Goal: Transaction & Acquisition: Purchase product/service

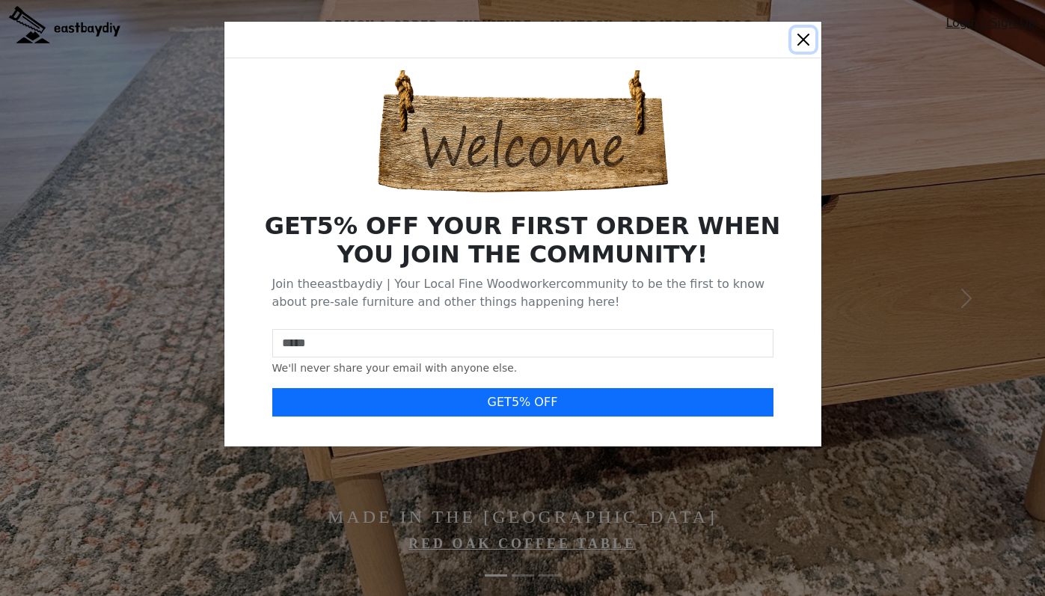
click at [801, 34] on button "Close" at bounding box center [804, 40] width 24 height 24
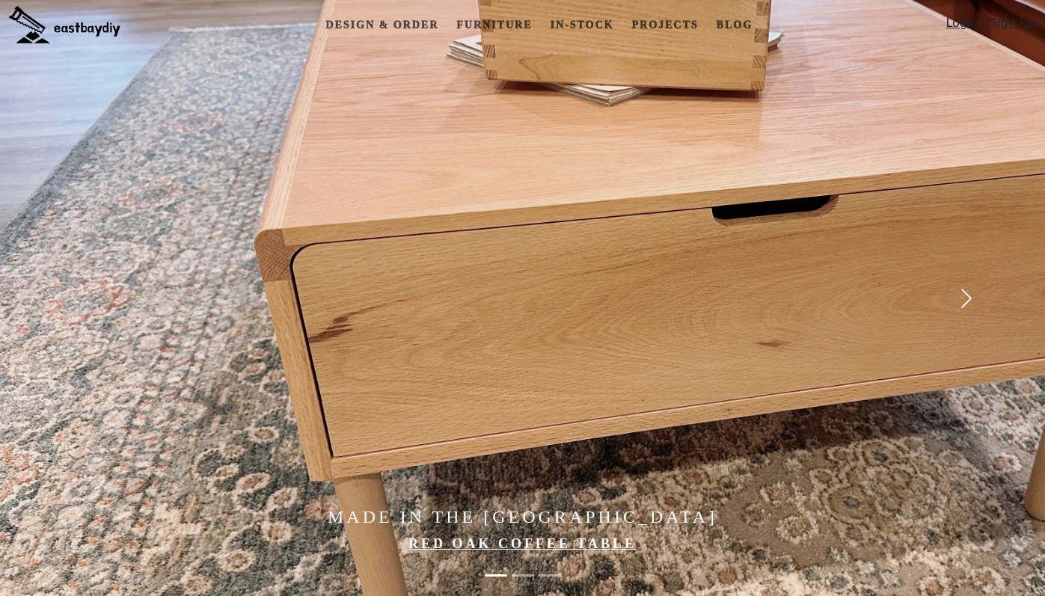
click at [971, 299] on span "button" at bounding box center [967, 299] width 24 height 24
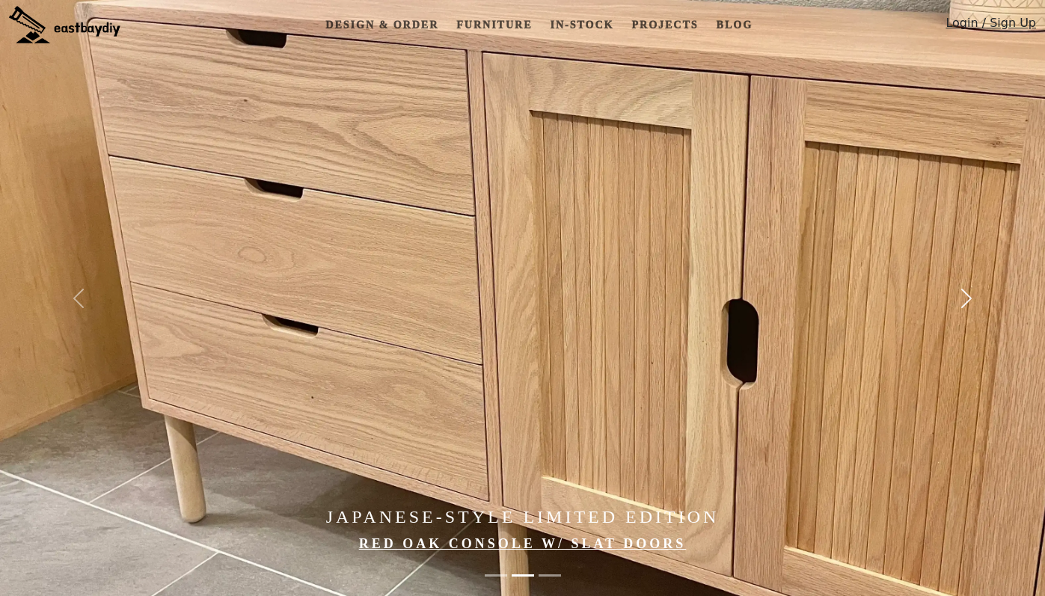
click at [971, 299] on span "button" at bounding box center [967, 299] width 24 height 24
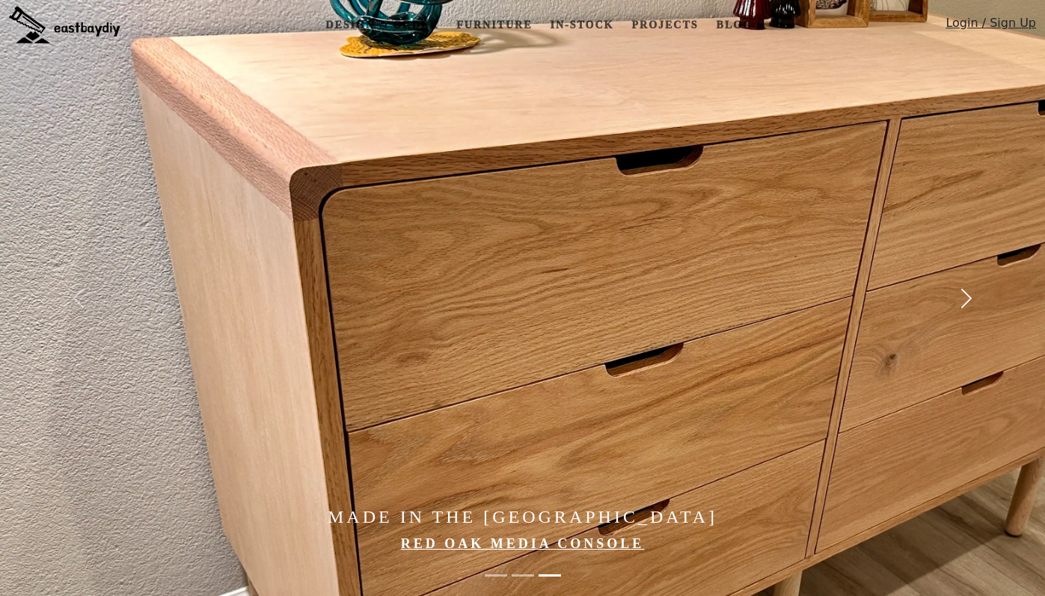
click at [971, 299] on span "button" at bounding box center [967, 299] width 24 height 24
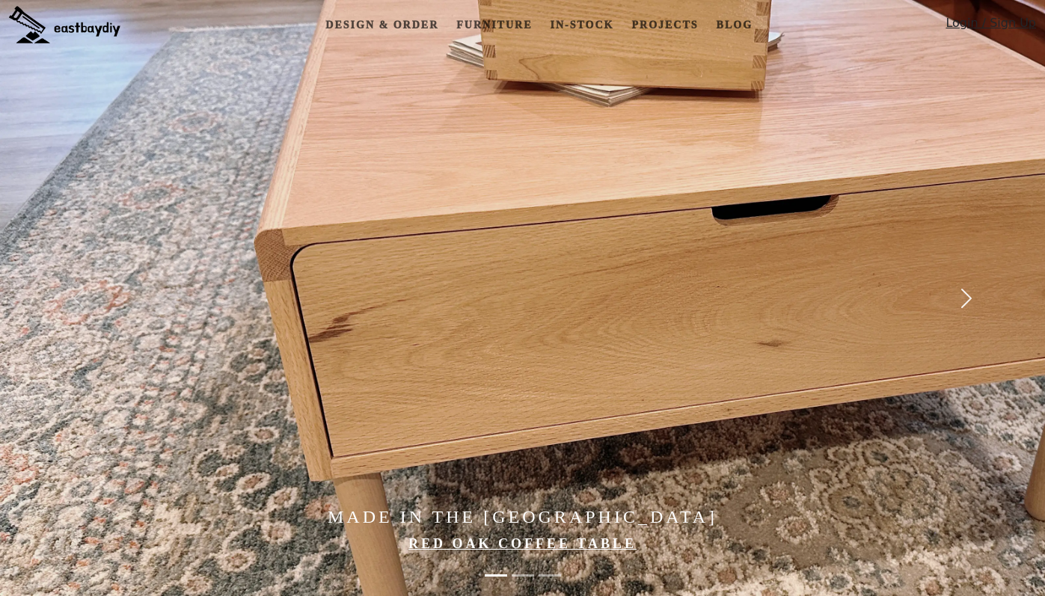
click at [971, 299] on span "button" at bounding box center [967, 299] width 24 height 24
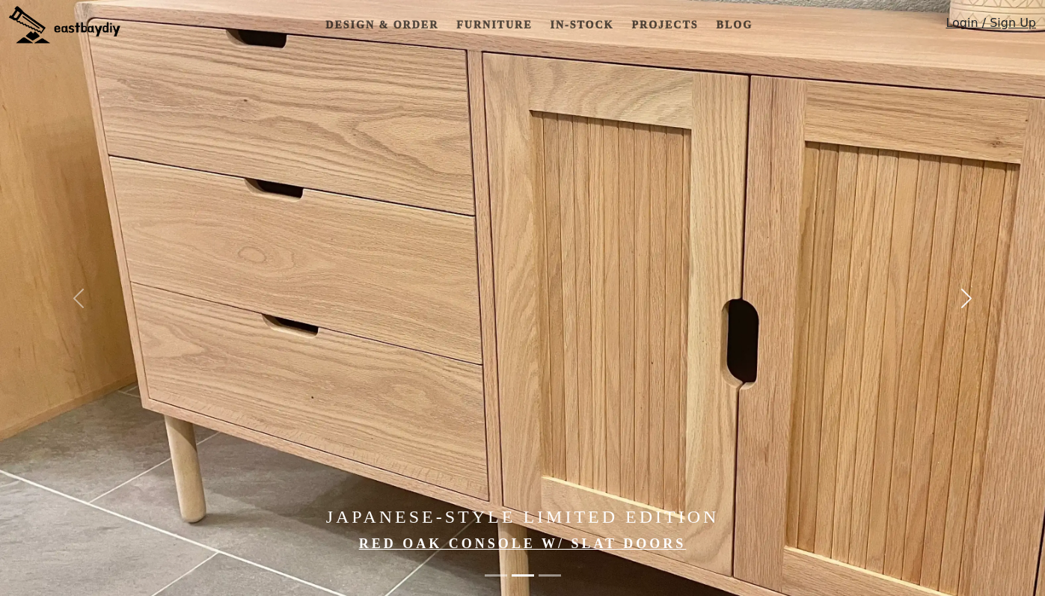
click at [971, 299] on span "button" at bounding box center [967, 299] width 24 height 24
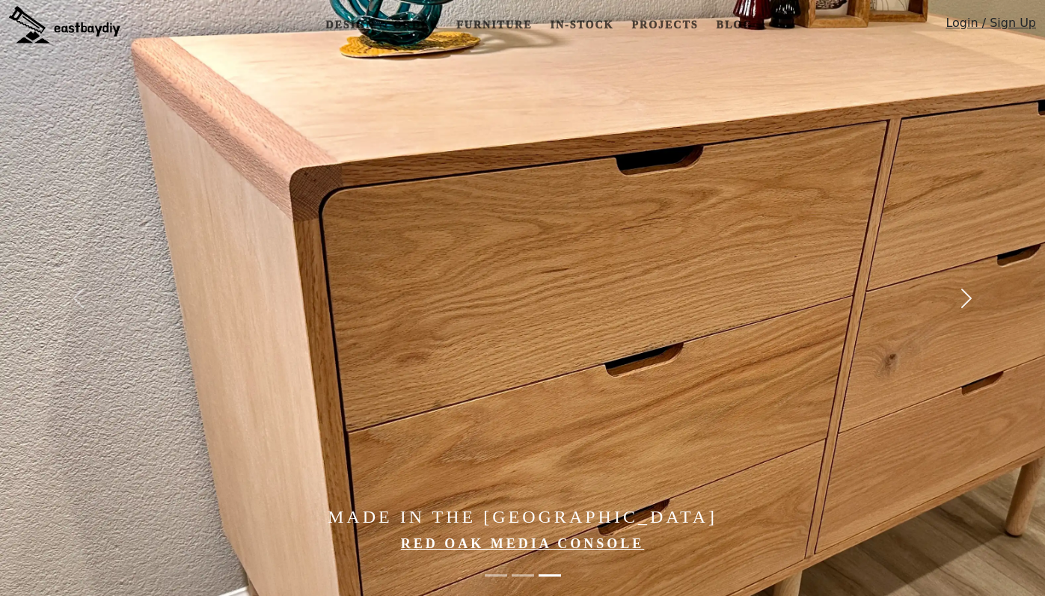
click at [971, 299] on span "button" at bounding box center [967, 299] width 24 height 24
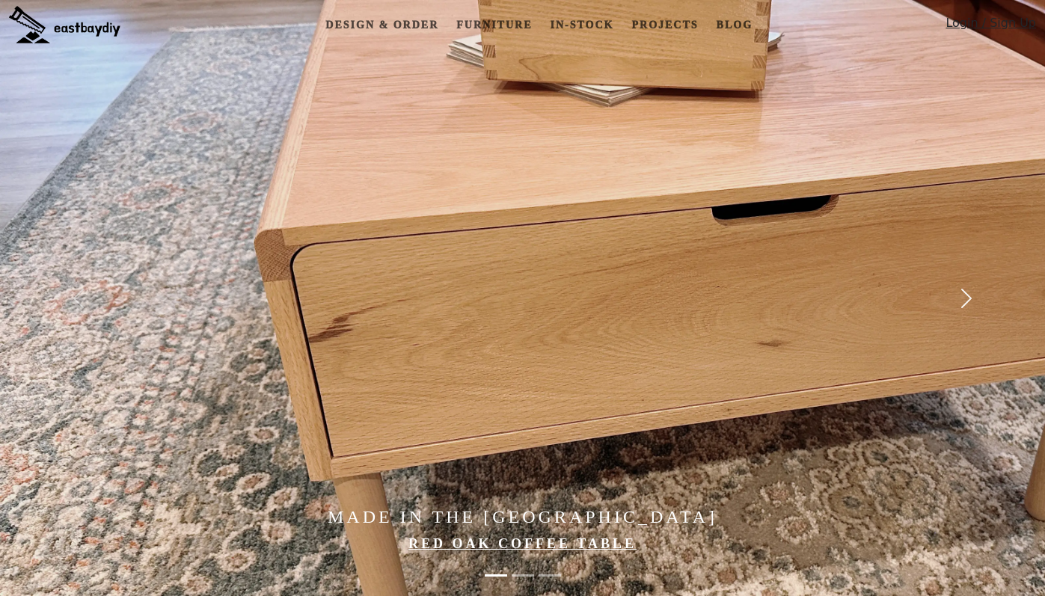
click at [971, 299] on span "button" at bounding box center [967, 299] width 24 height 24
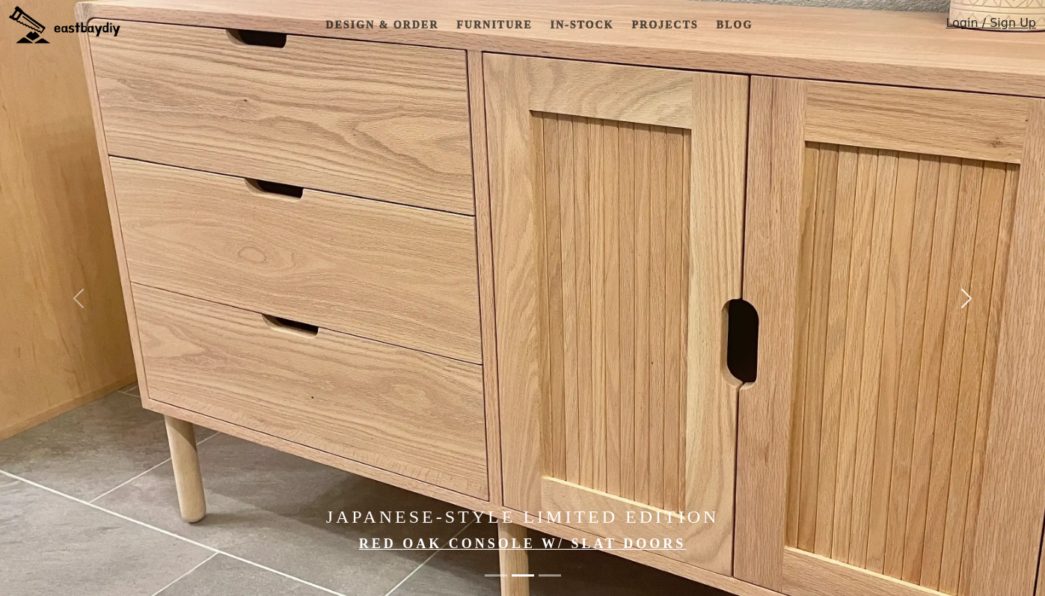
click at [971, 299] on span "button" at bounding box center [967, 299] width 24 height 24
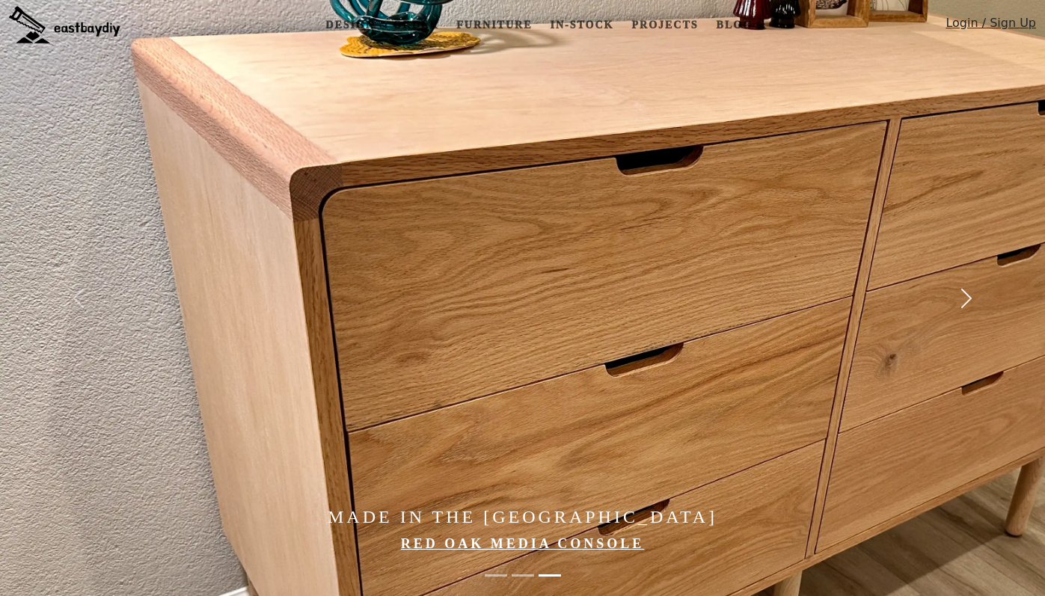
click at [971, 299] on span "button" at bounding box center [967, 299] width 24 height 24
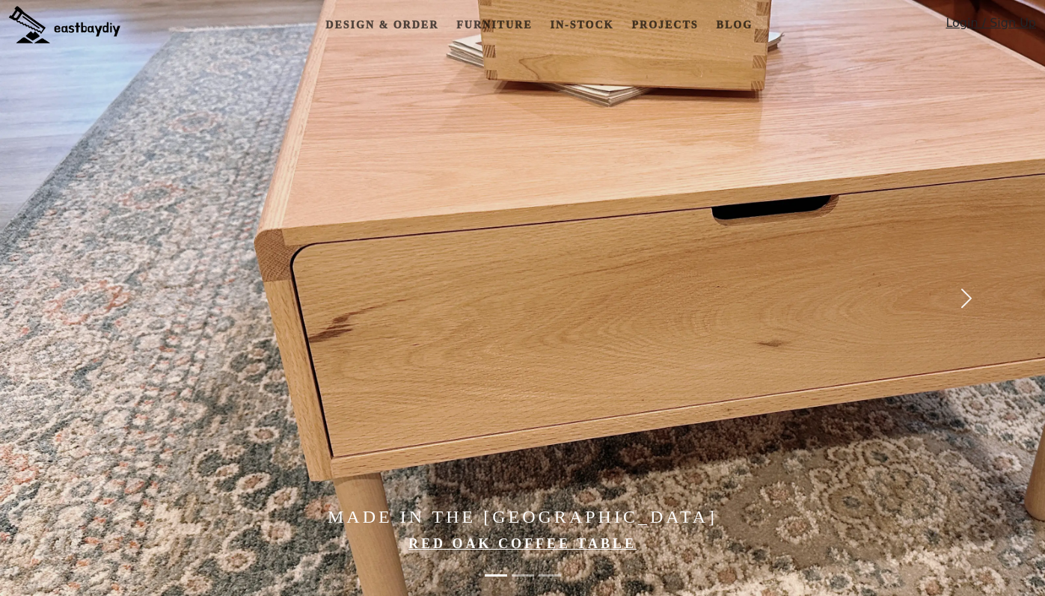
click at [971, 299] on span "button" at bounding box center [967, 299] width 24 height 24
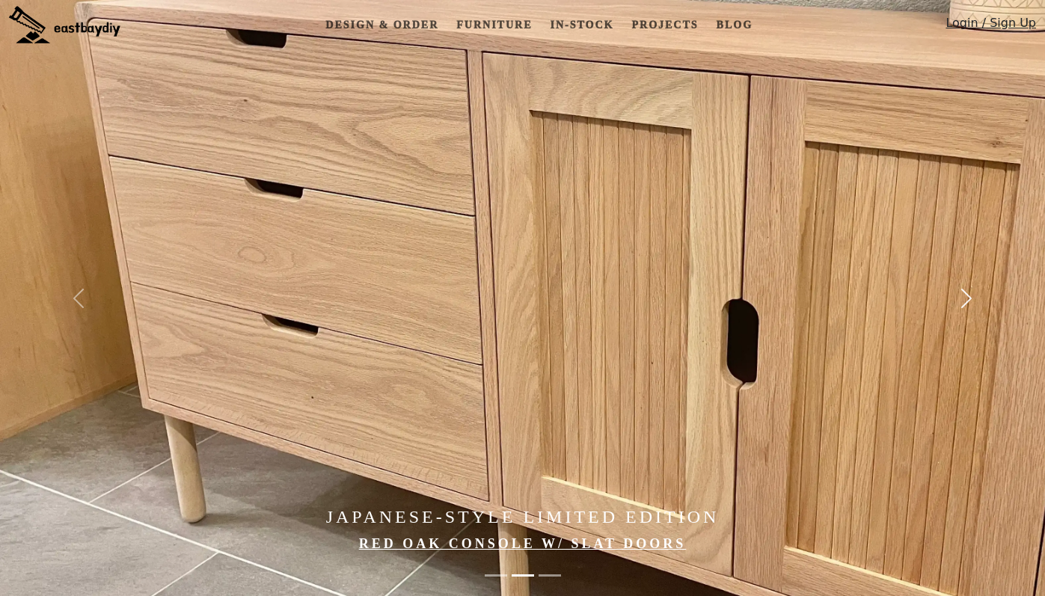
click at [971, 299] on span "button" at bounding box center [967, 299] width 24 height 24
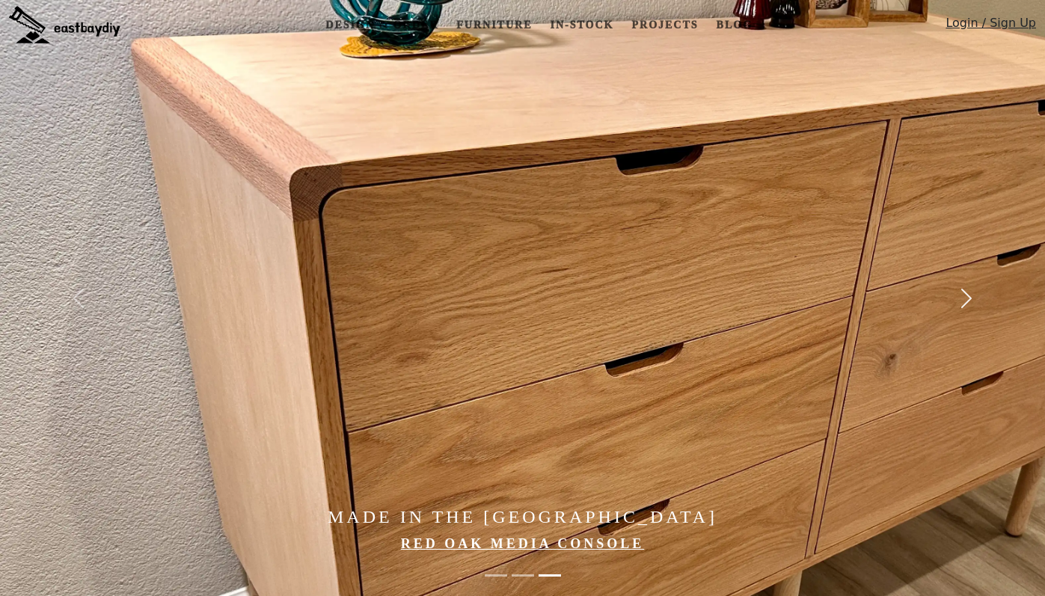
click at [971, 299] on span "button" at bounding box center [967, 299] width 24 height 24
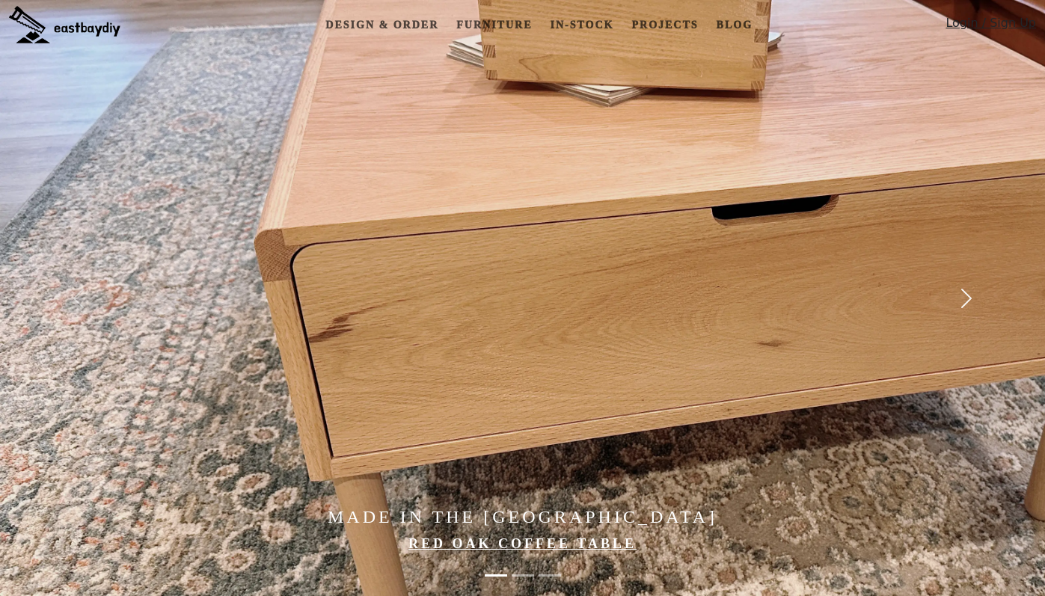
click at [971, 299] on span "button" at bounding box center [967, 299] width 24 height 24
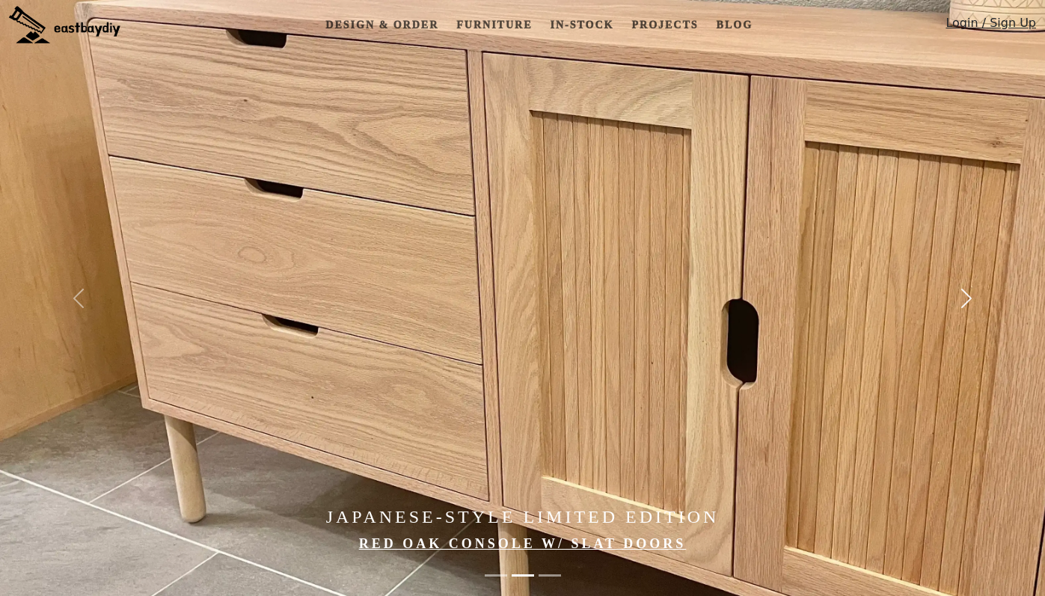
click at [971, 299] on span "button" at bounding box center [967, 299] width 24 height 24
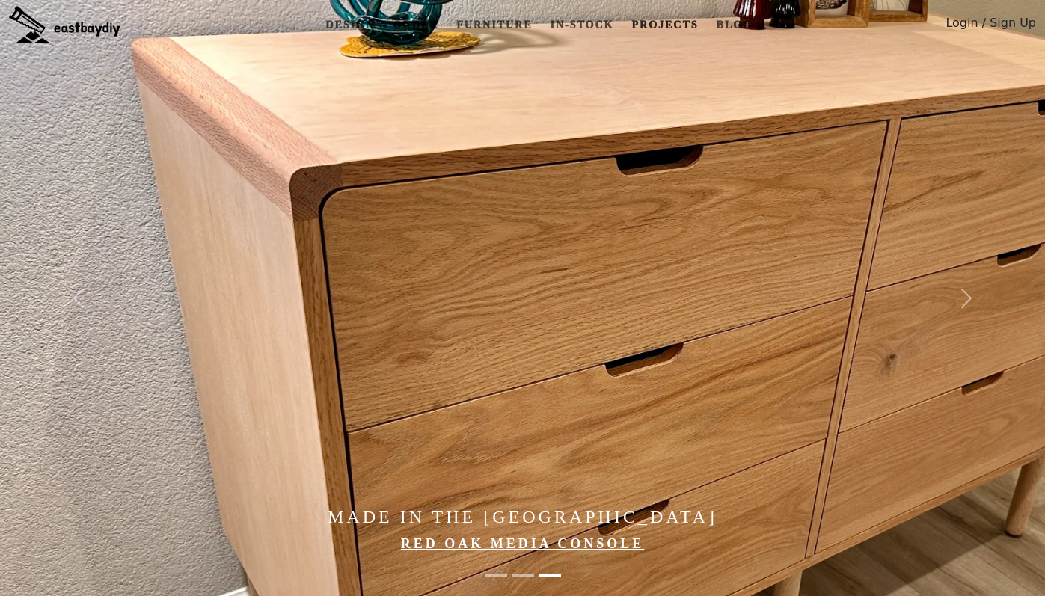
click at [689, 25] on link "Projects" at bounding box center [665, 25] width 79 height 28
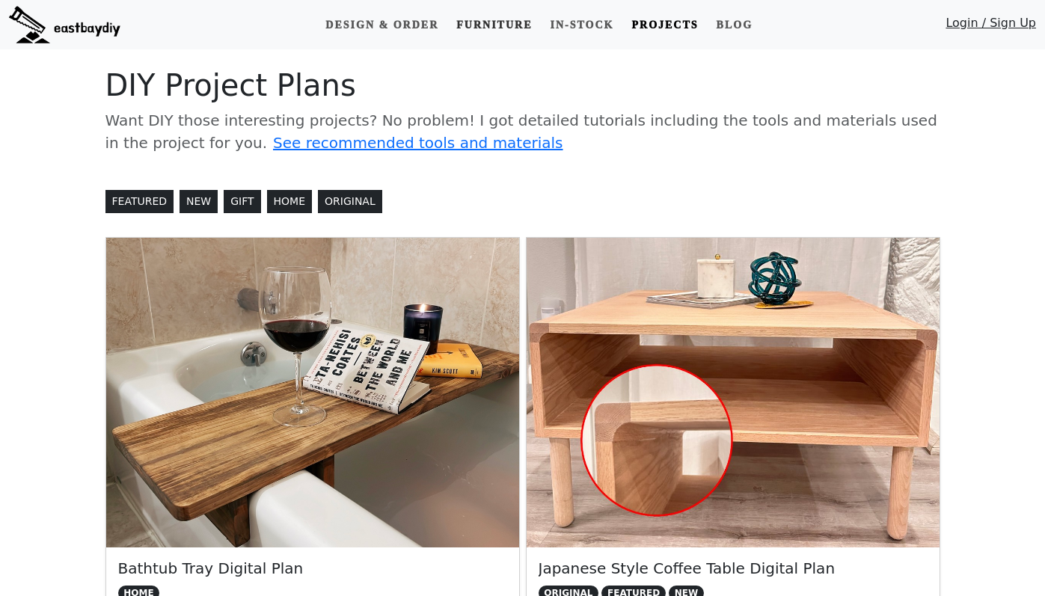
click at [513, 27] on link "Furniture" at bounding box center [495, 25] width 88 height 28
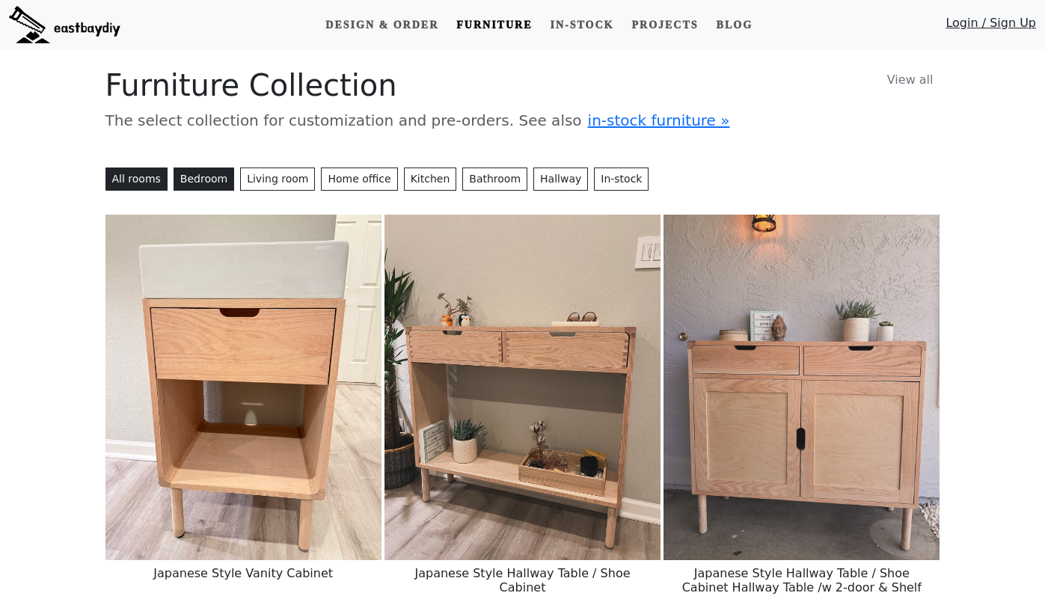
click at [188, 183] on button "Bedroom" at bounding box center [204, 179] width 61 height 23
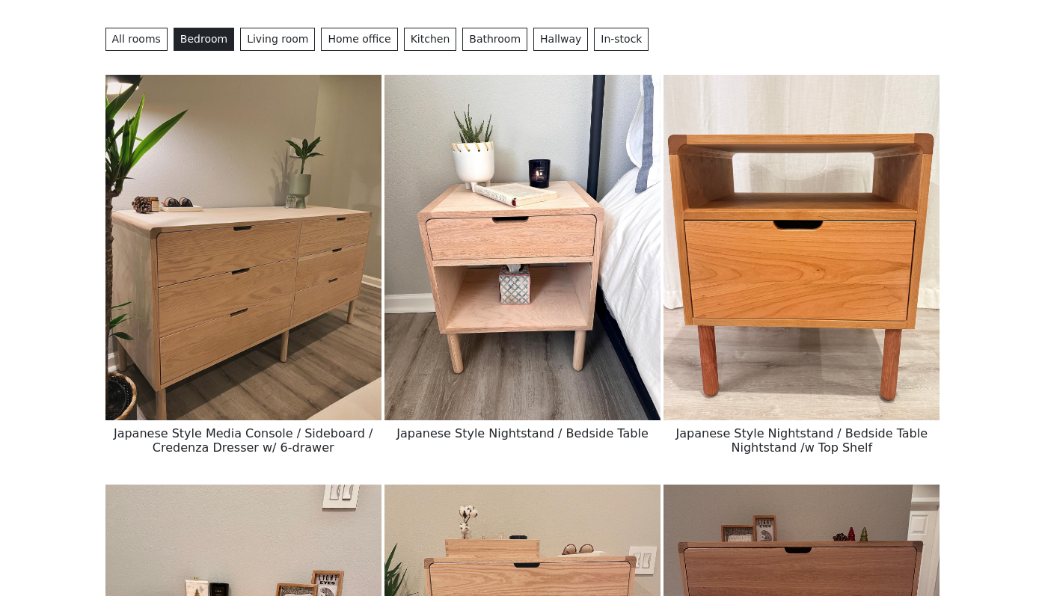
scroll to position [138, 0]
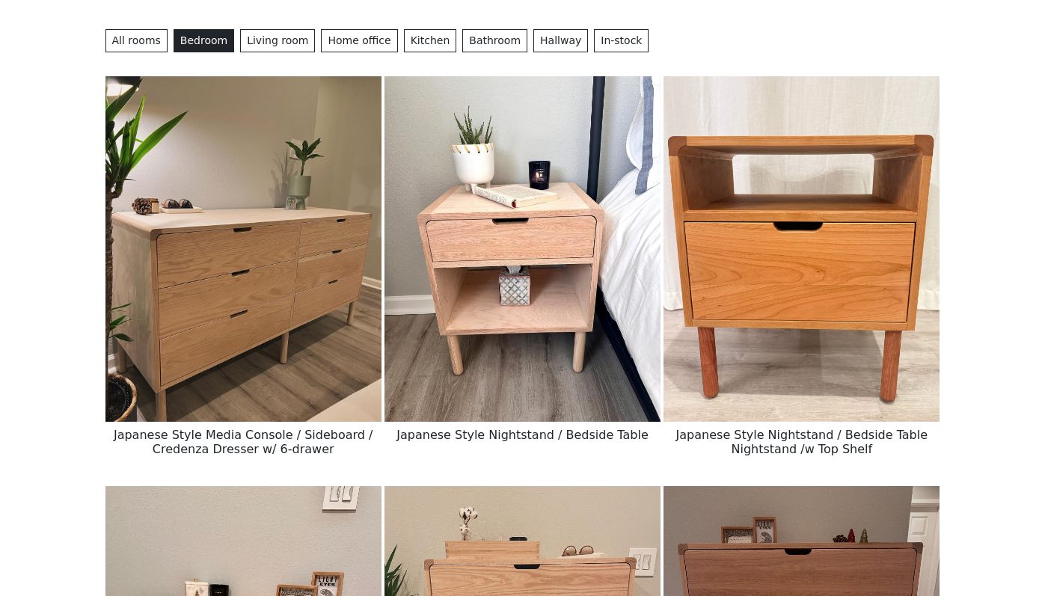
click at [535, 279] on img at bounding box center [523, 249] width 276 height 346
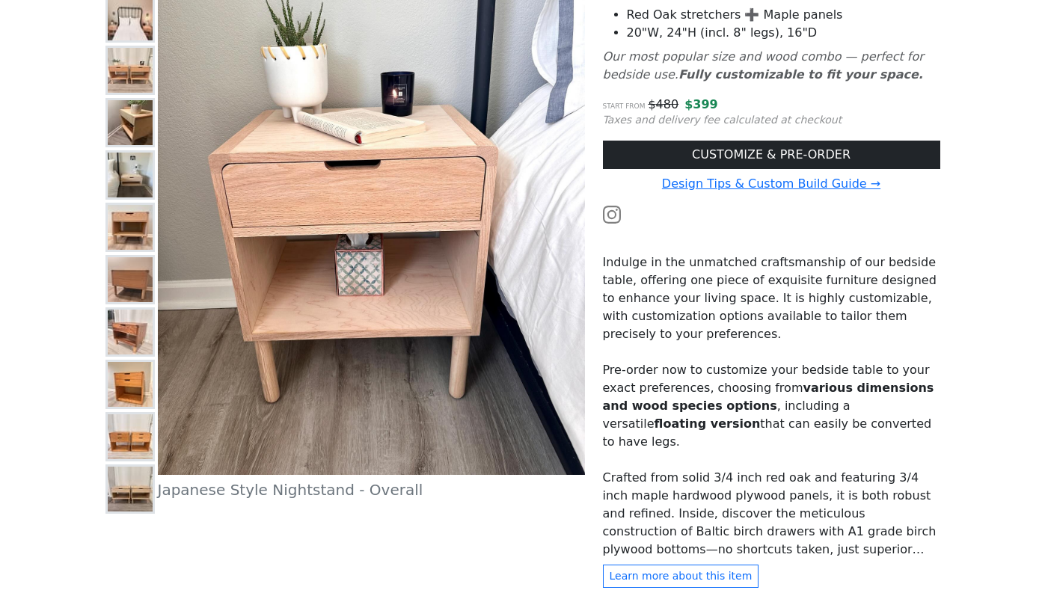
scroll to position [252, 0]
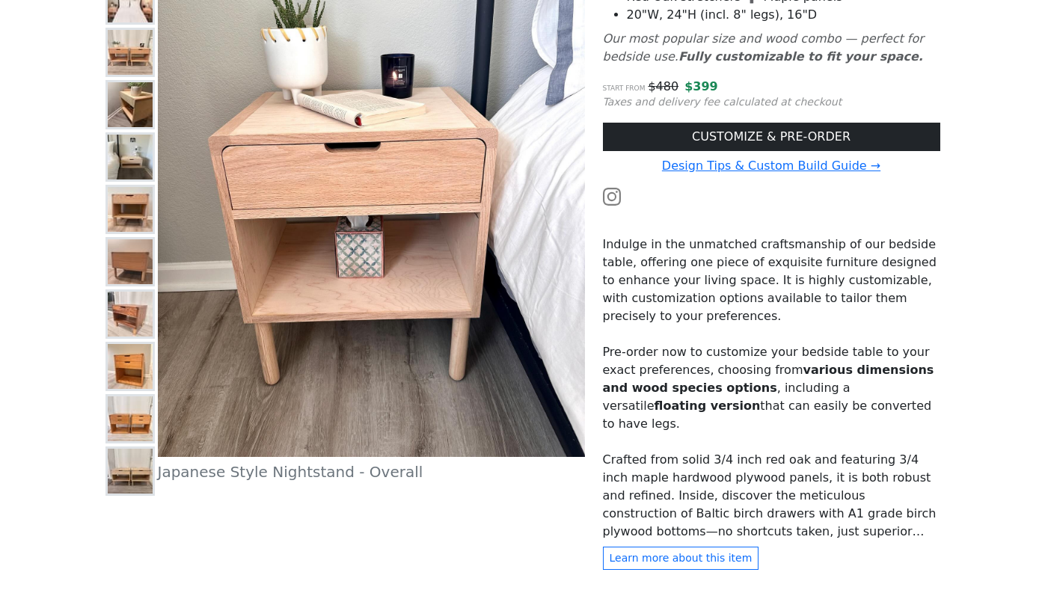
click at [125, 437] on img at bounding box center [130, 419] width 45 height 45
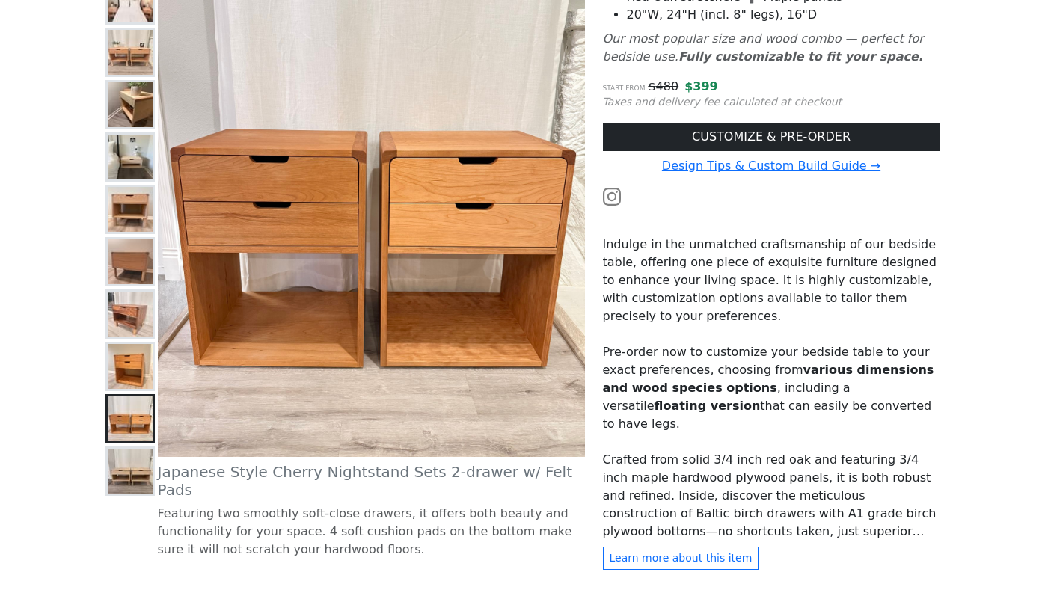
click at [129, 382] on img at bounding box center [130, 366] width 45 height 45
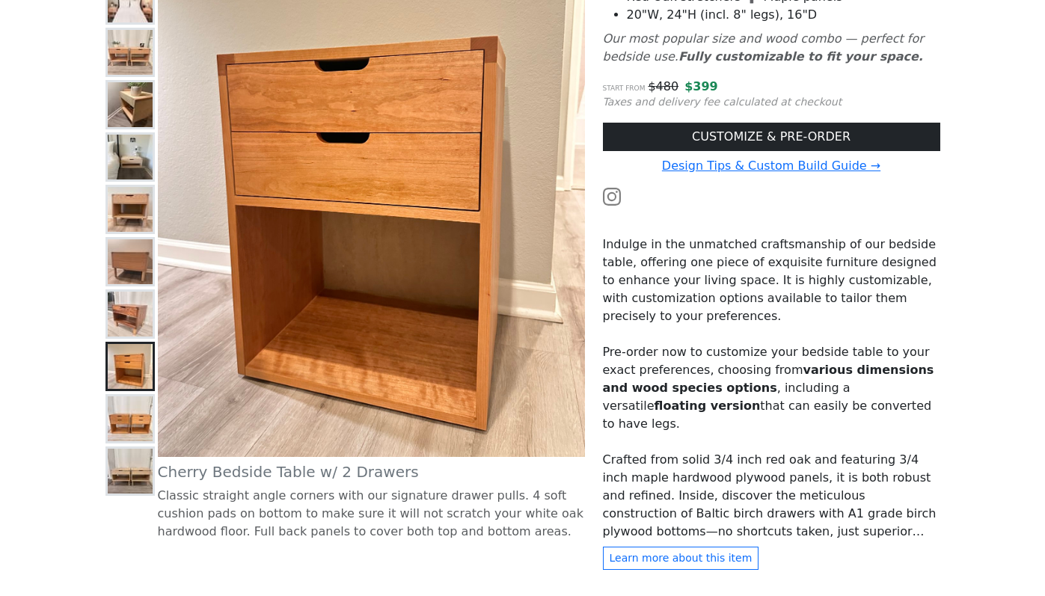
click at [132, 332] on img at bounding box center [130, 314] width 45 height 45
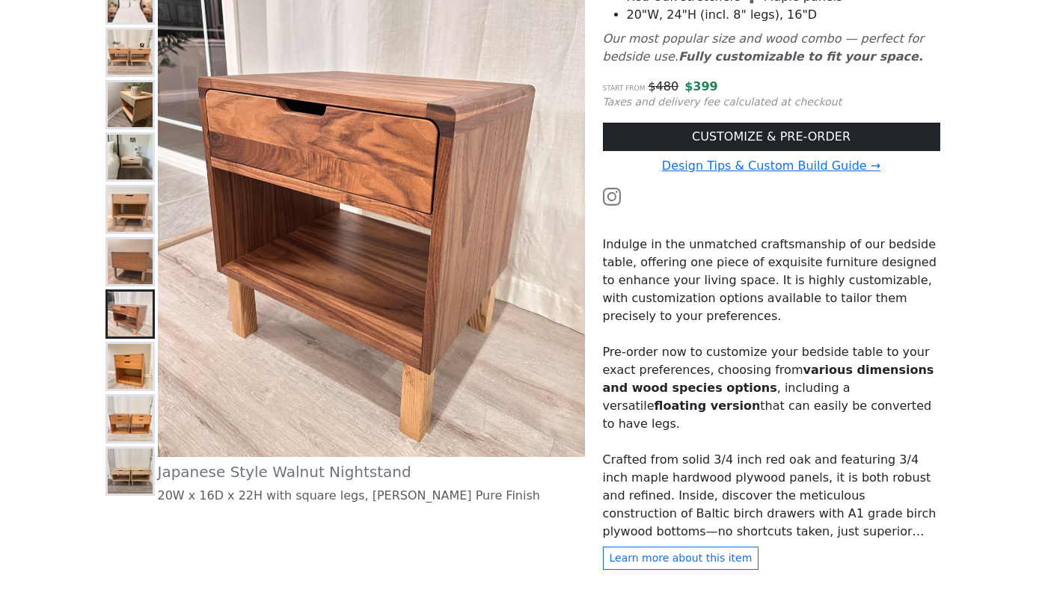
click at [134, 265] on img at bounding box center [130, 261] width 45 height 45
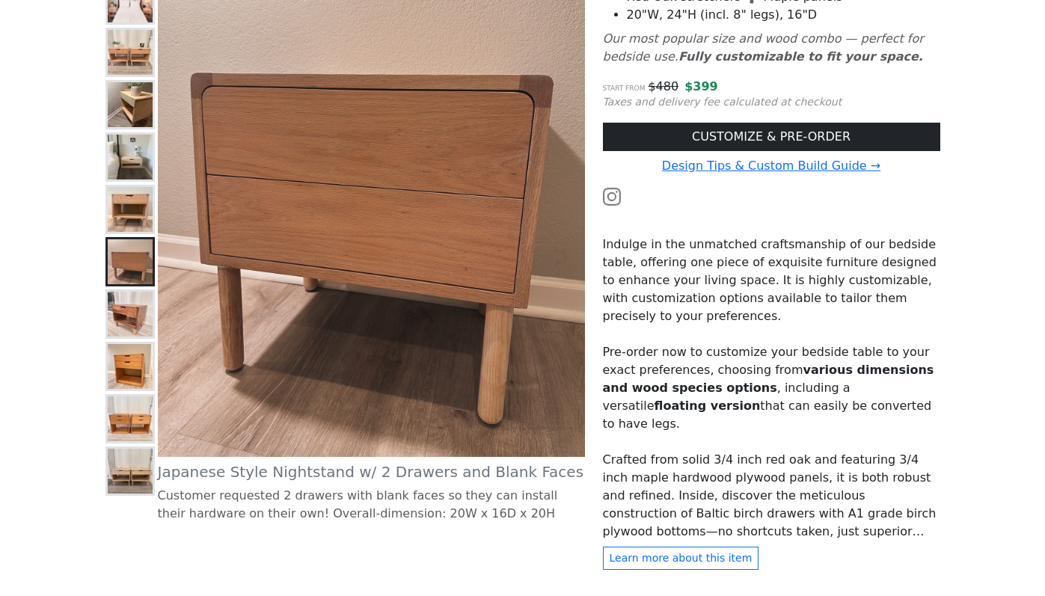
click at [135, 305] on img at bounding box center [130, 314] width 45 height 45
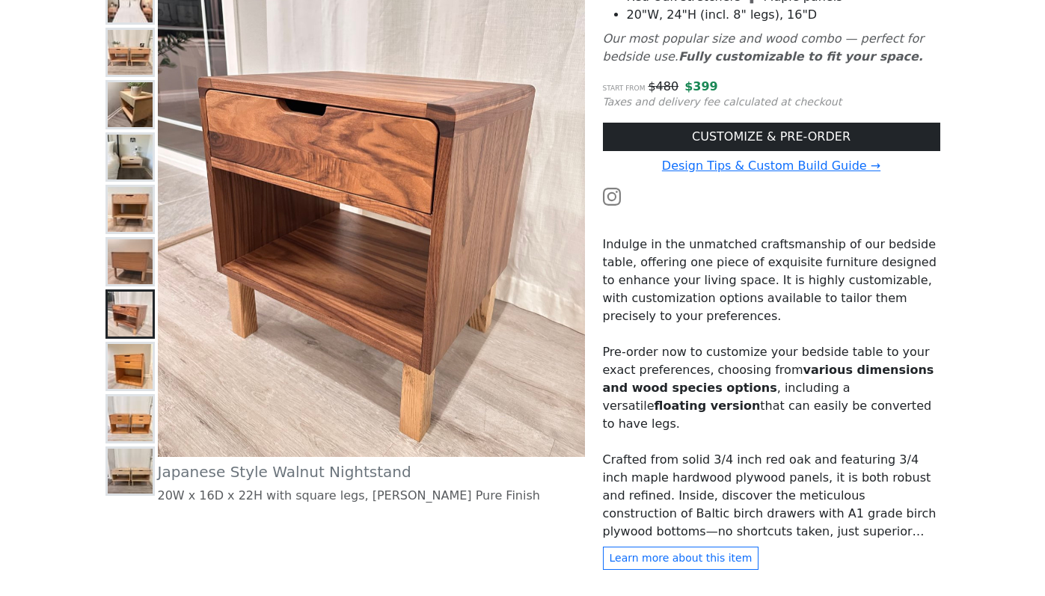
click at [128, 259] on img at bounding box center [130, 261] width 45 height 45
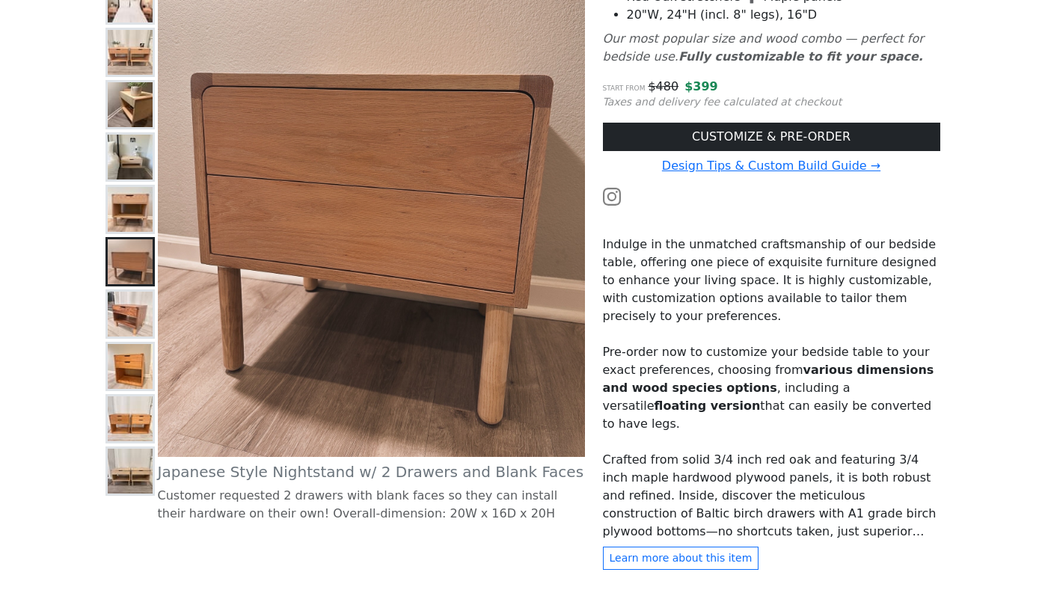
click at [109, 320] on img at bounding box center [130, 314] width 45 height 45
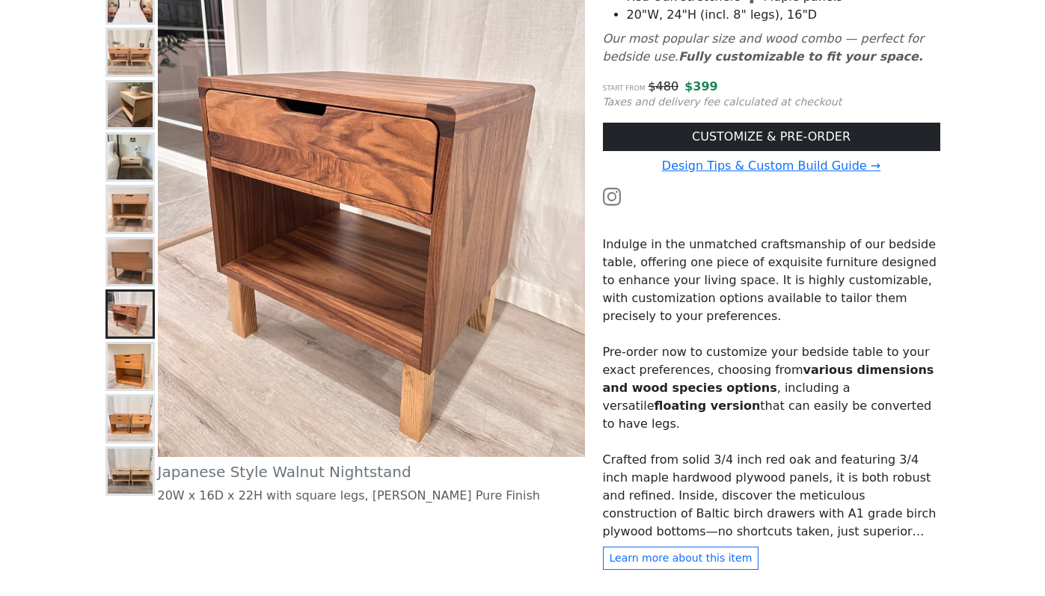
click at [138, 254] on img at bounding box center [130, 261] width 45 height 45
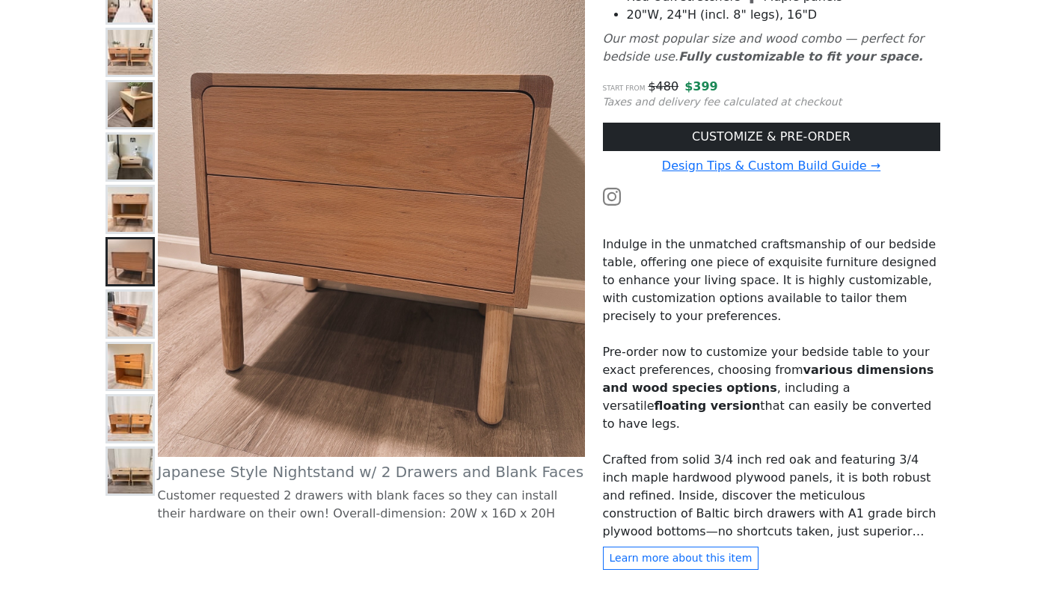
click at [118, 168] on img at bounding box center [130, 157] width 45 height 45
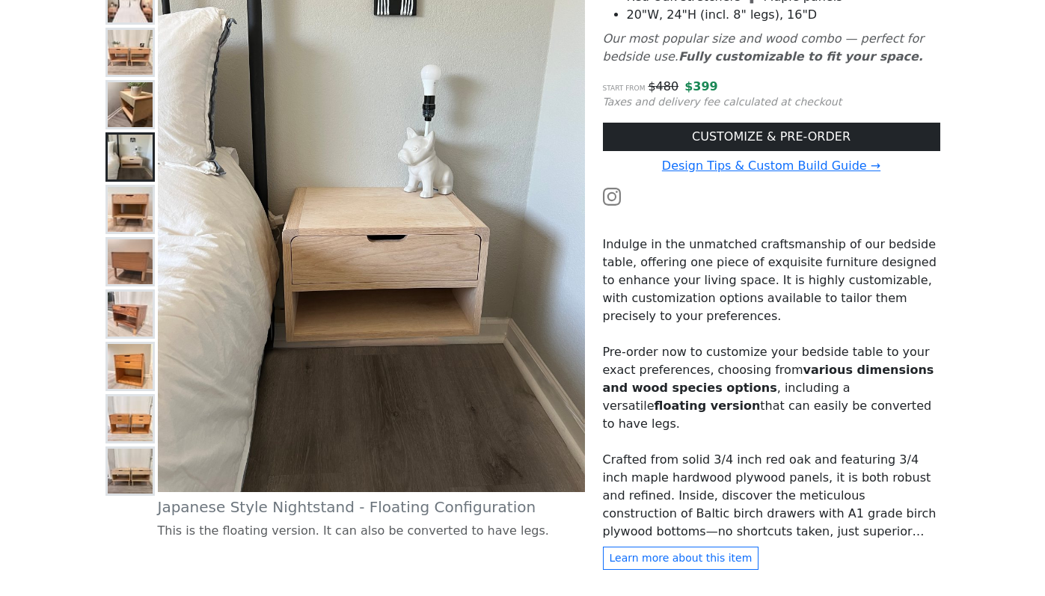
click at [139, 251] on img at bounding box center [130, 261] width 45 height 45
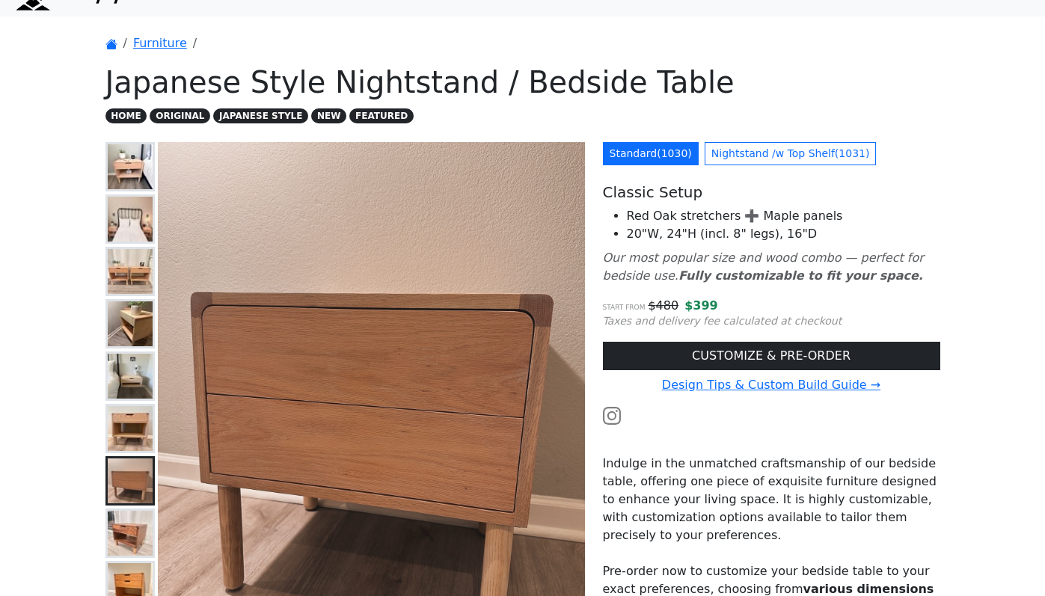
scroll to position [0, 0]
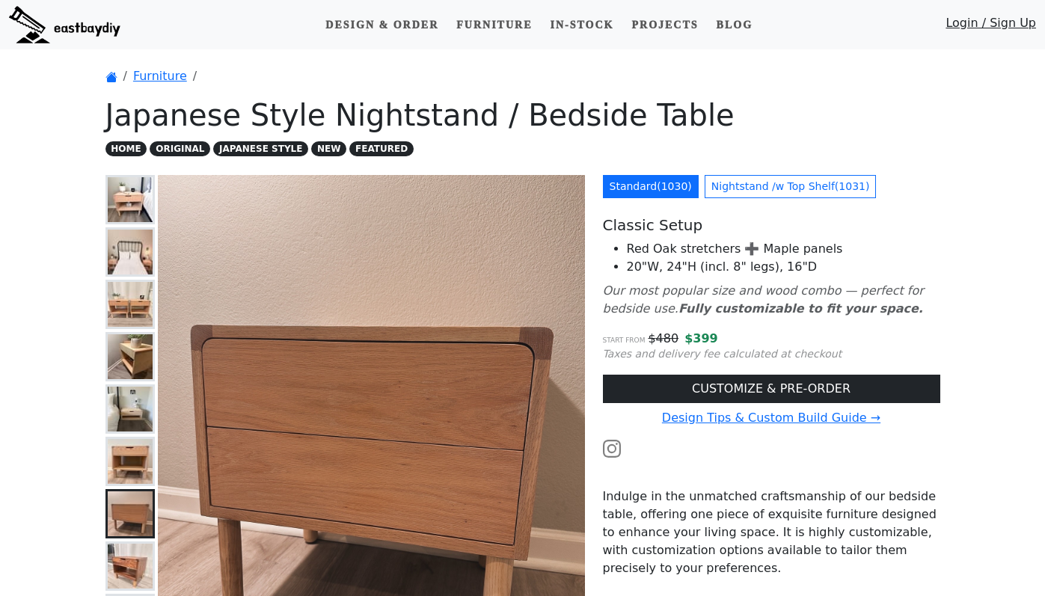
click at [126, 197] on img at bounding box center [130, 199] width 45 height 45
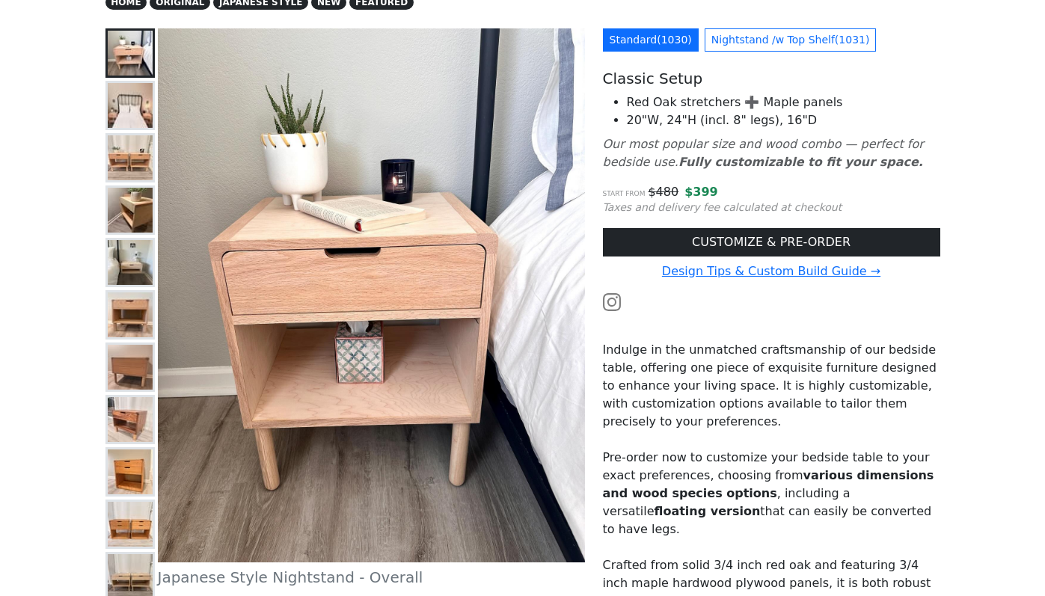
scroll to position [152, 0]
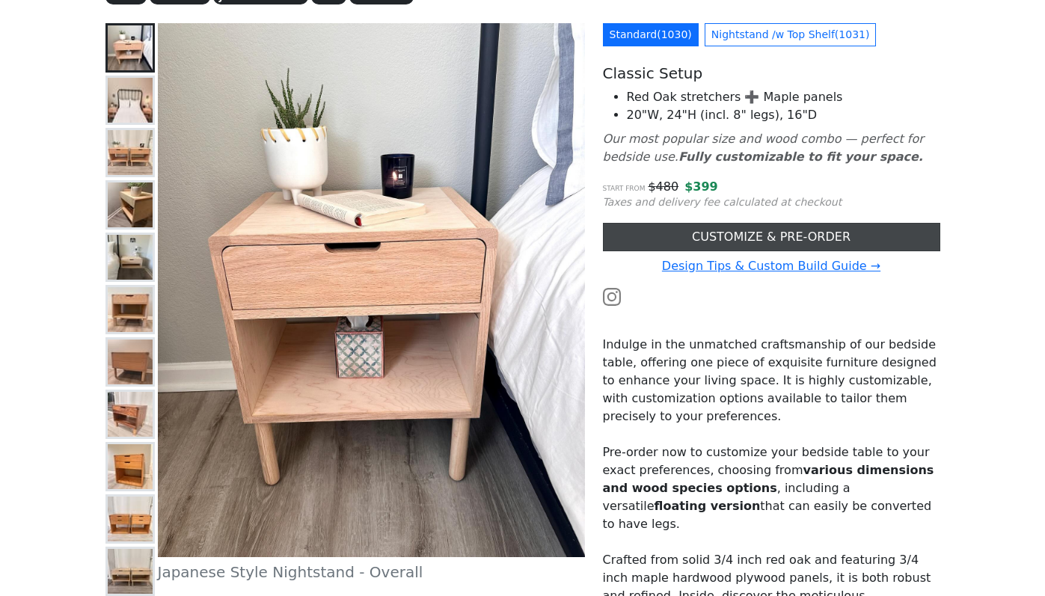
click at [727, 236] on link "CUSTOMIZE & PRE-ORDER" at bounding box center [772, 237] width 338 height 28
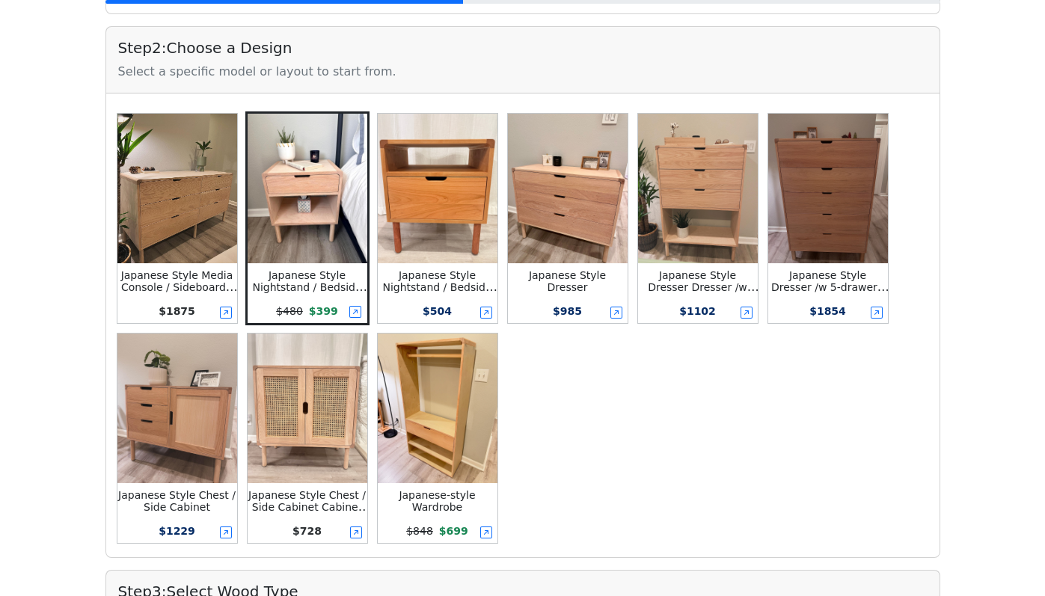
scroll to position [318, 0]
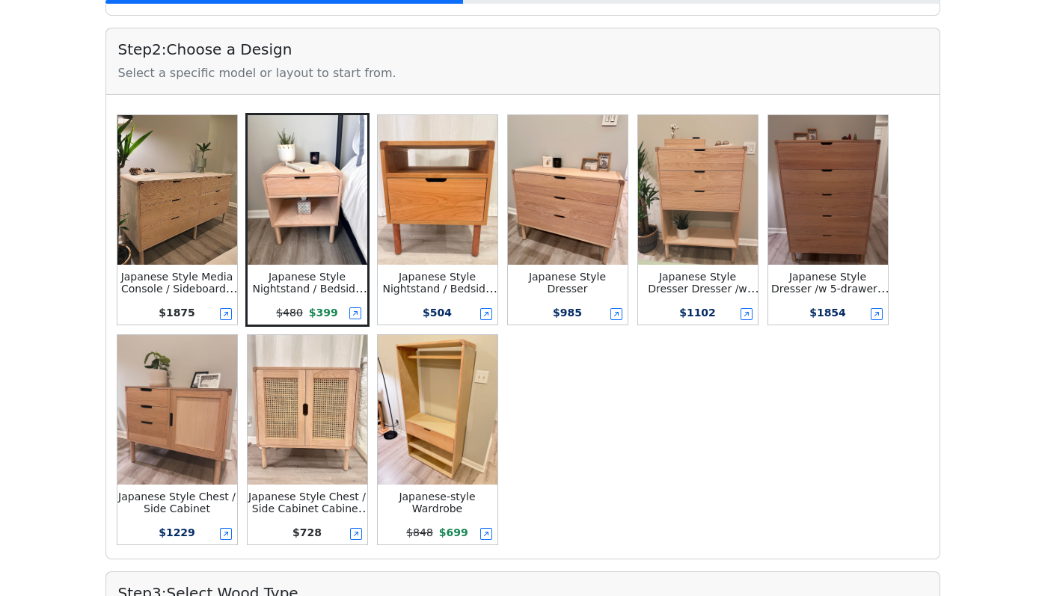
click at [456, 198] on img at bounding box center [438, 190] width 120 height 150
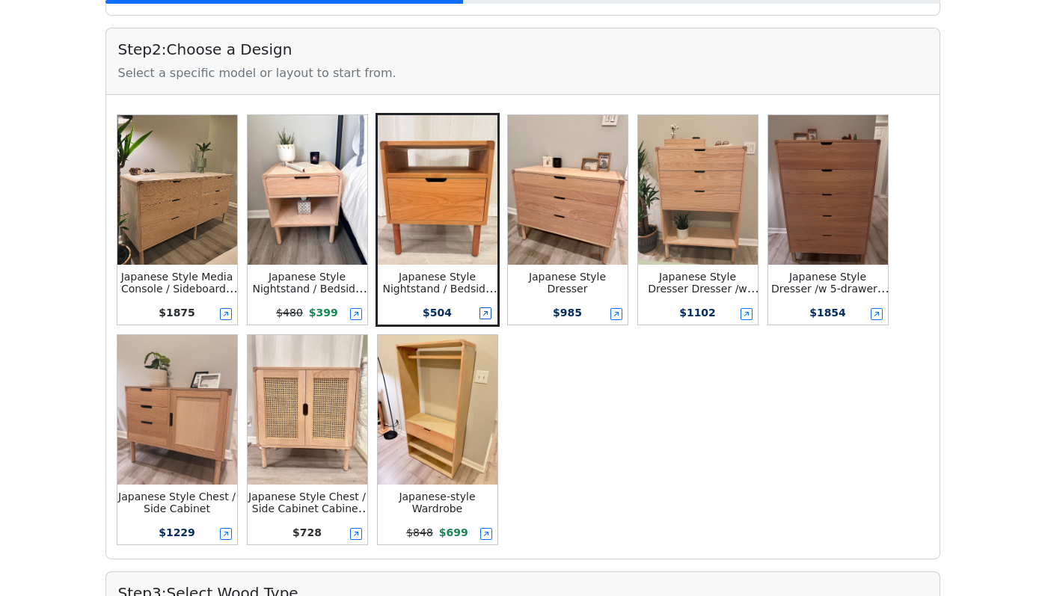
click at [483, 311] on icon at bounding box center [486, 314] width 12 height 12
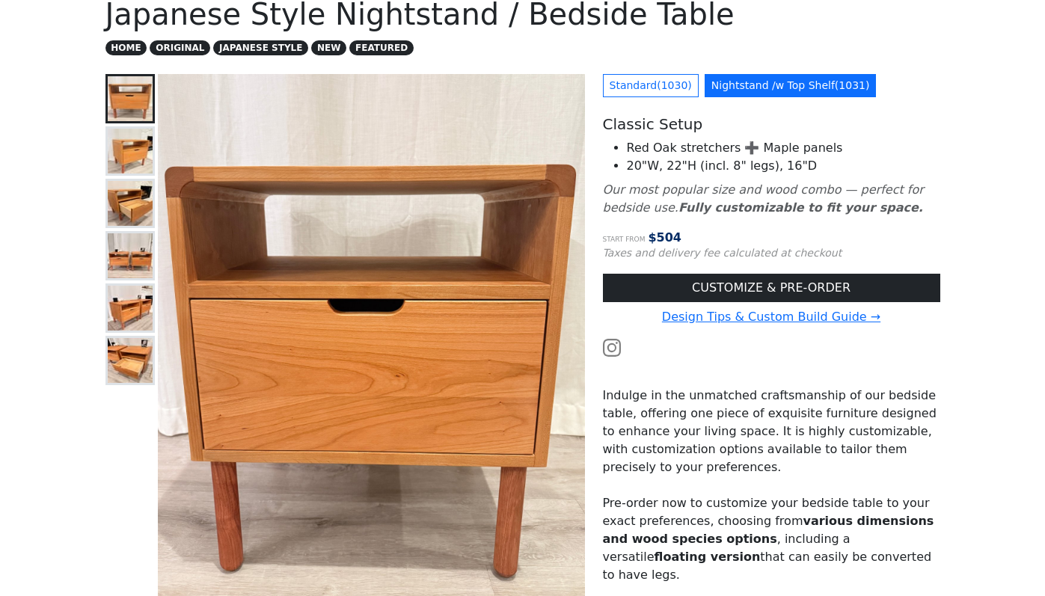
scroll to position [110, 0]
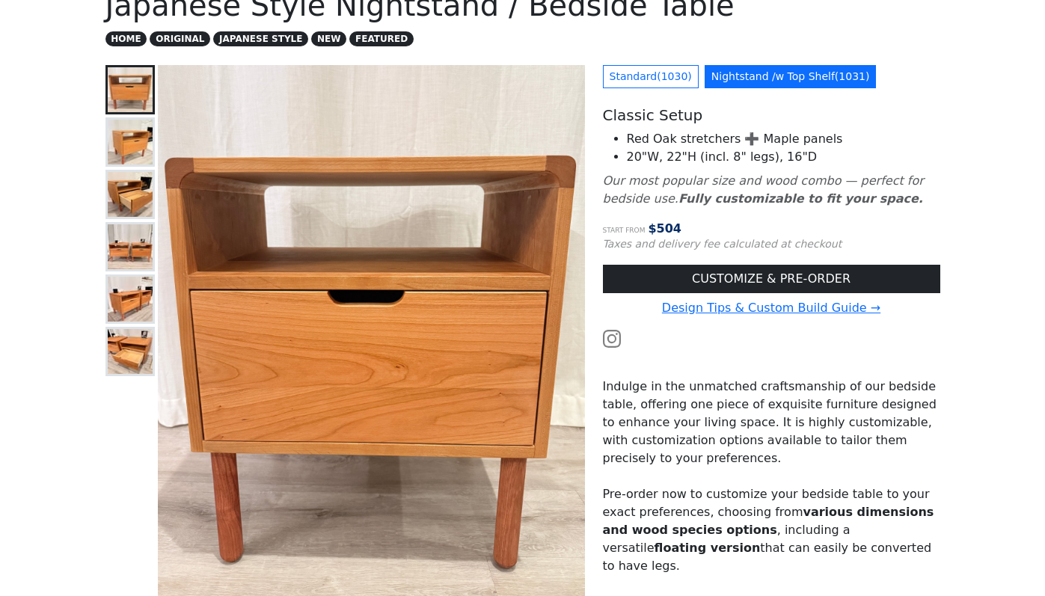
click at [126, 142] on img at bounding box center [130, 142] width 45 height 45
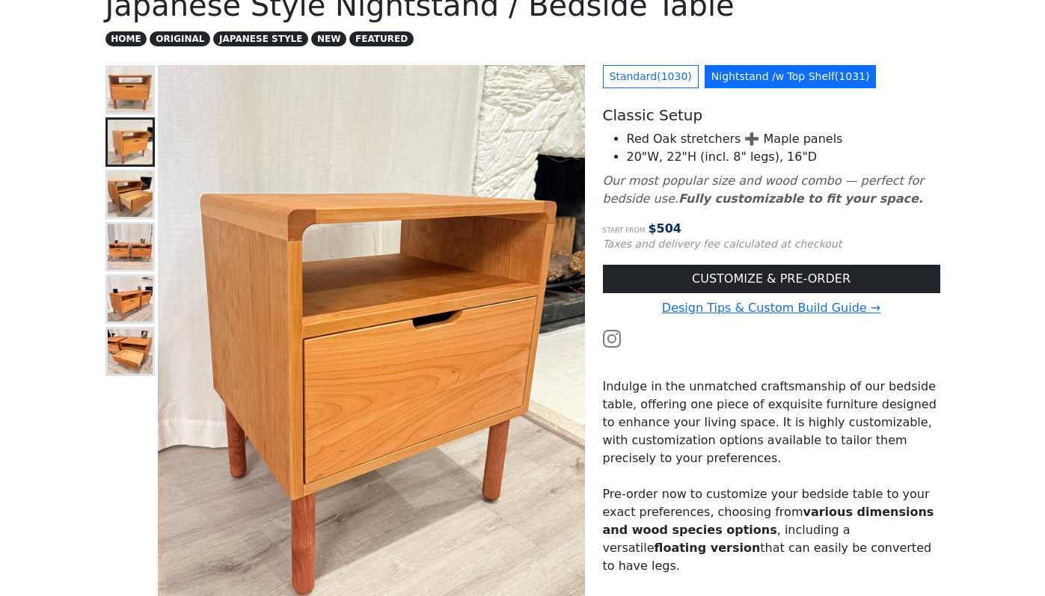
click at [129, 190] on img at bounding box center [130, 194] width 45 height 45
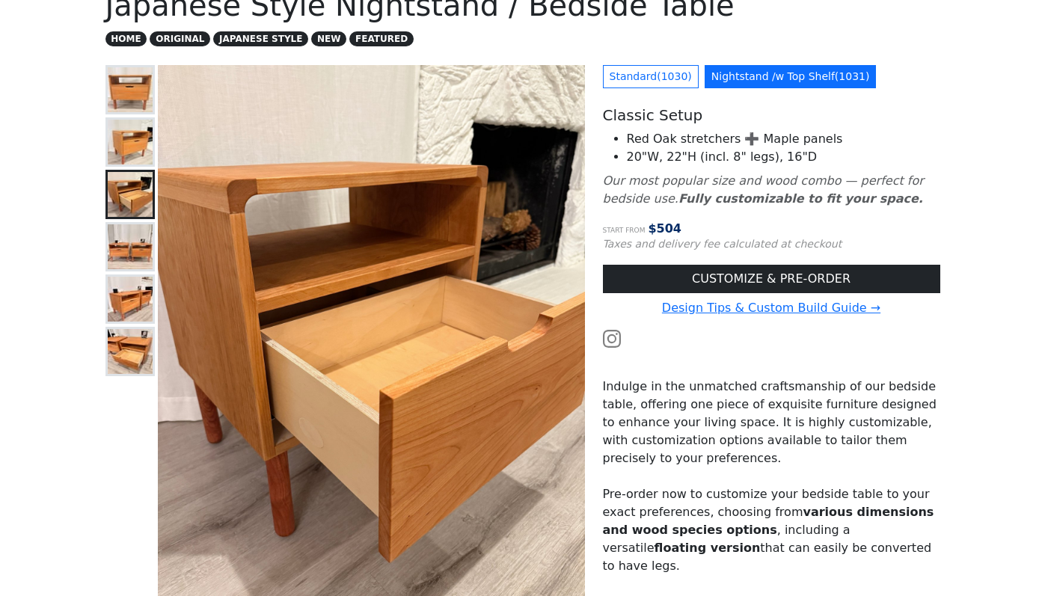
click at [128, 249] on img at bounding box center [130, 247] width 45 height 45
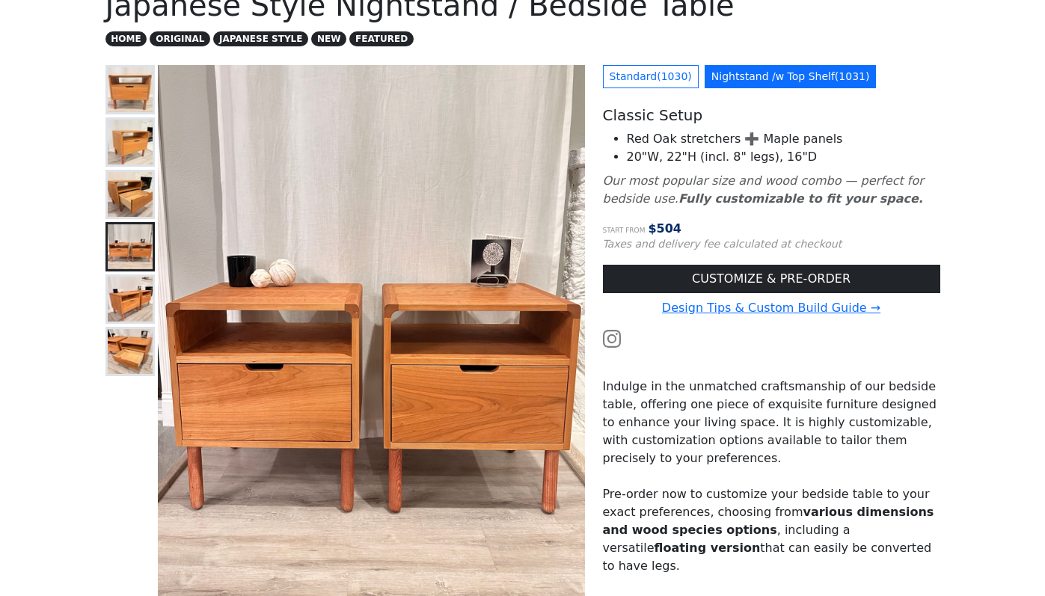
click at [129, 144] on img at bounding box center [130, 142] width 45 height 45
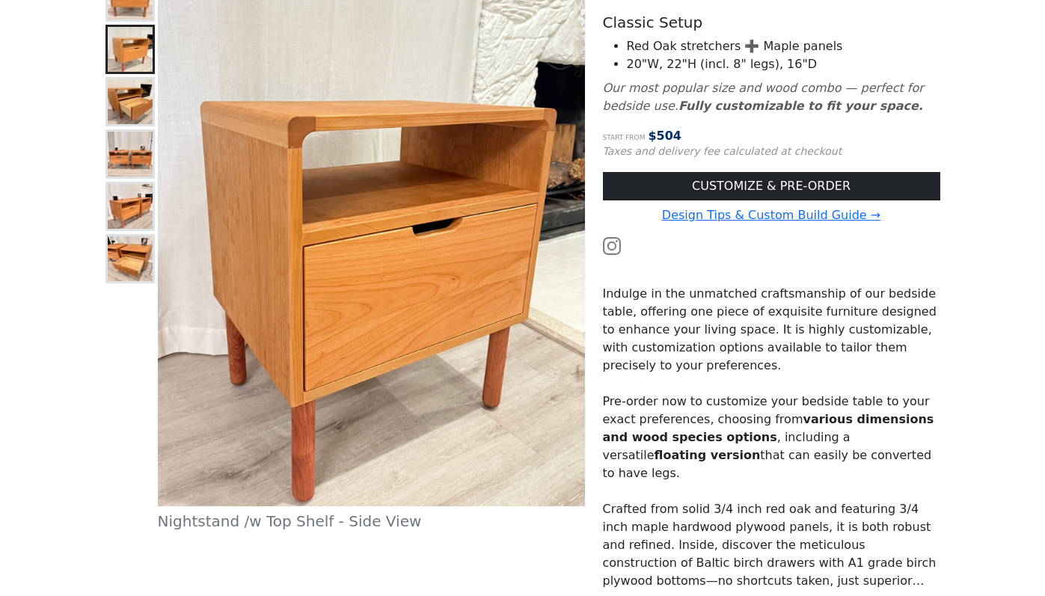
scroll to position [199, 0]
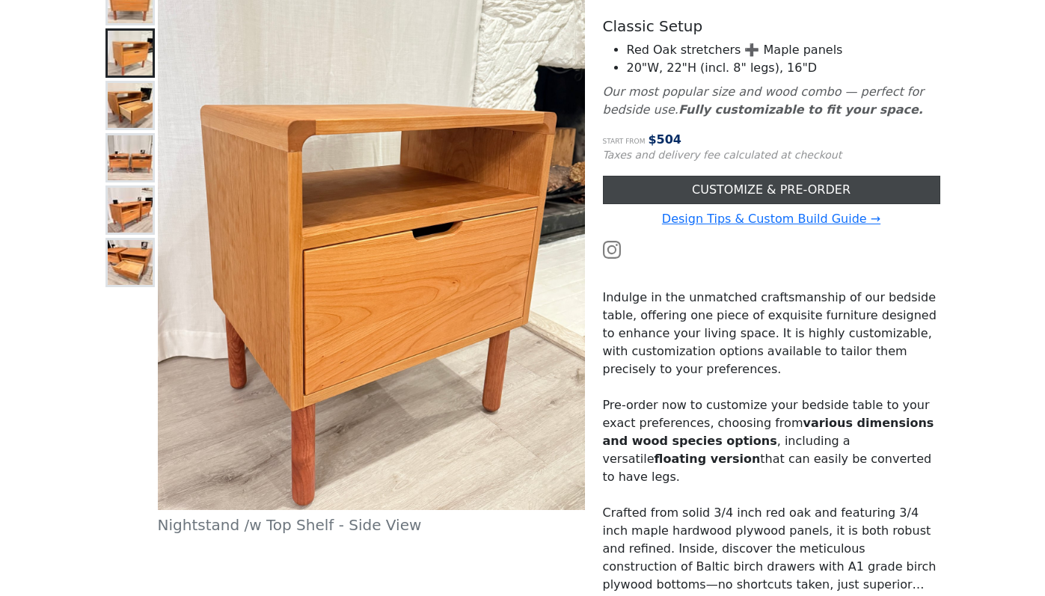
click at [742, 193] on link "CUSTOMIZE & PRE-ORDER" at bounding box center [772, 190] width 338 height 28
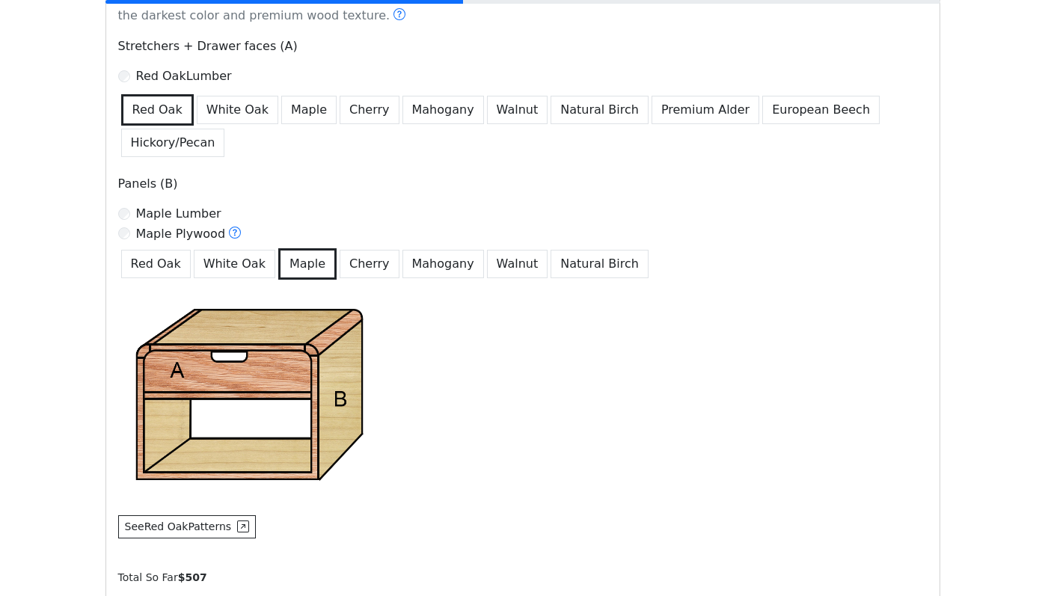
scroll to position [1011, 0]
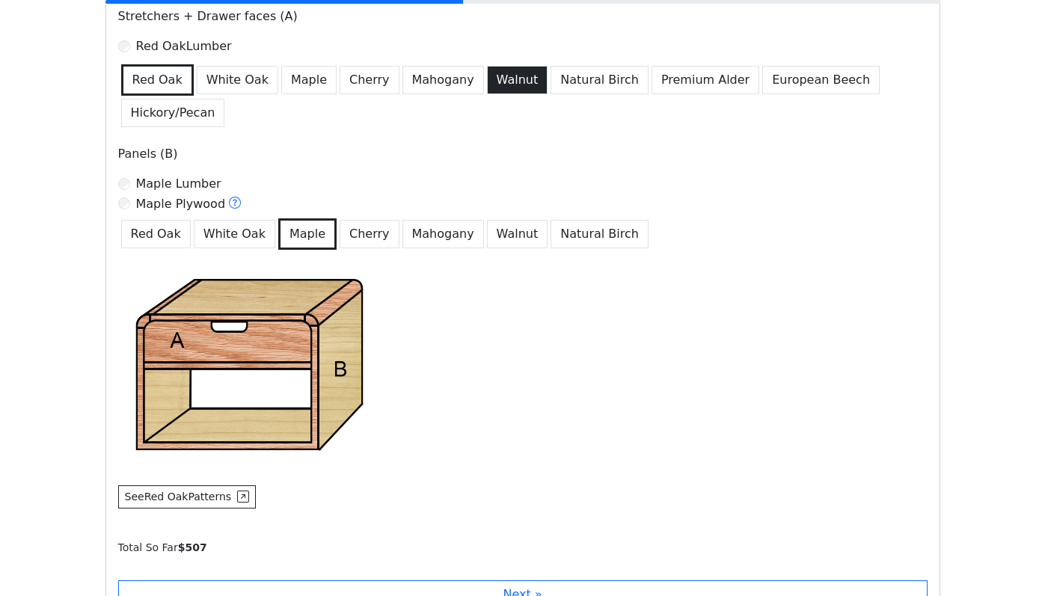
click at [501, 89] on button "Walnut" at bounding box center [517, 80] width 61 height 28
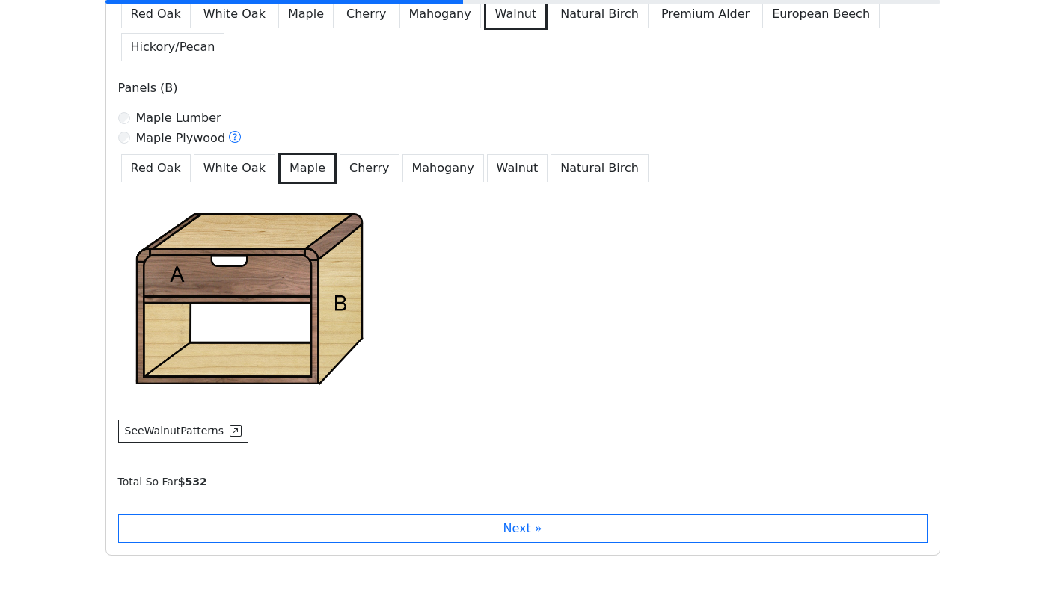
scroll to position [1105, 0]
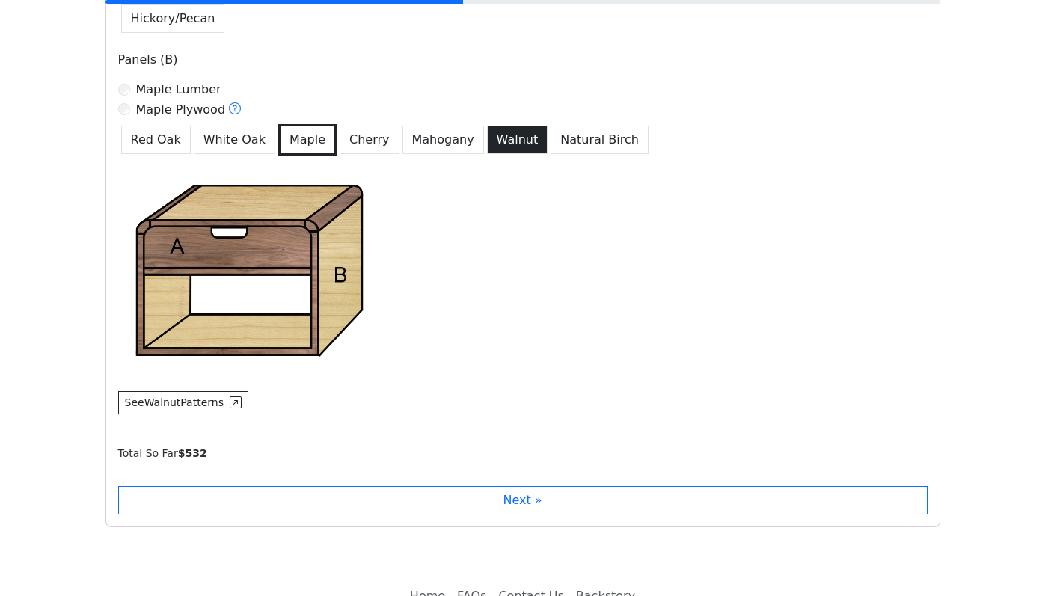
click at [487, 144] on button "Walnut" at bounding box center [517, 140] width 61 height 28
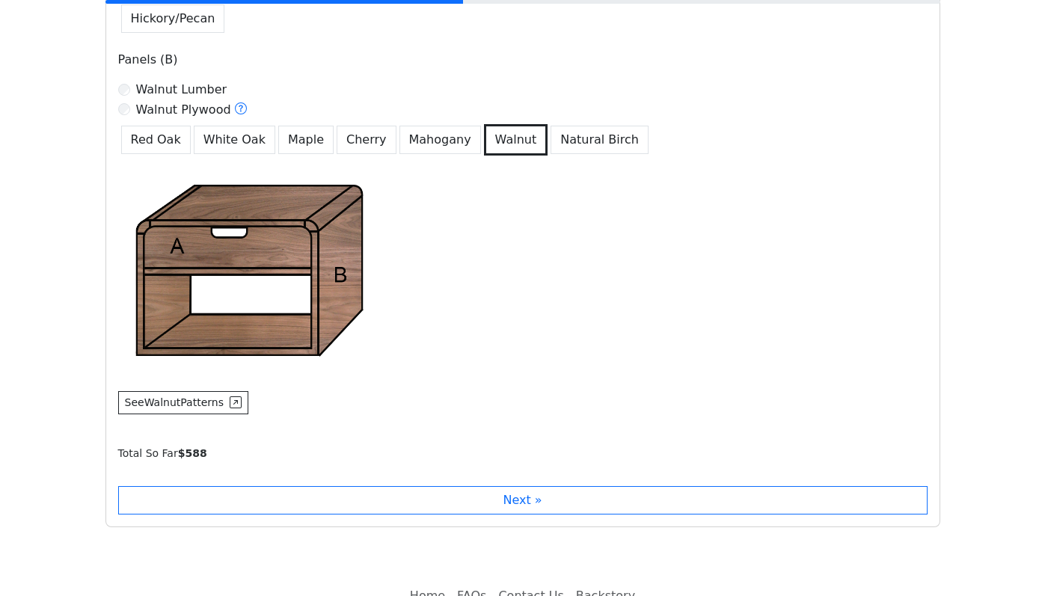
scroll to position [1176, 0]
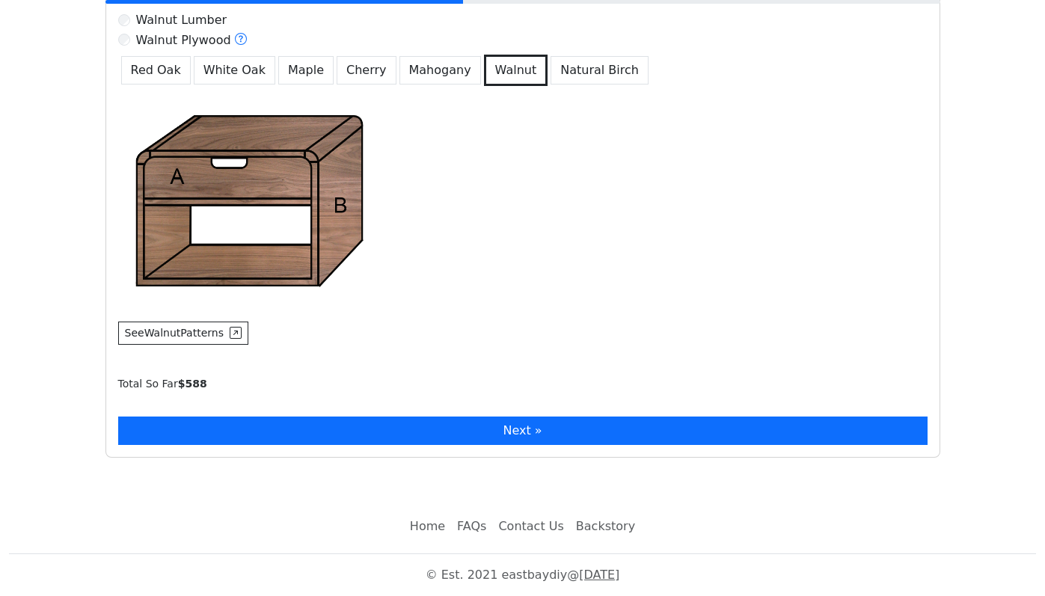
click at [531, 428] on button "Next »" at bounding box center [523, 431] width 810 height 28
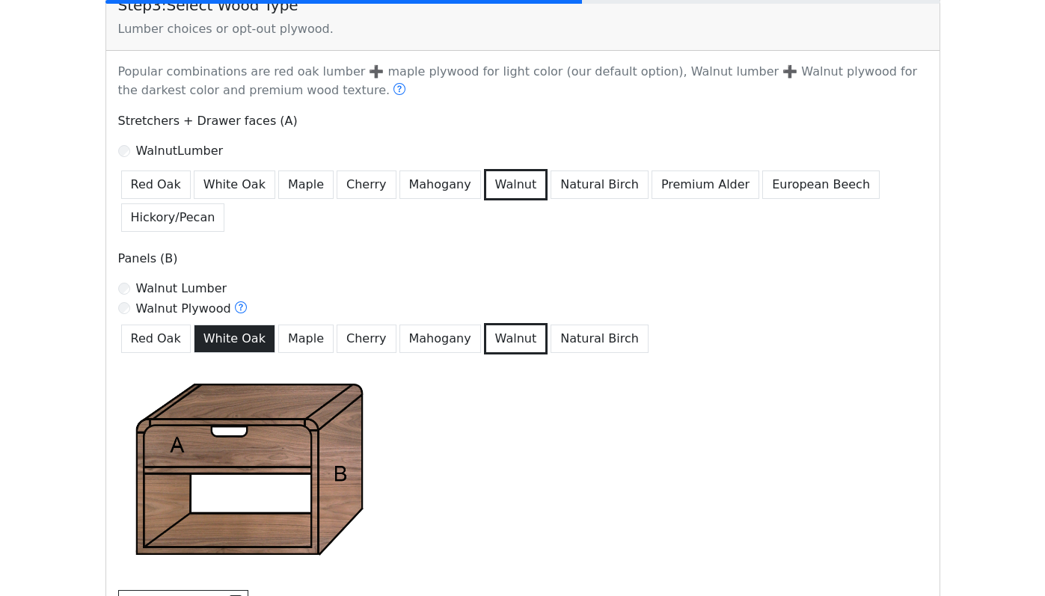
scroll to position [912, 0]
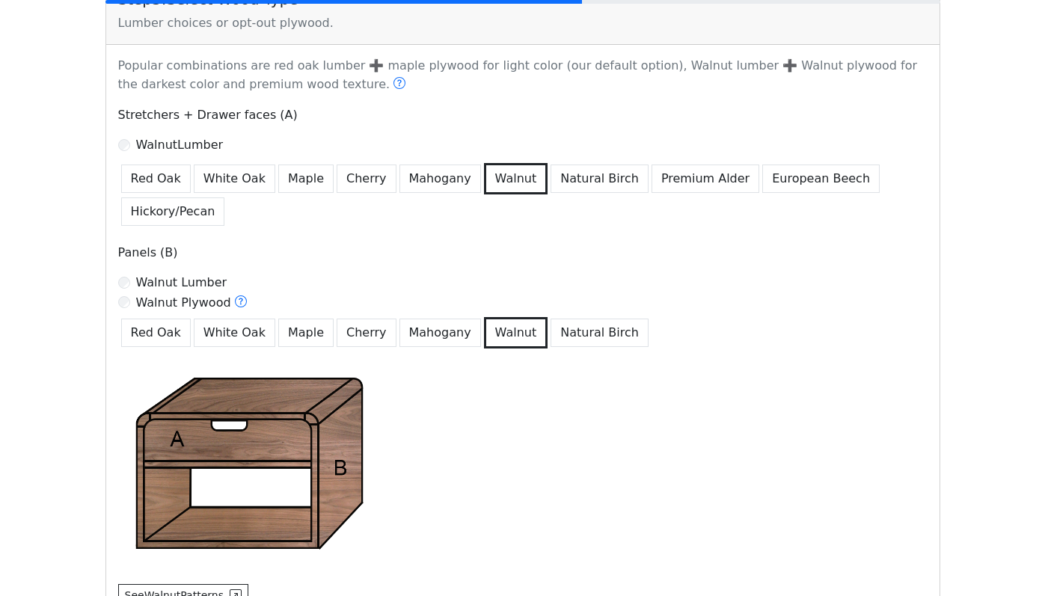
click at [177, 284] on label "Walnut Lumber" at bounding box center [181, 283] width 91 height 18
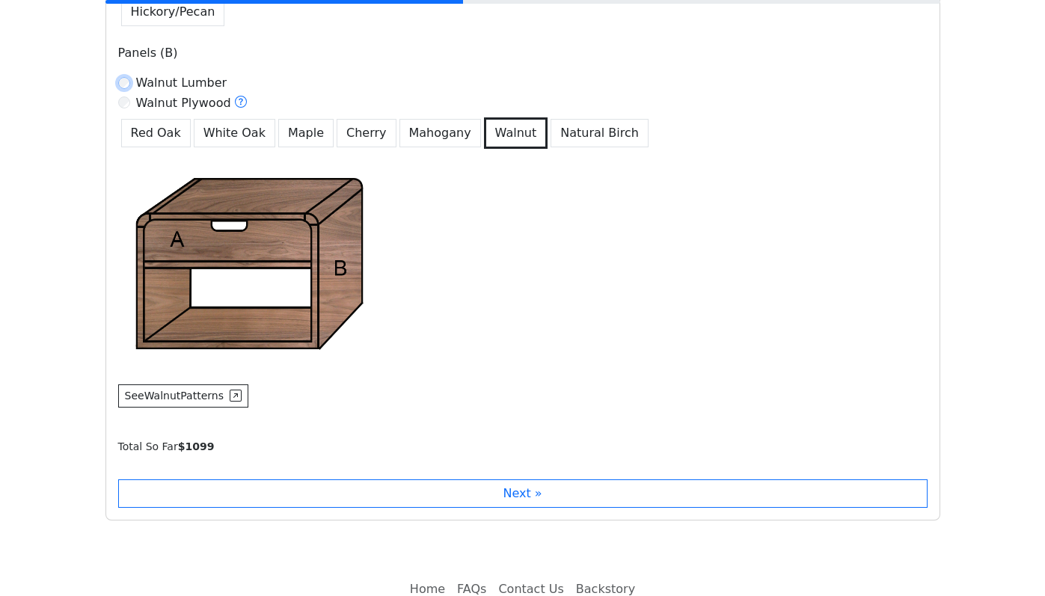
scroll to position [1106, 0]
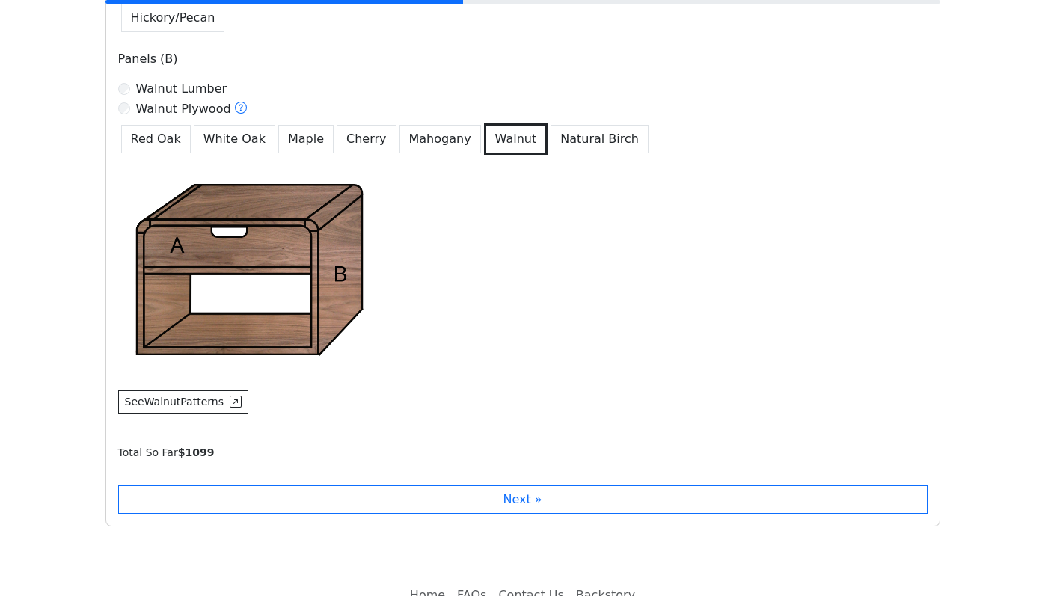
click at [170, 113] on label "Walnut Plywood" at bounding box center [192, 109] width 112 height 19
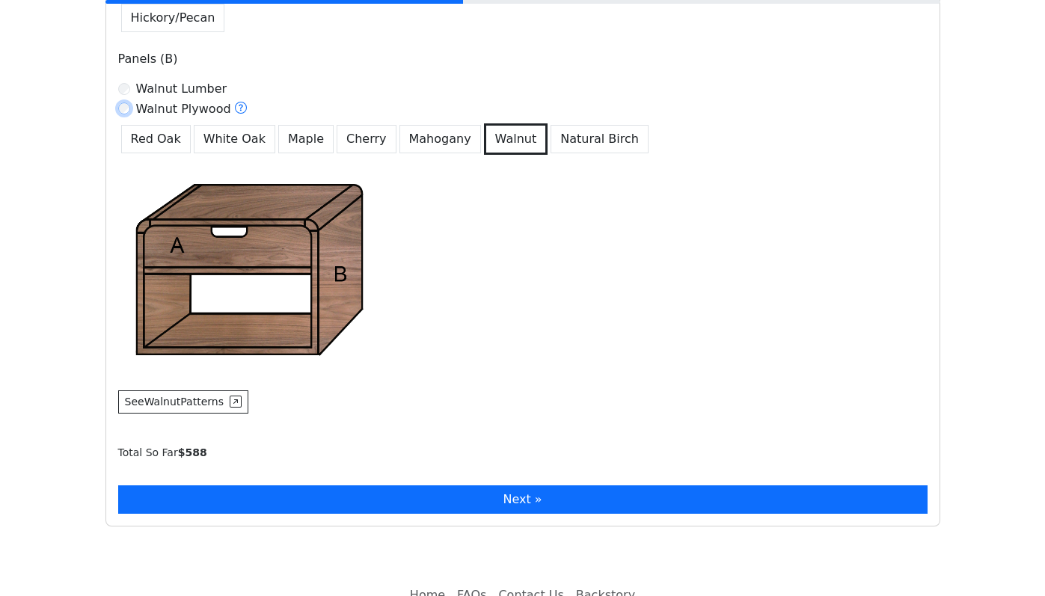
click at [530, 503] on button "Next »" at bounding box center [523, 500] width 810 height 28
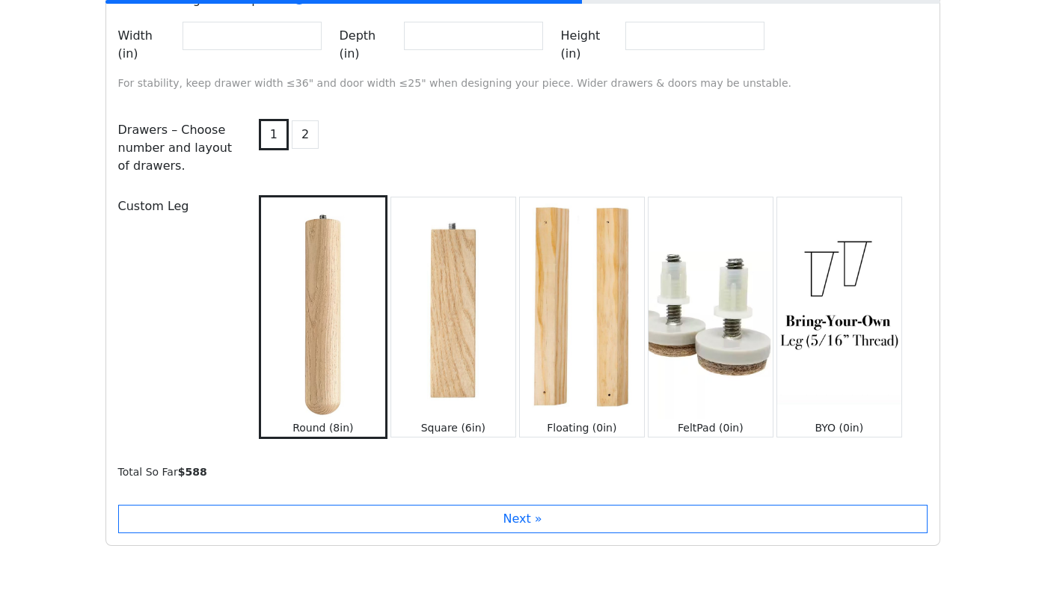
scroll to position [1759, 0]
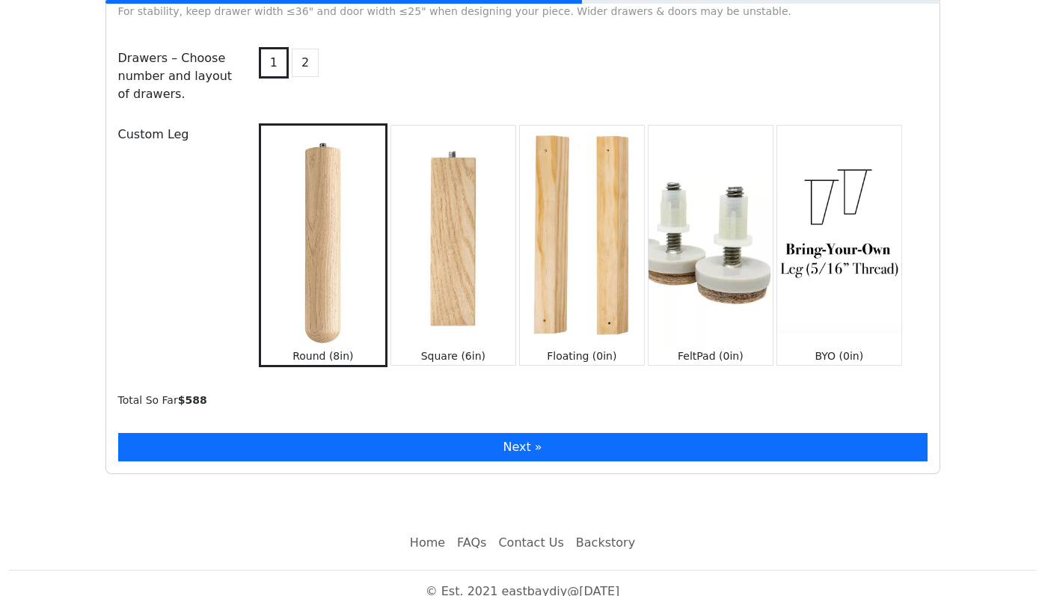
click at [533, 443] on button "Next »" at bounding box center [523, 447] width 810 height 28
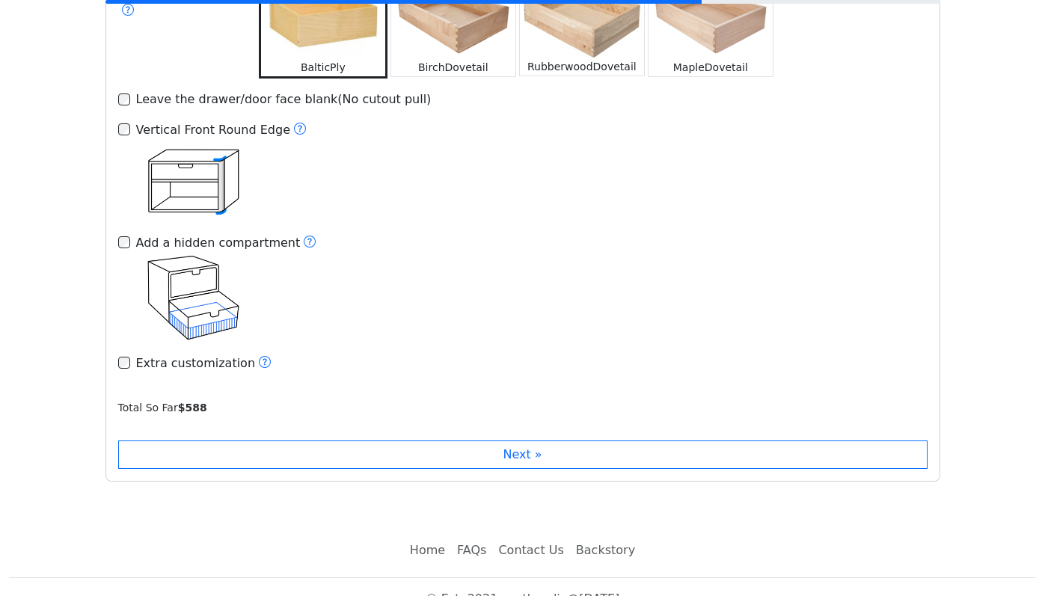
scroll to position [2431, 0]
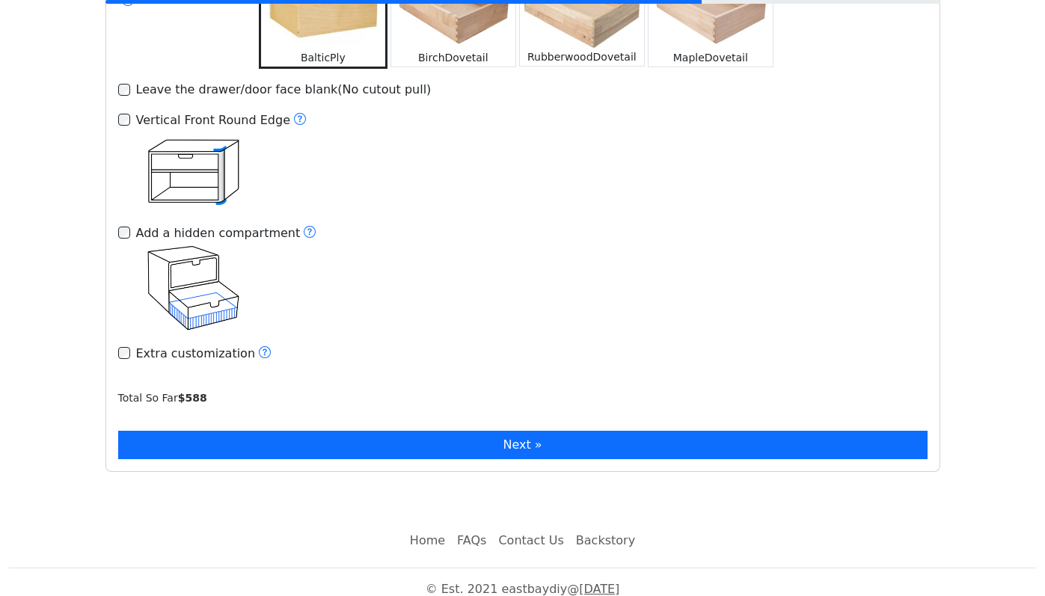
click at [433, 438] on button "Next »" at bounding box center [523, 445] width 810 height 28
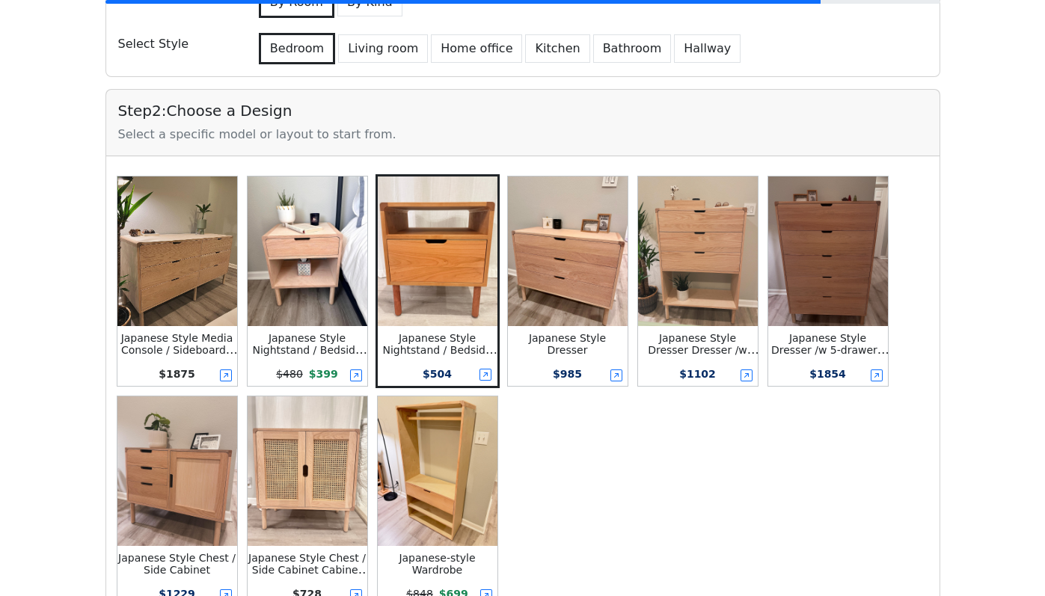
scroll to position [242, 0]
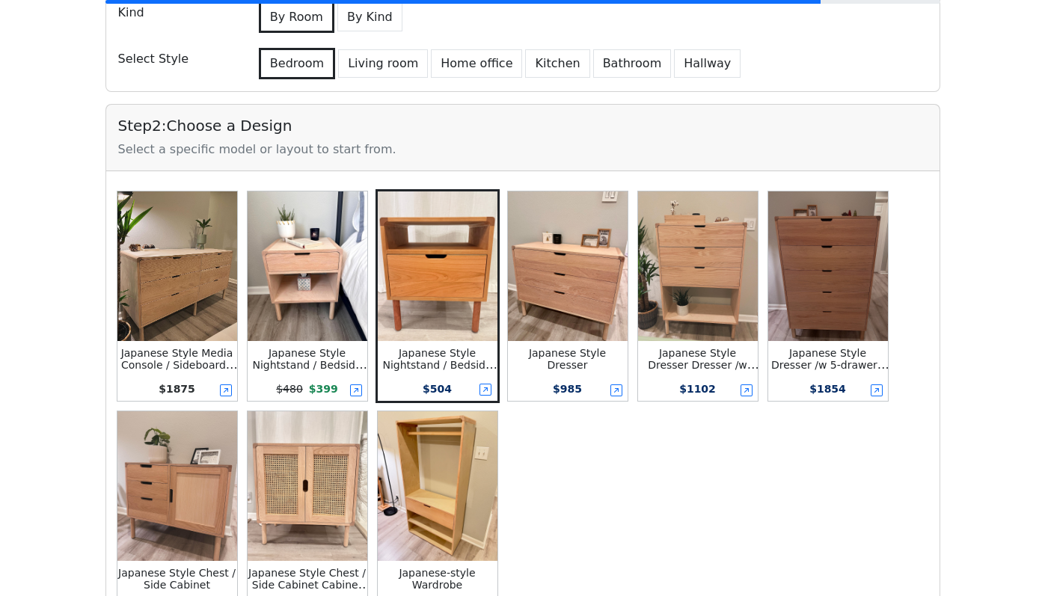
click at [296, 301] on img at bounding box center [308, 267] width 120 height 150
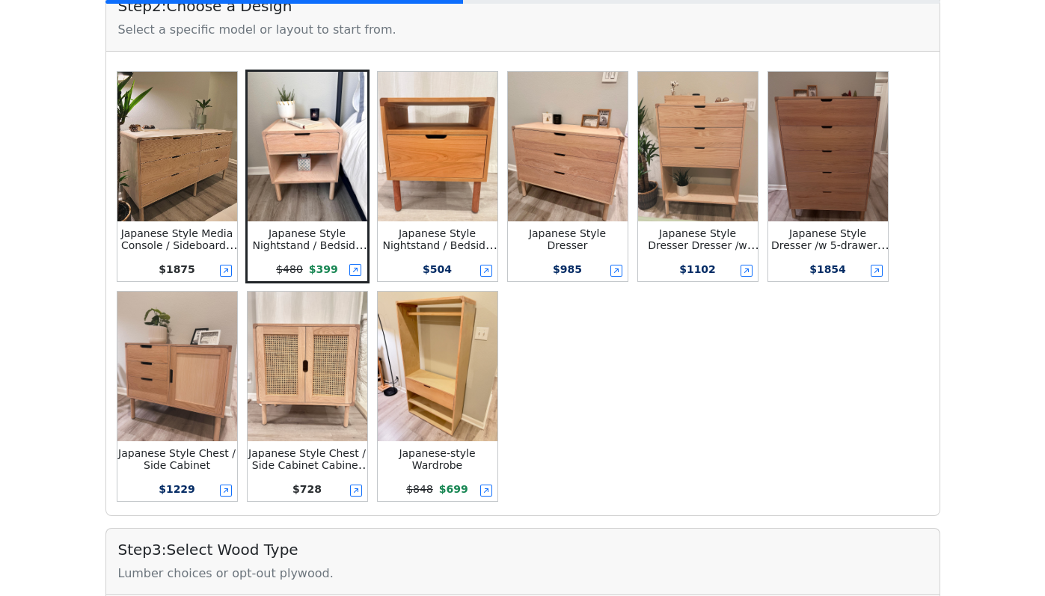
scroll to position [356, 0]
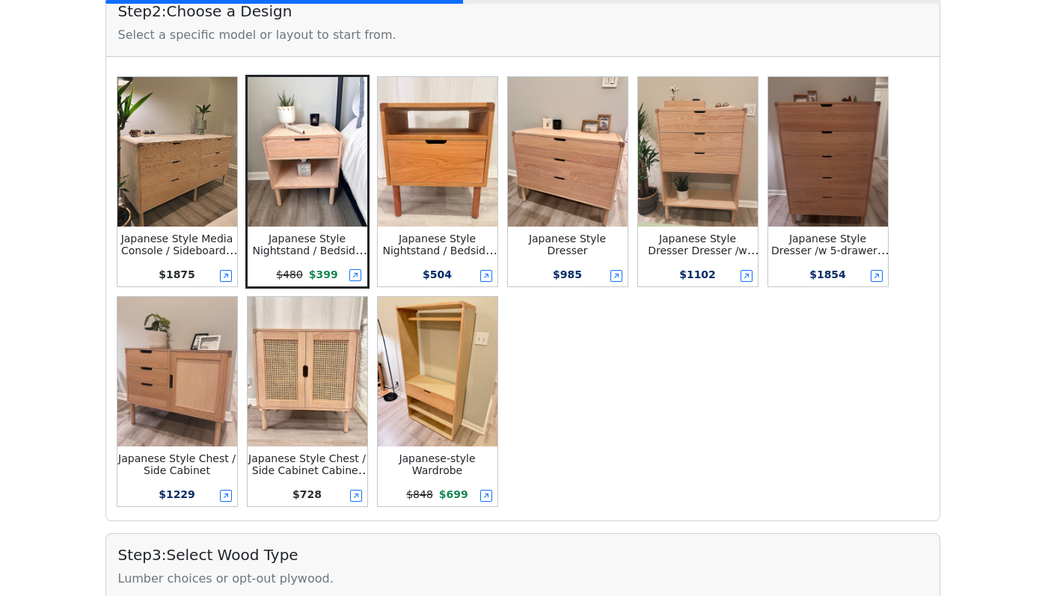
click at [293, 175] on img at bounding box center [308, 152] width 120 height 150
click at [481, 279] on icon at bounding box center [486, 276] width 12 height 12
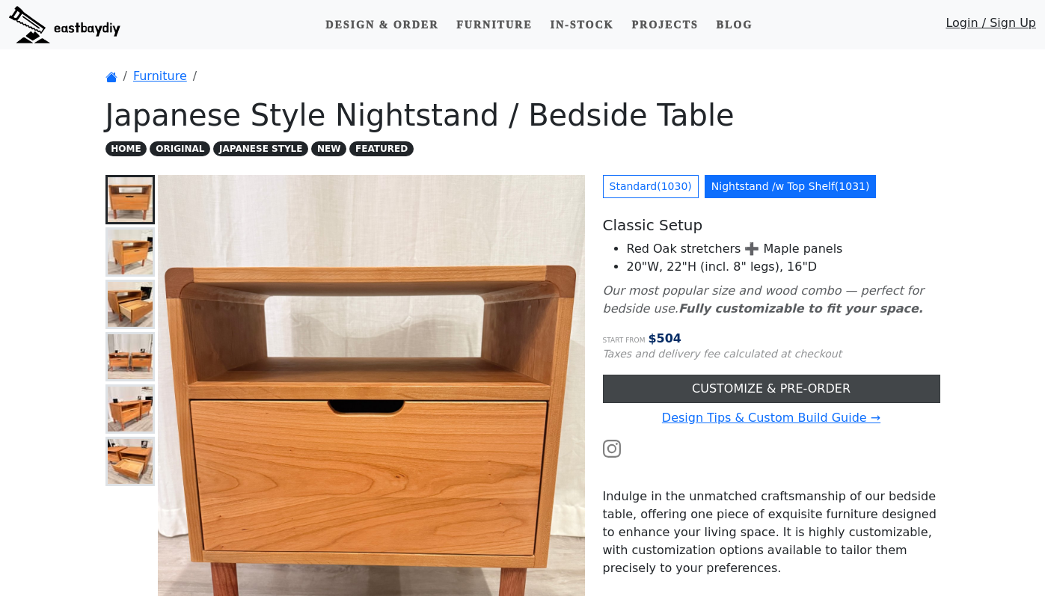
click at [678, 388] on link "CUSTOMIZE & PRE-ORDER" at bounding box center [772, 389] width 338 height 28
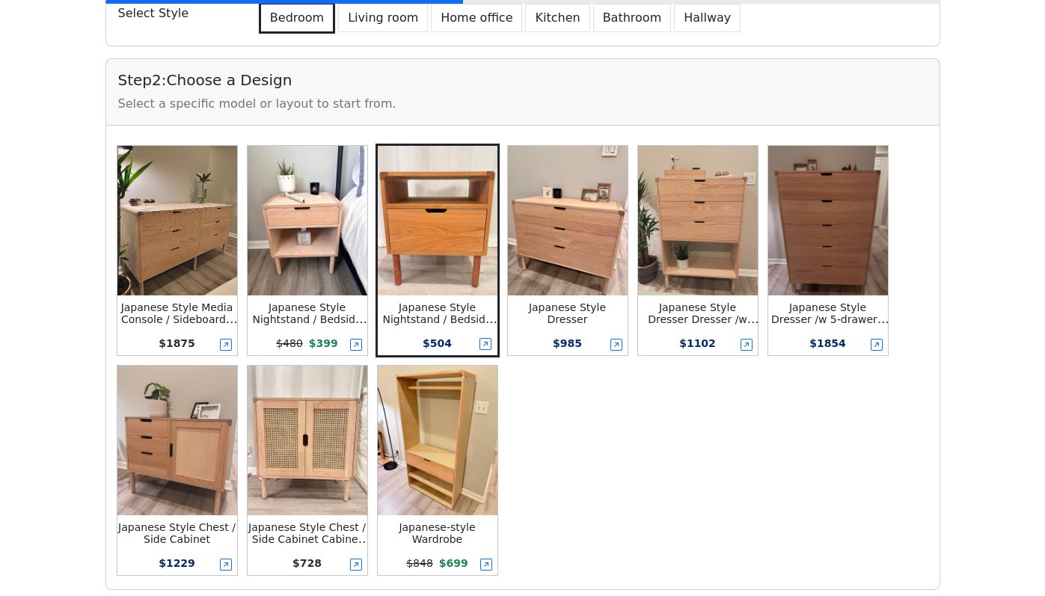
scroll to position [284, 0]
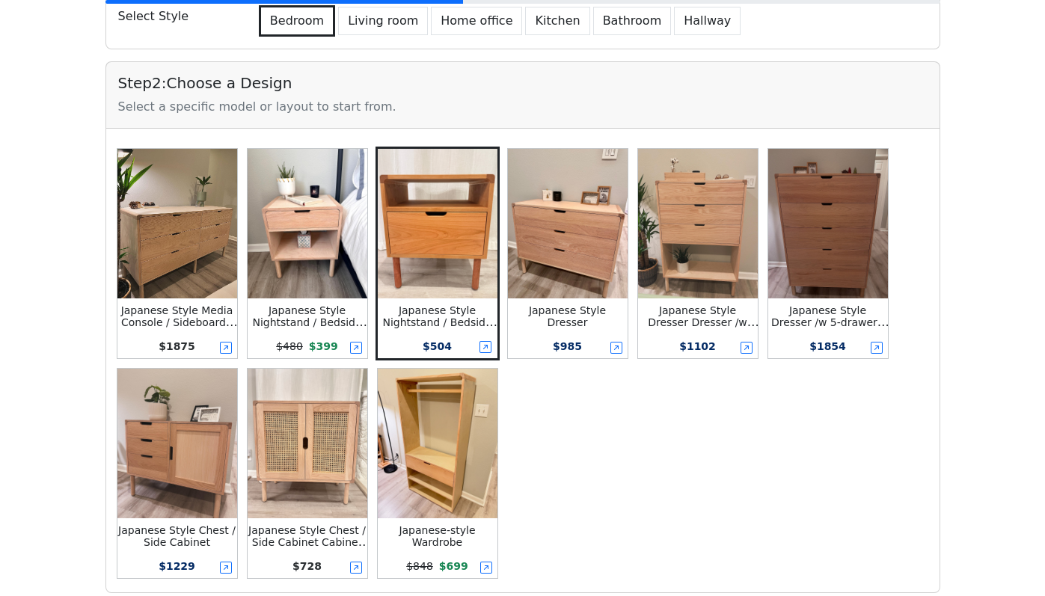
click at [276, 207] on img at bounding box center [308, 224] width 120 height 150
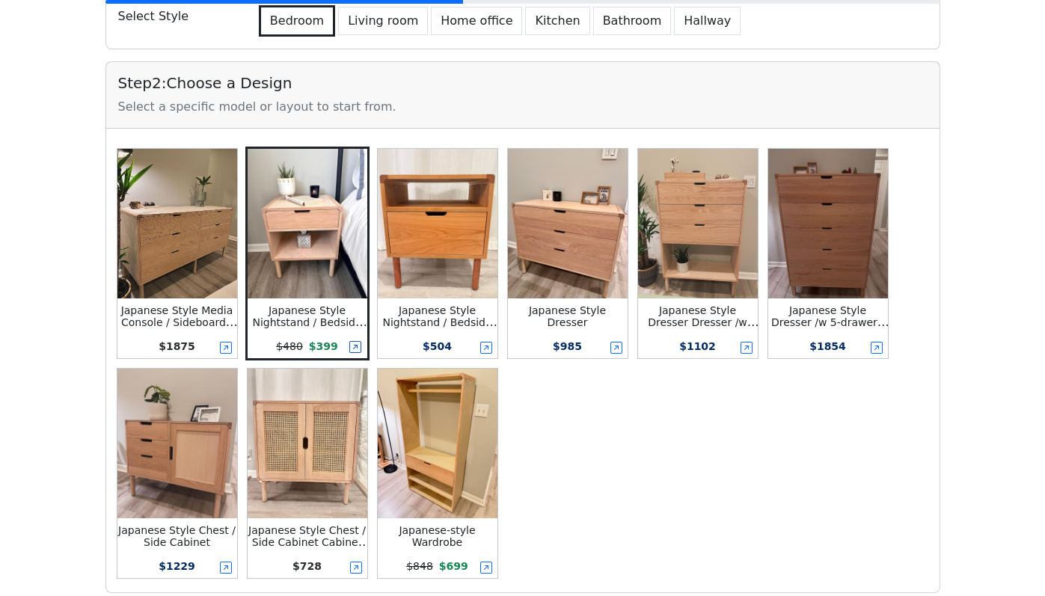
click at [354, 349] on icon at bounding box center [355, 347] width 12 height 12
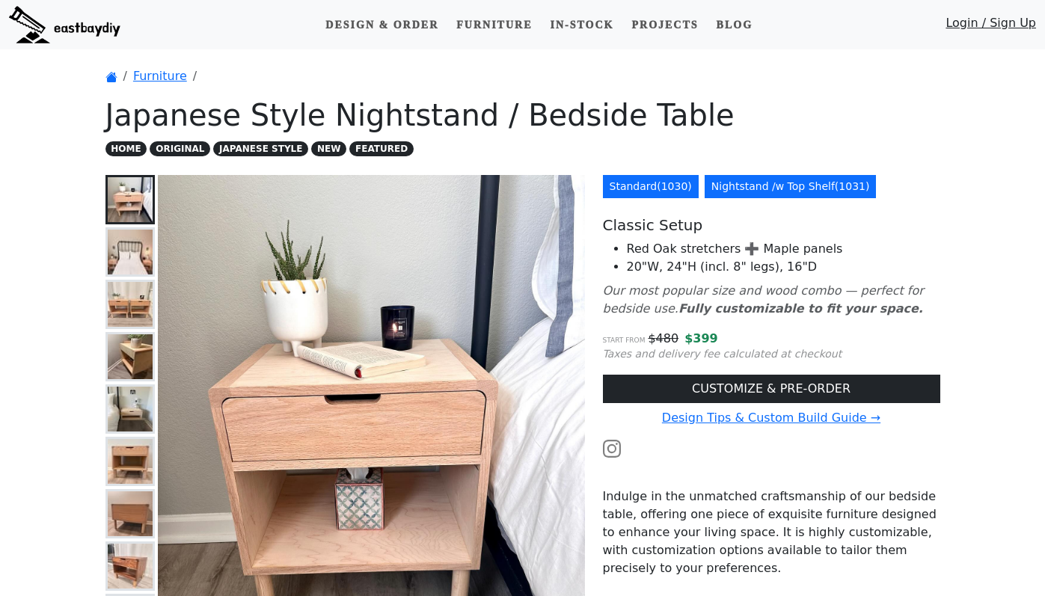
click at [809, 189] on link "Nightstand /w Top Shelf ( 1031 )" at bounding box center [791, 186] width 172 height 23
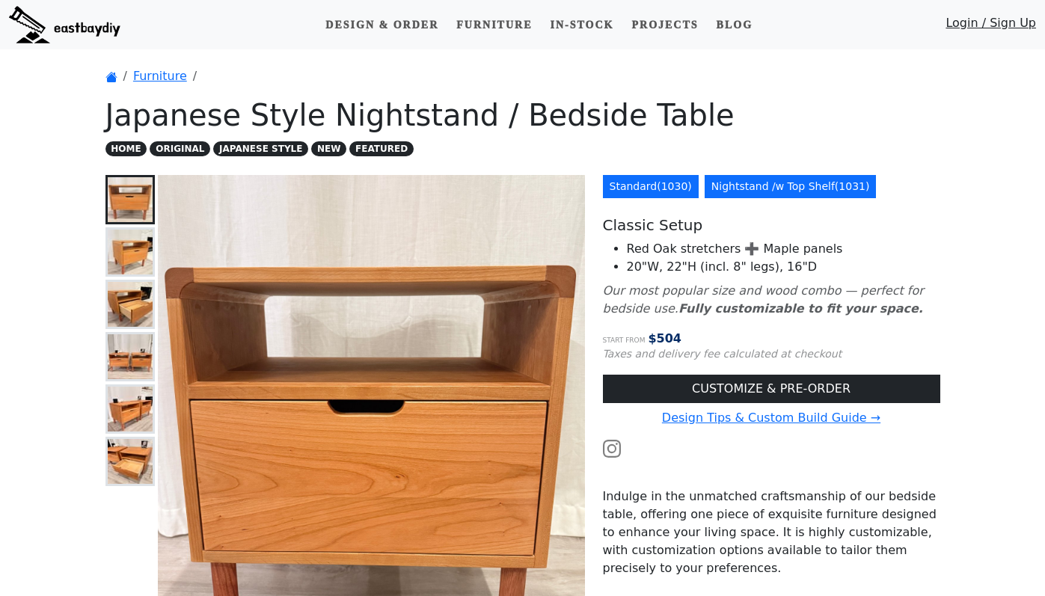
click at [678, 177] on link "Standard ( 1030 )" at bounding box center [651, 186] width 96 height 23
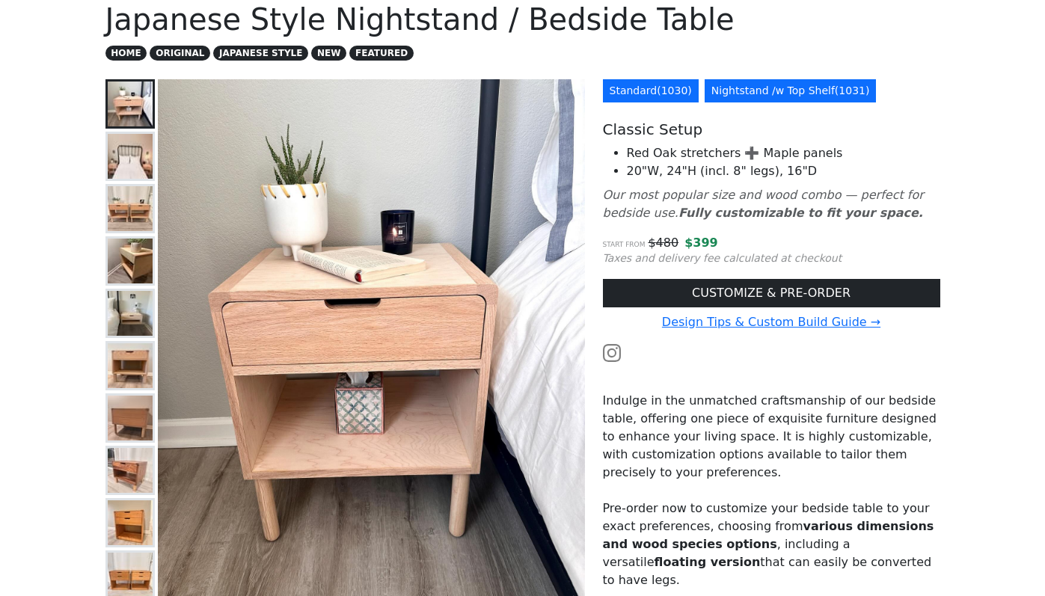
scroll to position [97, 0]
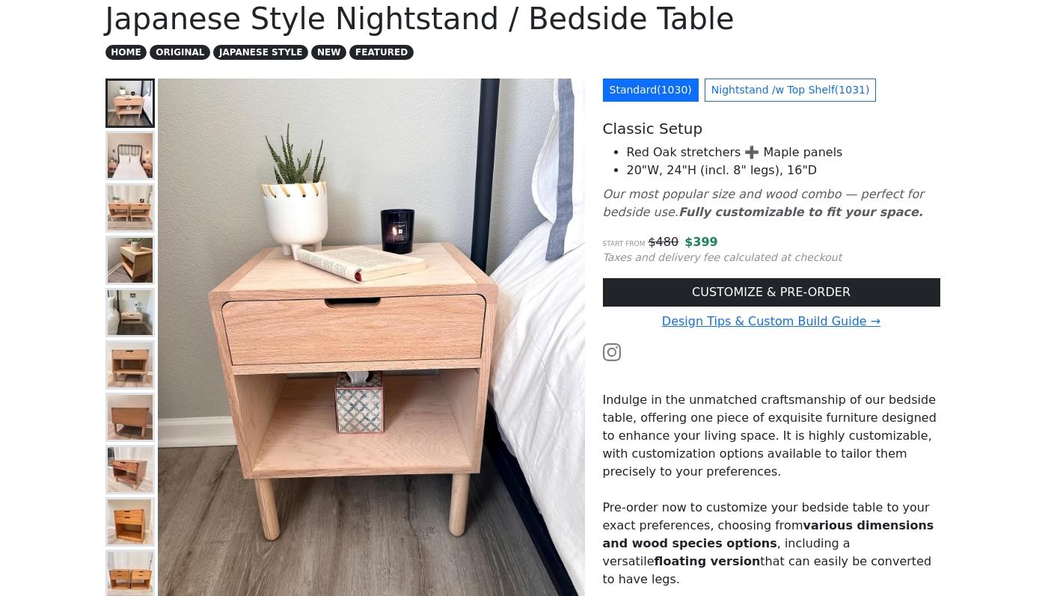
click at [126, 172] on img at bounding box center [130, 155] width 45 height 45
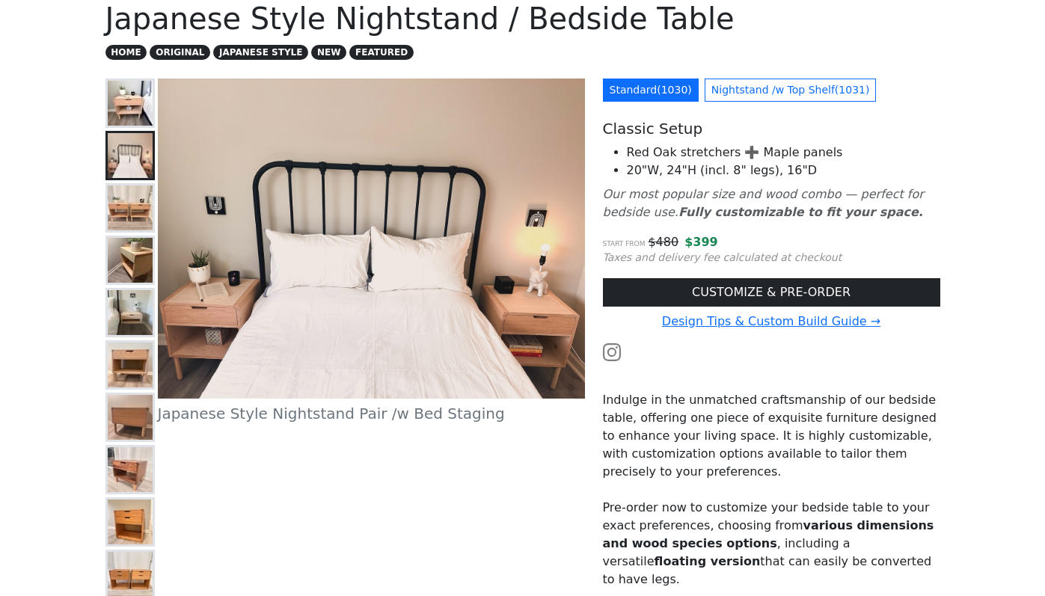
click at [123, 216] on img at bounding box center [130, 208] width 45 height 45
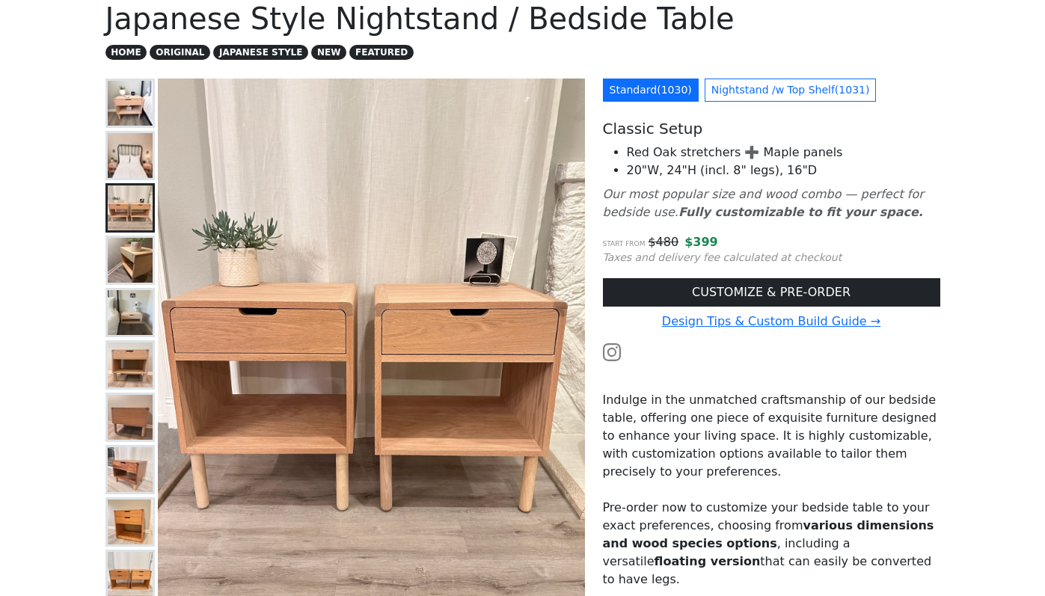
click at [121, 262] on img at bounding box center [130, 260] width 45 height 45
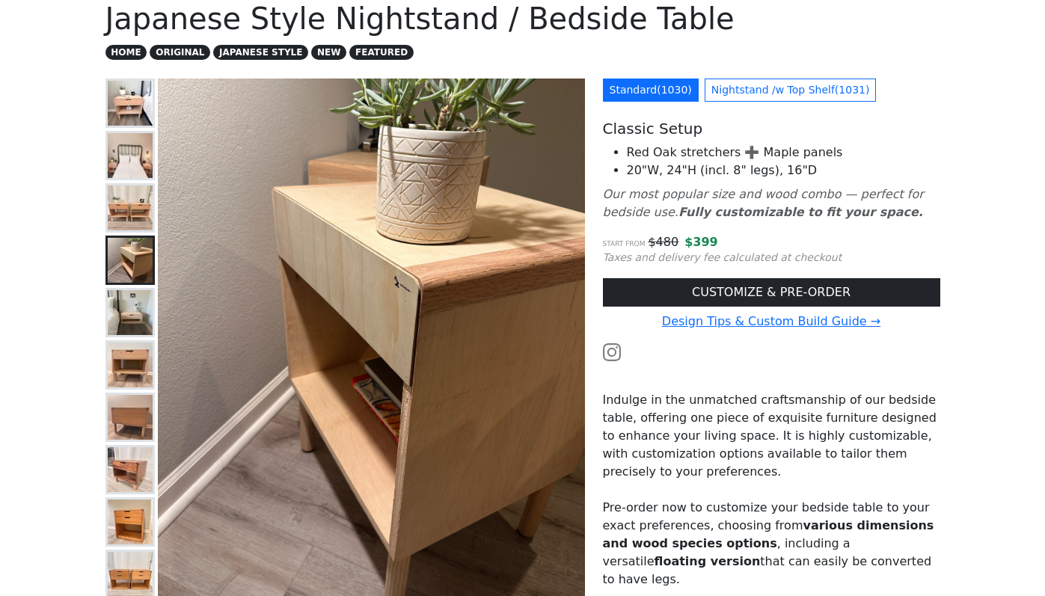
click at [114, 298] on img at bounding box center [130, 312] width 45 height 45
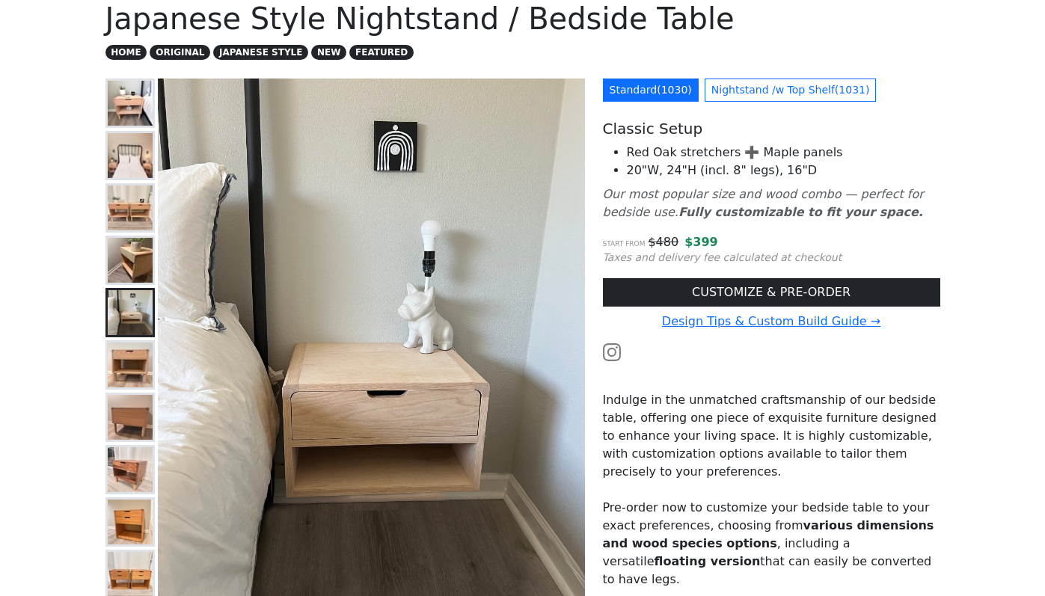
click at [111, 259] on img at bounding box center [130, 260] width 45 height 45
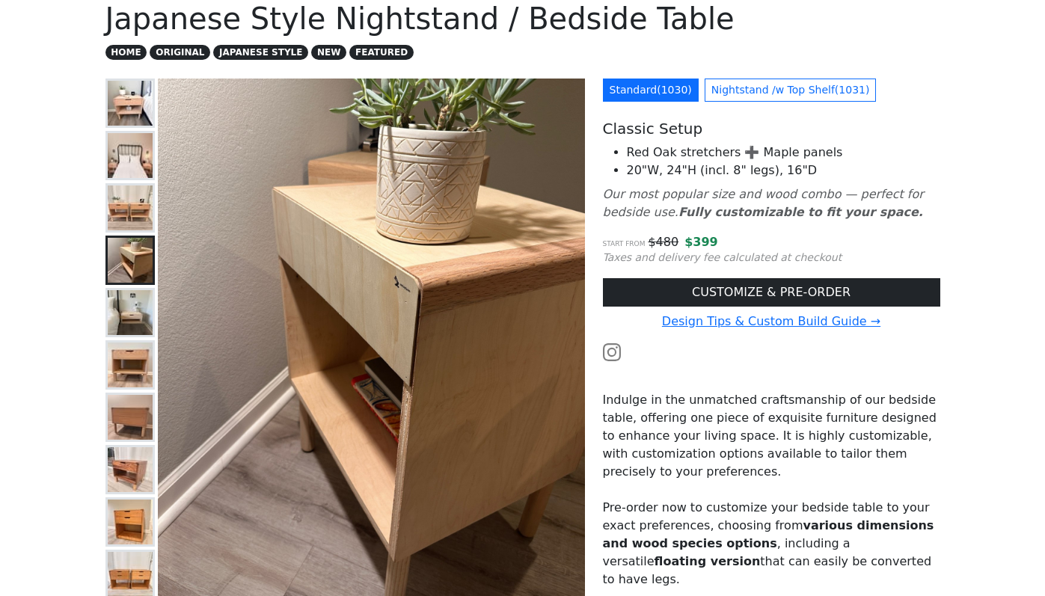
click at [106, 308] on button at bounding box center [130, 312] width 49 height 49
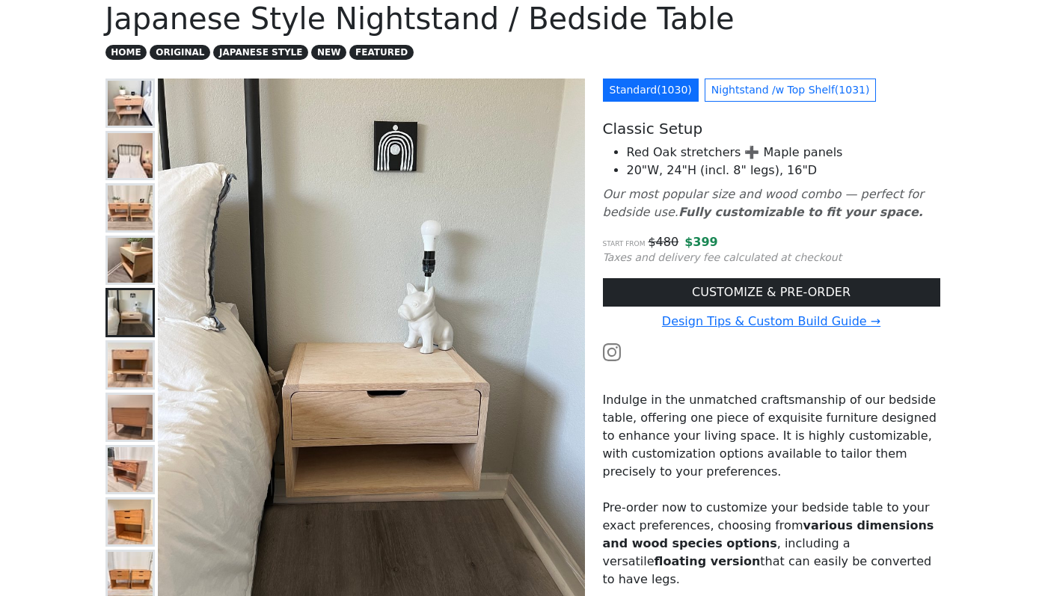
click at [99, 363] on div "Japanese Style Nightstand - Floating Configuration This is the floating version…" at bounding box center [346, 405] width 498 height 653
click at [123, 409] on img at bounding box center [130, 417] width 45 height 45
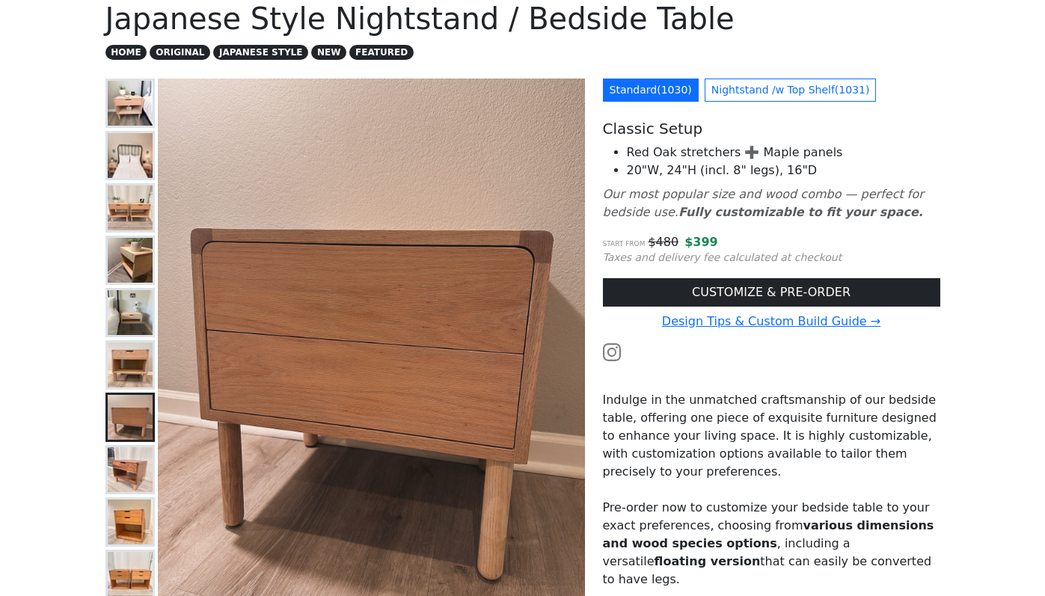
click at [117, 478] on img at bounding box center [130, 470] width 45 height 45
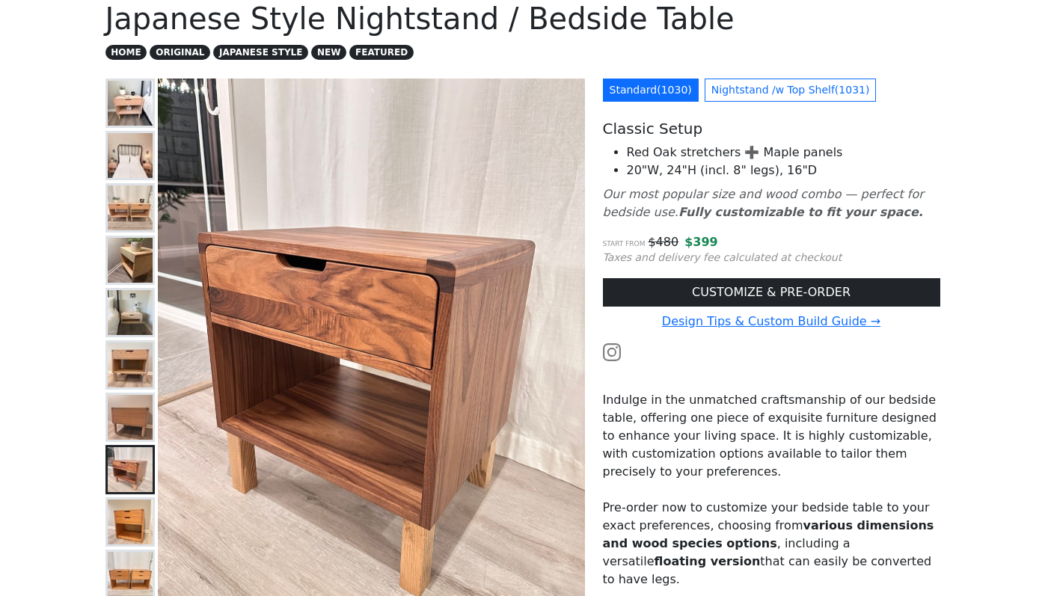
click at [117, 521] on img at bounding box center [130, 522] width 45 height 45
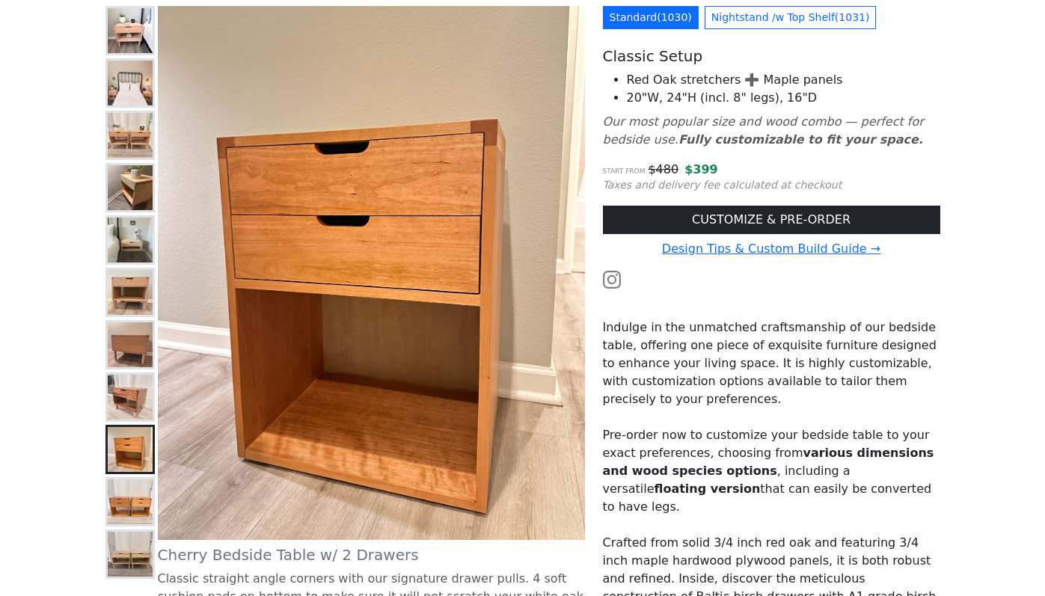
scroll to position [171, 0]
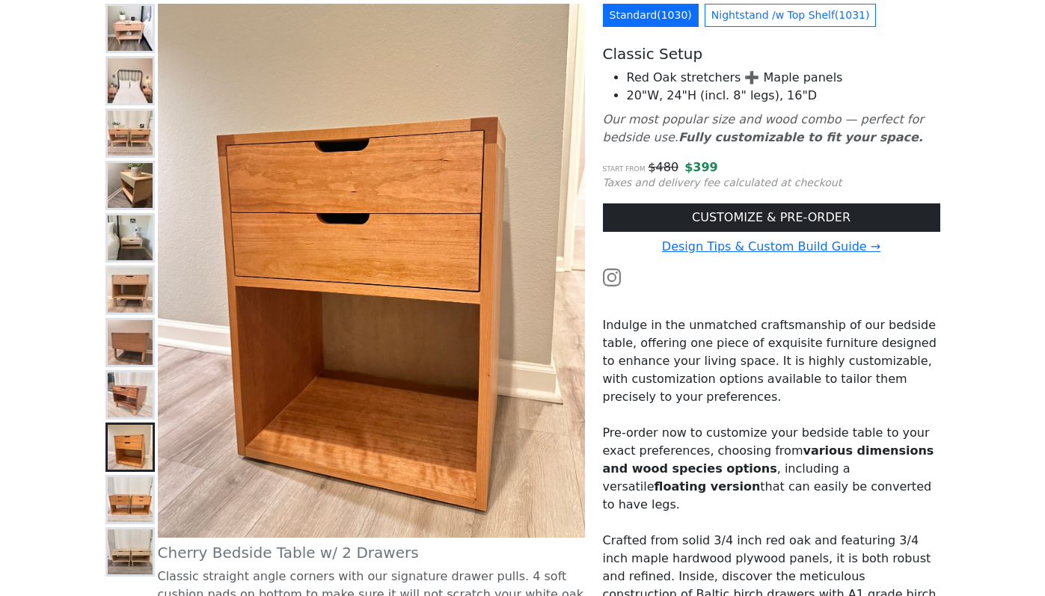
click at [114, 537] on img at bounding box center [130, 552] width 45 height 45
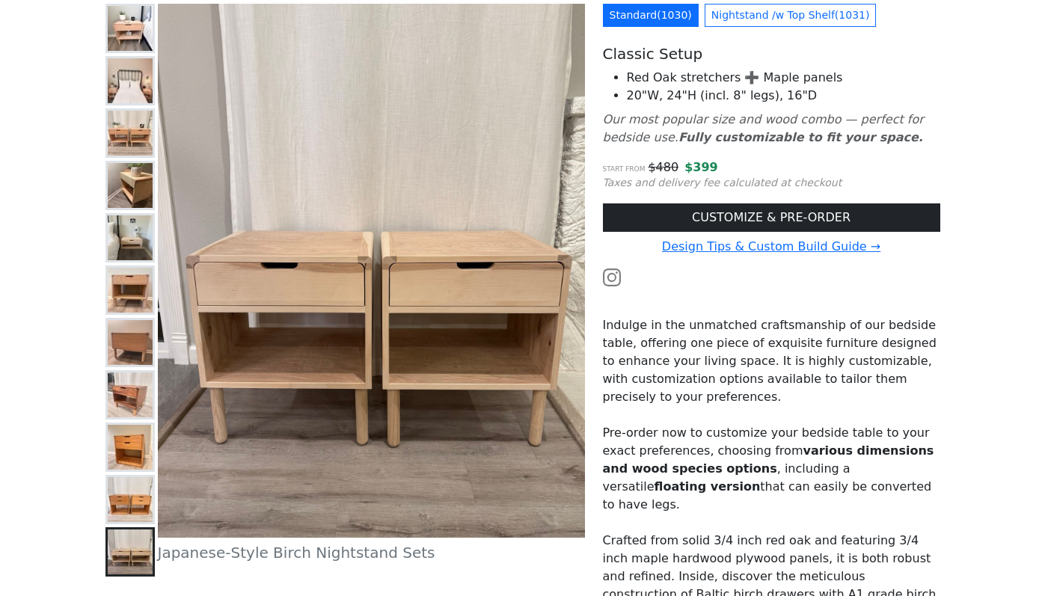
click at [121, 506] on img at bounding box center [130, 499] width 45 height 45
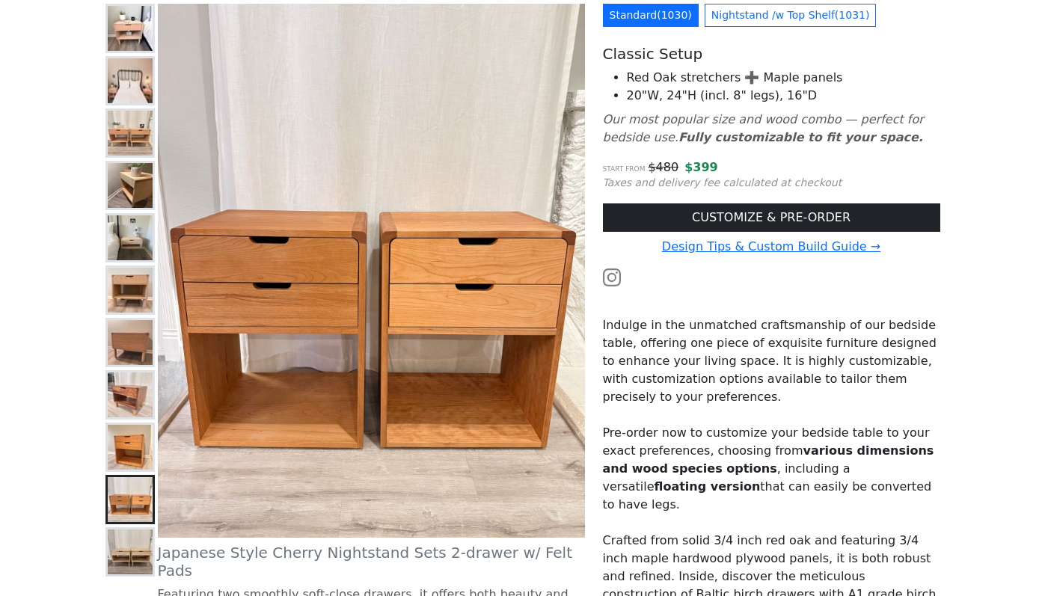
click at [133, 328] on img at bounding box center [130, 342] width 45 height 45
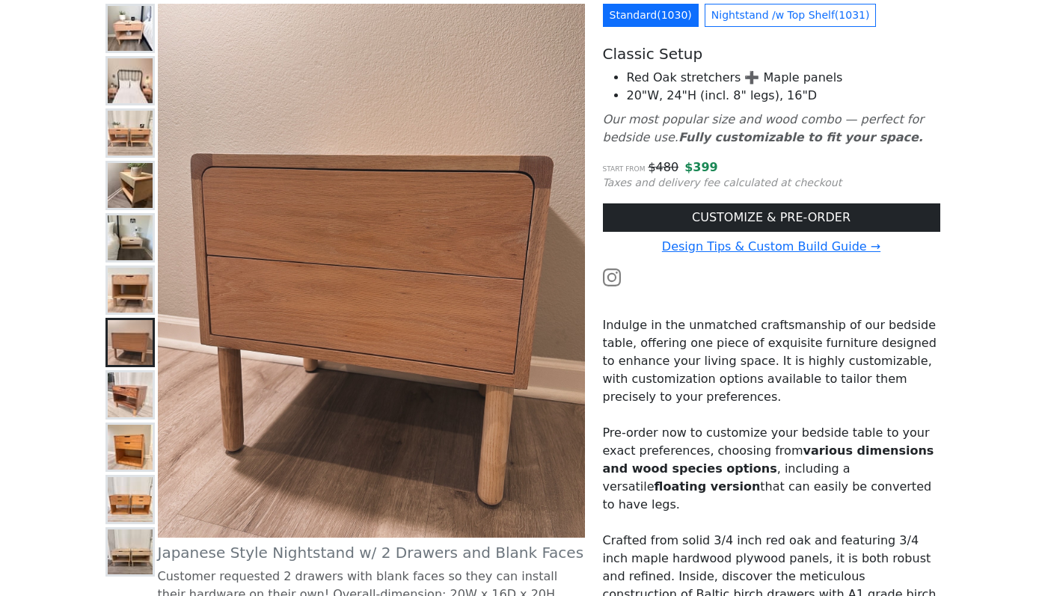
click at [131, 289] on img at bounding box center [130, 290] width 45 height 45
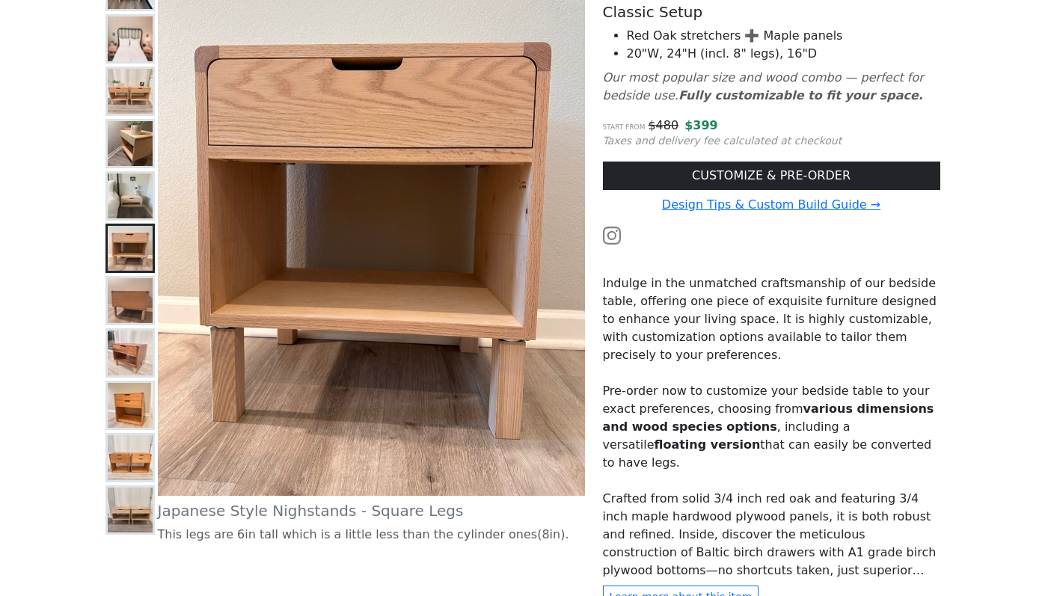
scroll to position [216, 0]
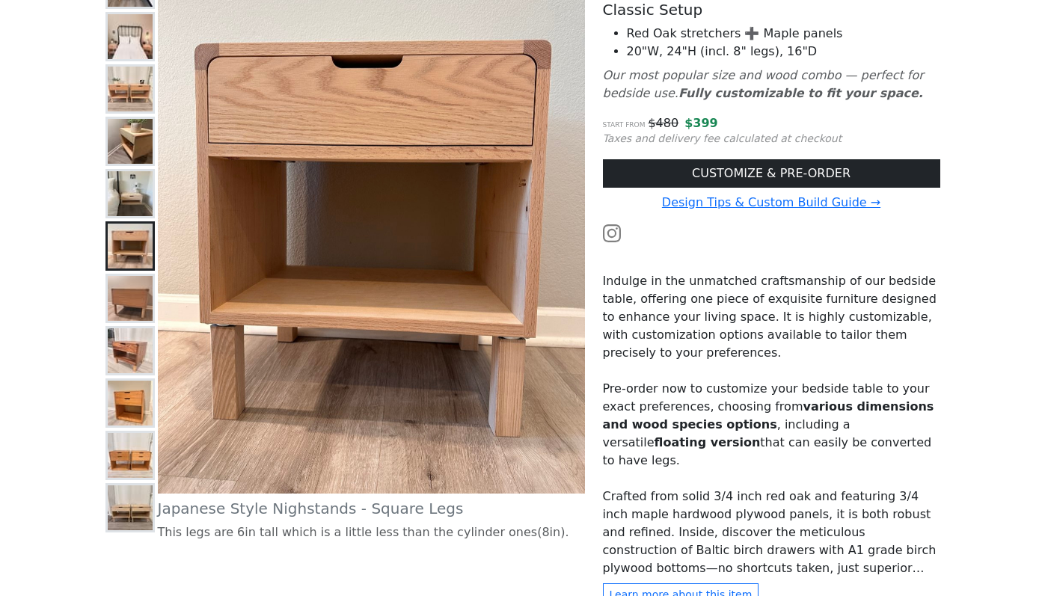
click at [126, 526] on img at bounding box center [130, 508] width 45 height 45
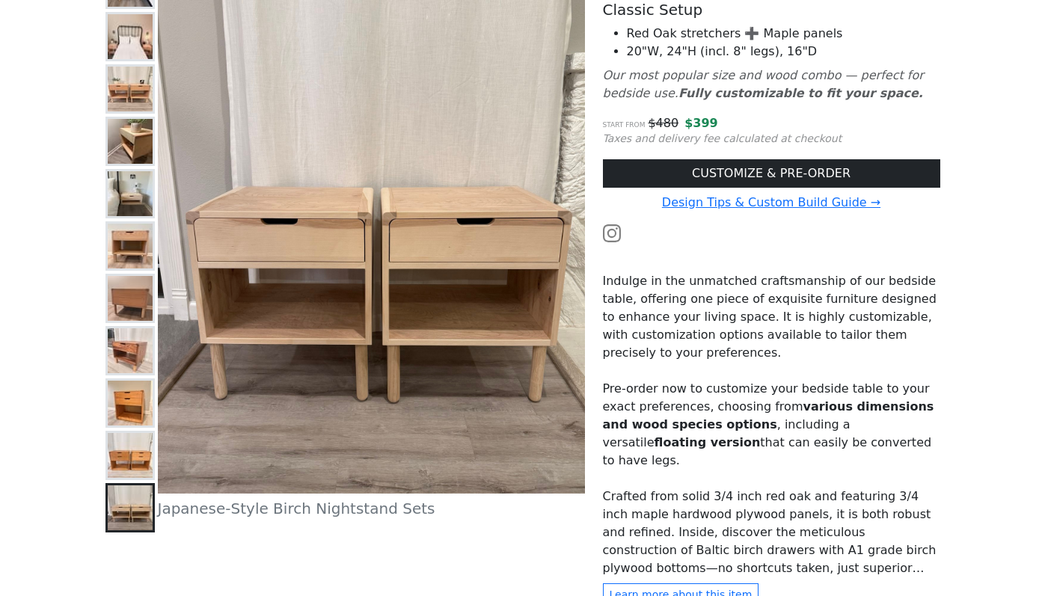
click at [123, 445] on img at bounding box center [130, 455] width 45 height 45
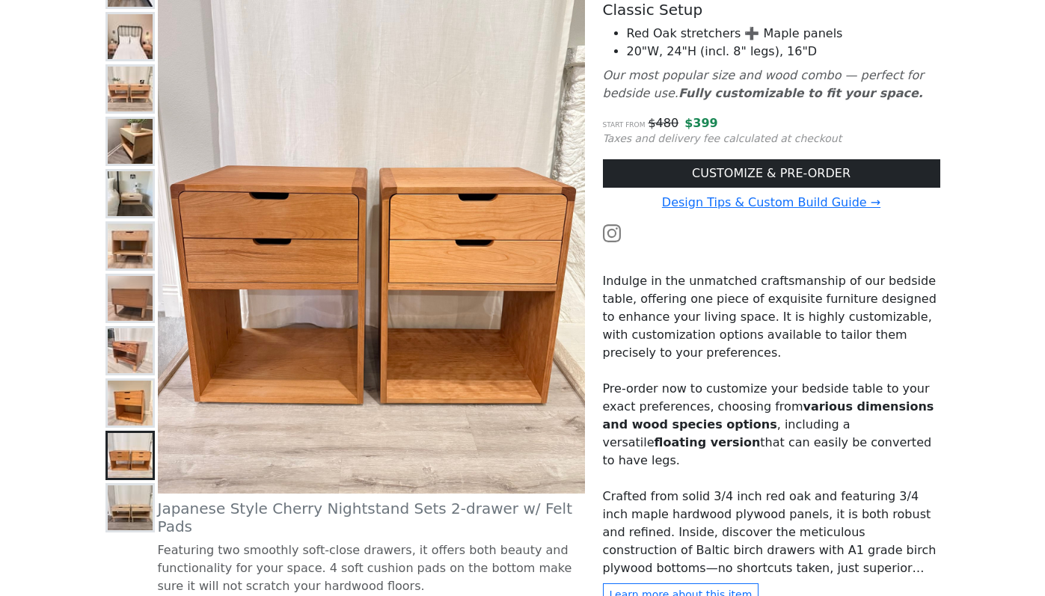
click at [138, 384] on img at bounding box center [130, 403] width 45 height 45
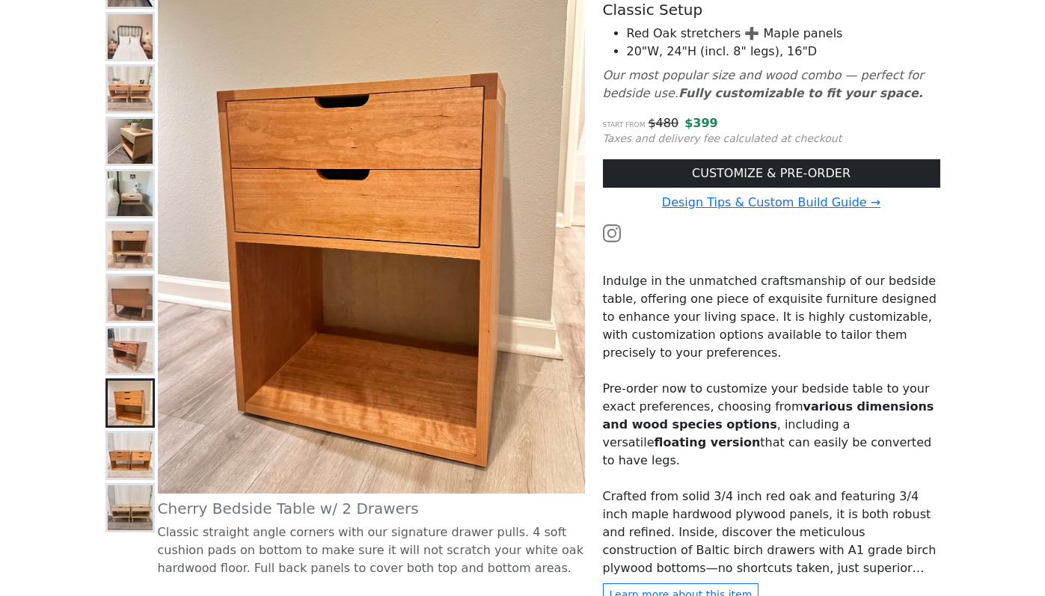
click at [134, 344] on img at bounding box center [130, 351] width 45 height 45
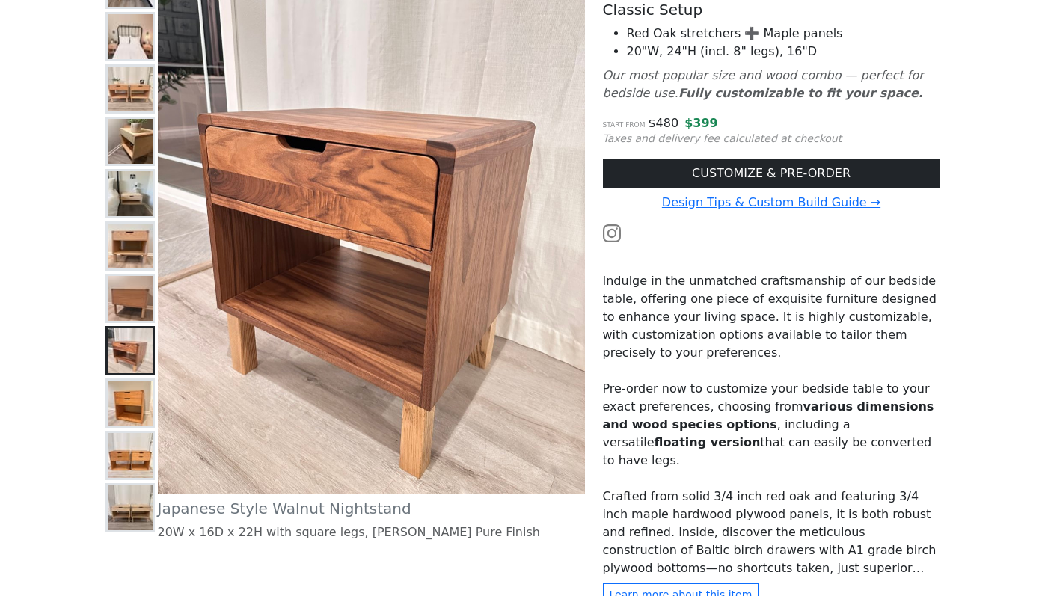
click at [127, 298] on img at bounding box center [130, 298] width 45 height 45
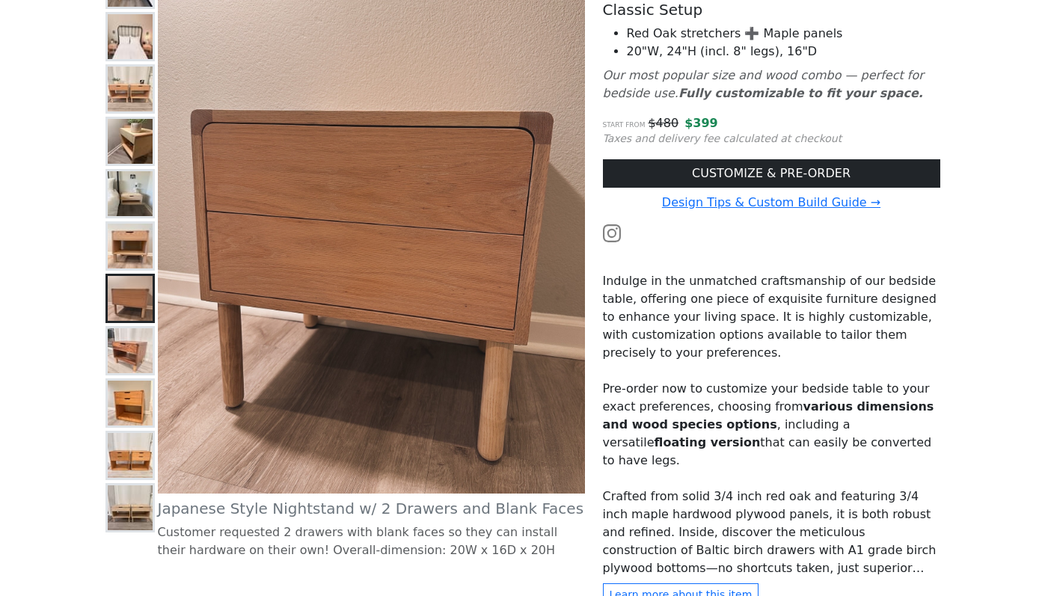
click at [119, 256] on img at bounding box center [130, 246] width 45 height 45
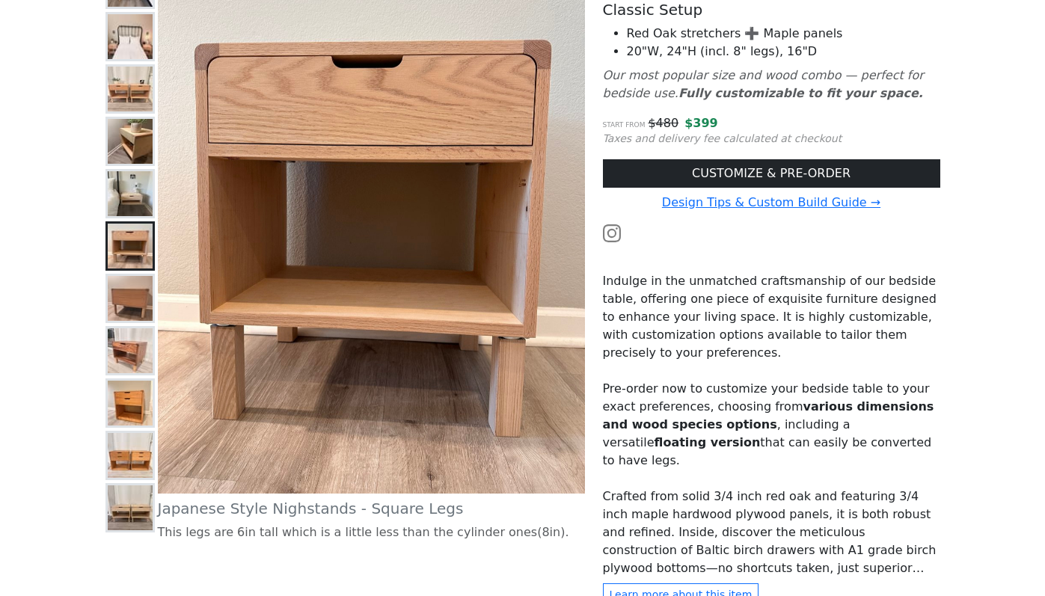
click at [113, 191] on img at bounding box center [130, 193] width 45 height 45
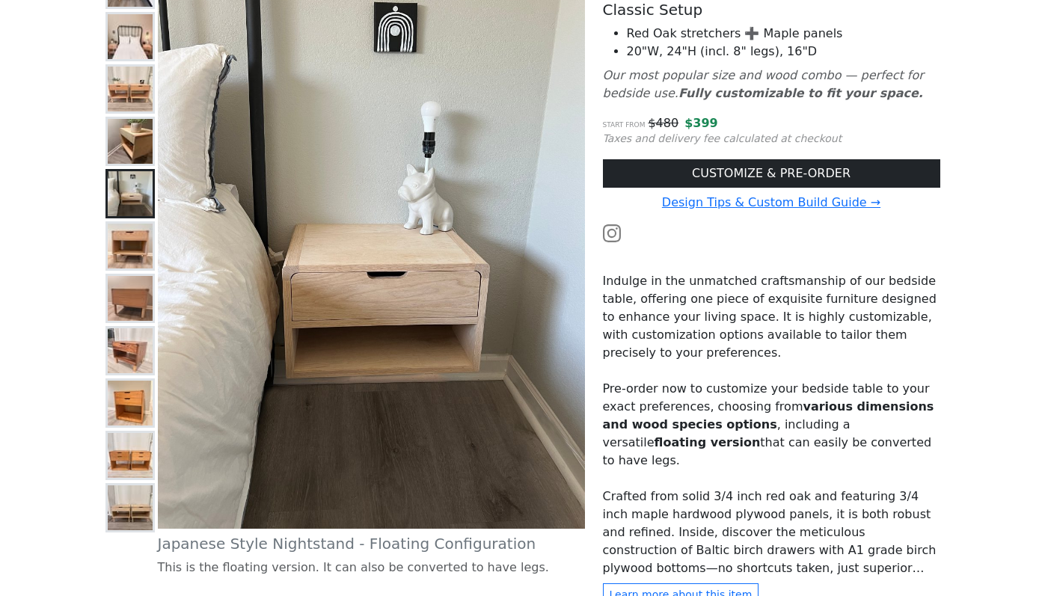
click at [117, 141] on img at bounding box center [130, 141] width 45 height 45
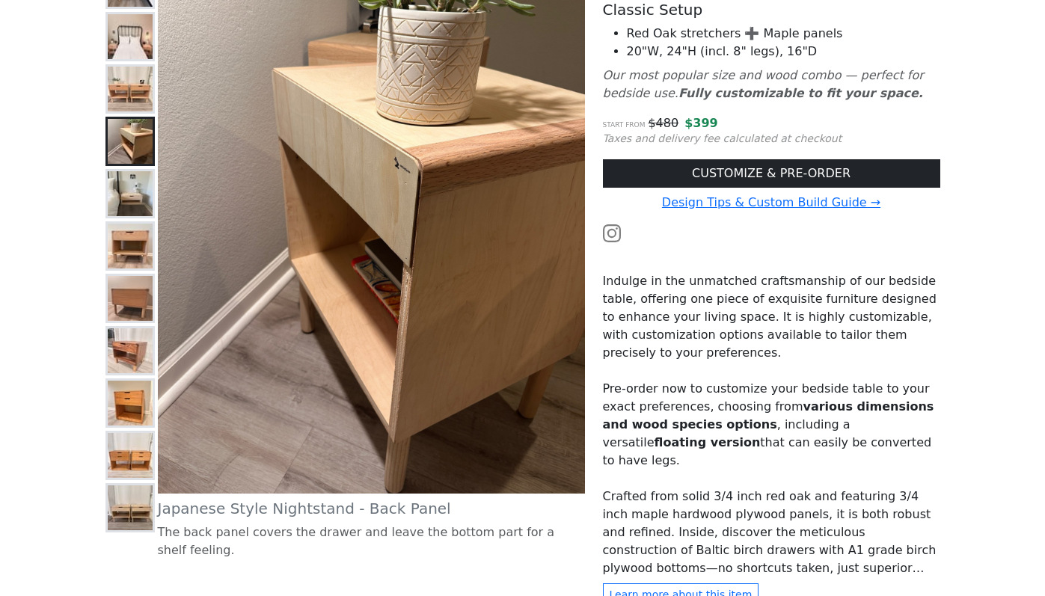
click at [121, 85] on img at bounding box center [130, 89] width 45 height 45
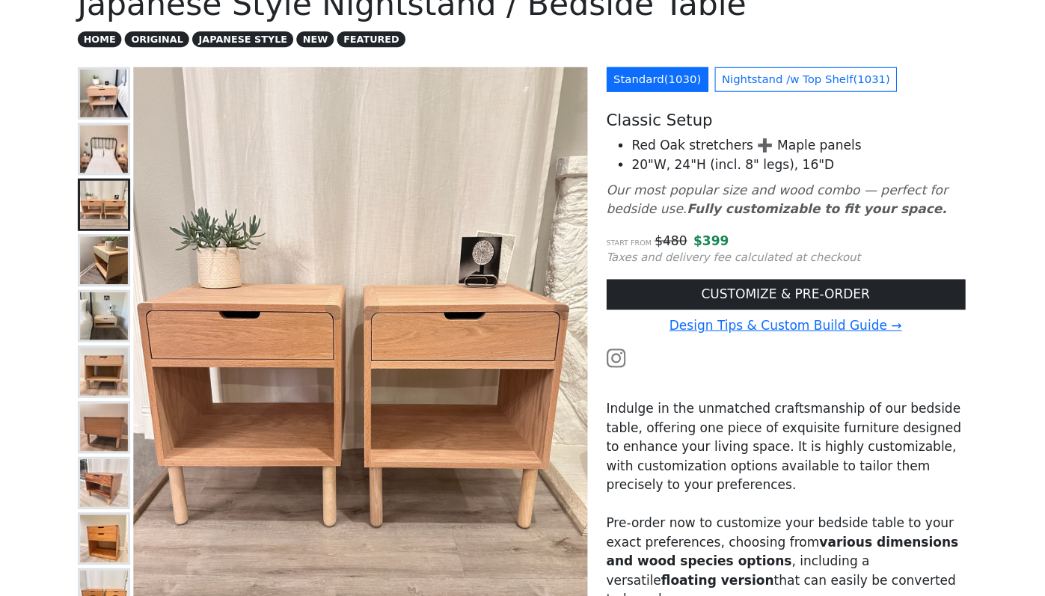
scroll to position [100, 0]
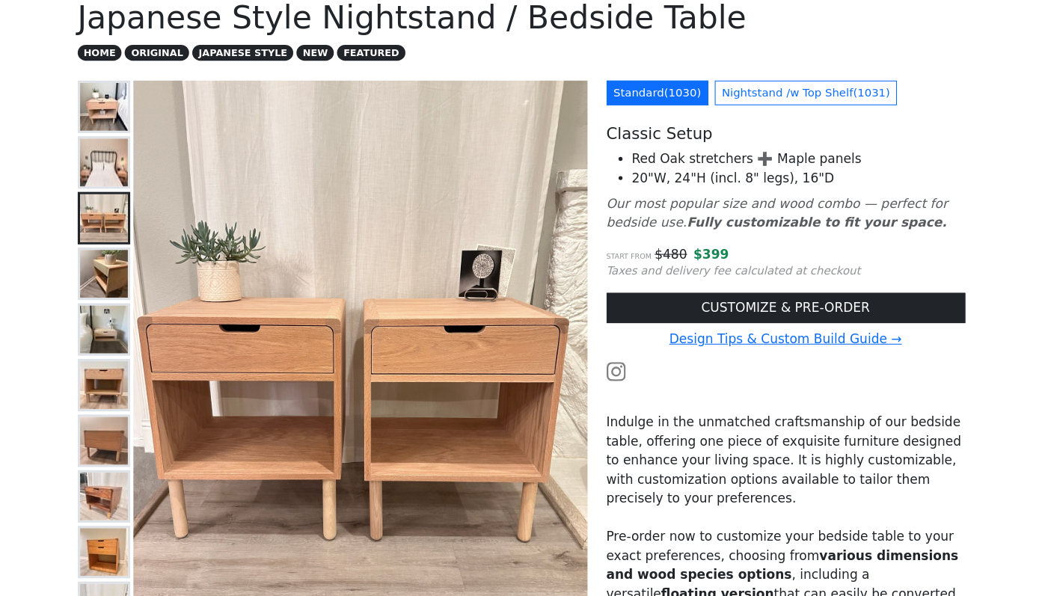
click at [126, 155] on img at bounding box center [130, 152] width 45 height 45
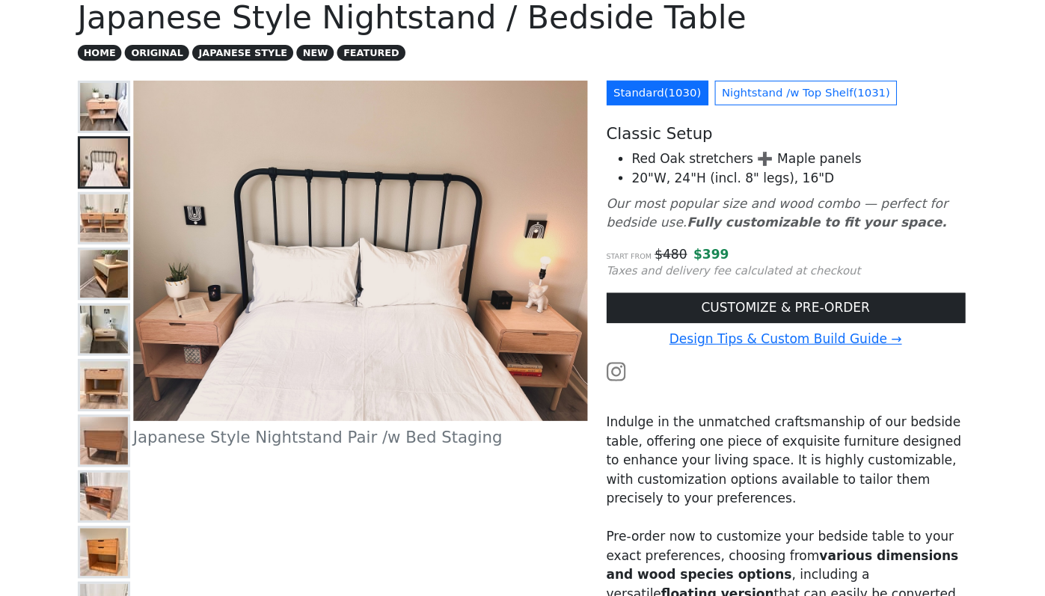
click at [120, 117] on img at bounding box center [130, 100] width 45 height 45
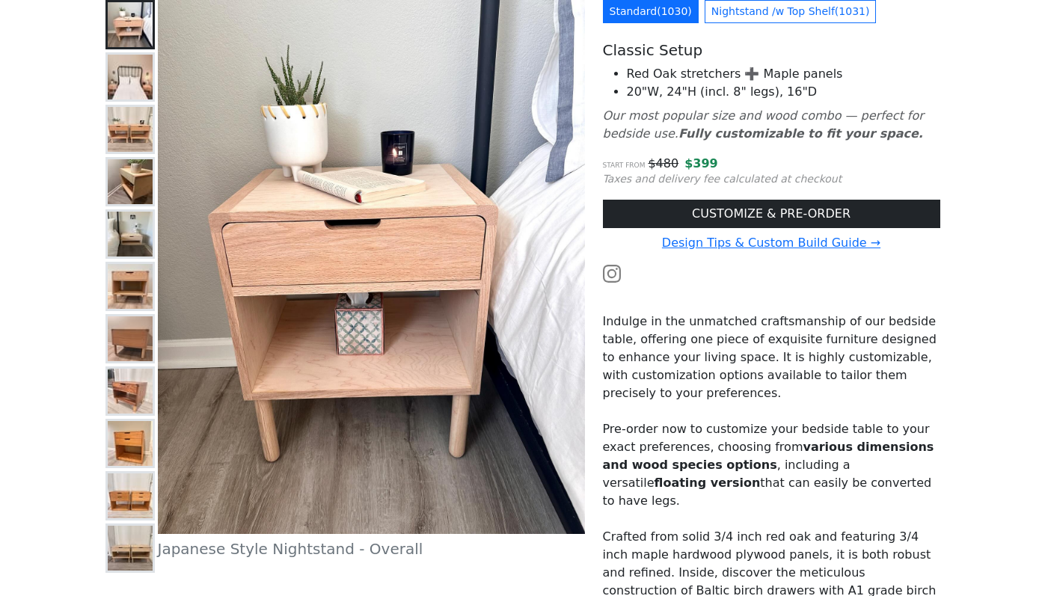
scroll to position [179, 0]
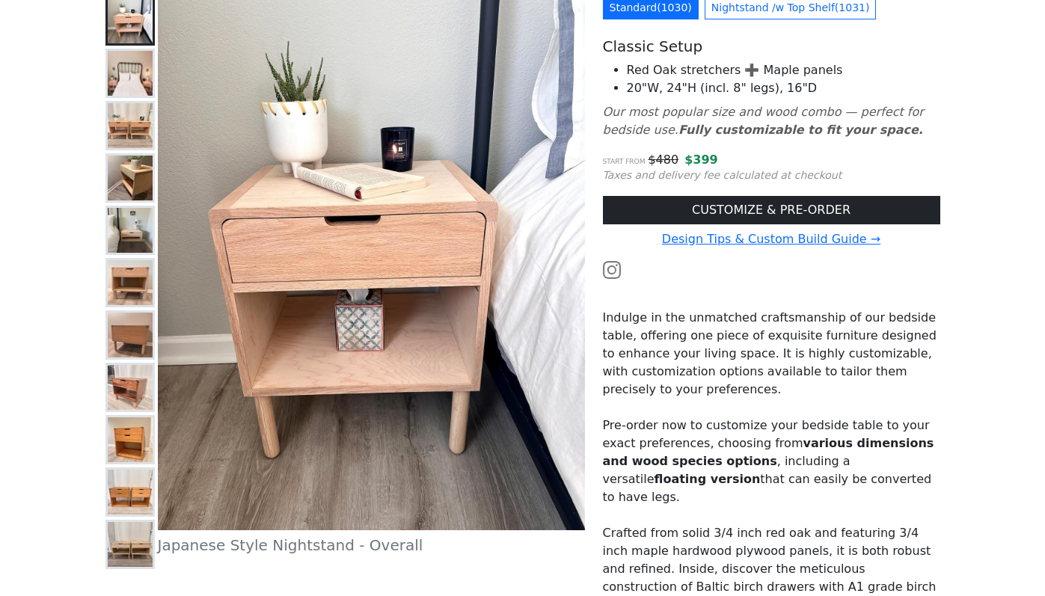
click at [134, 364] on button at bounding box center [130, 387] width 49 height 49
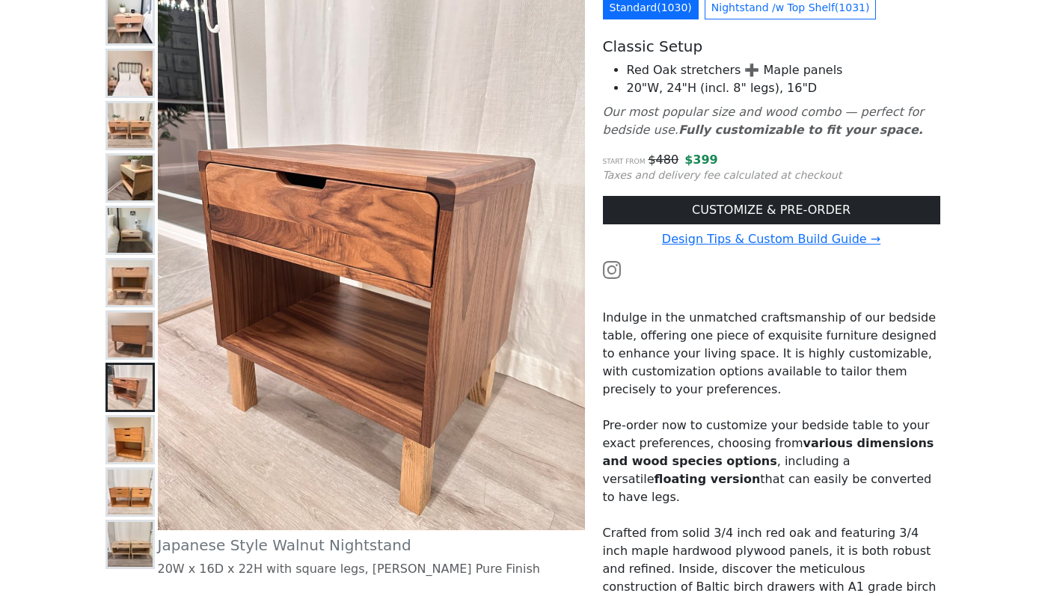
click at [132, 340] on img at bounding box center [130, 335] width 45 height 45
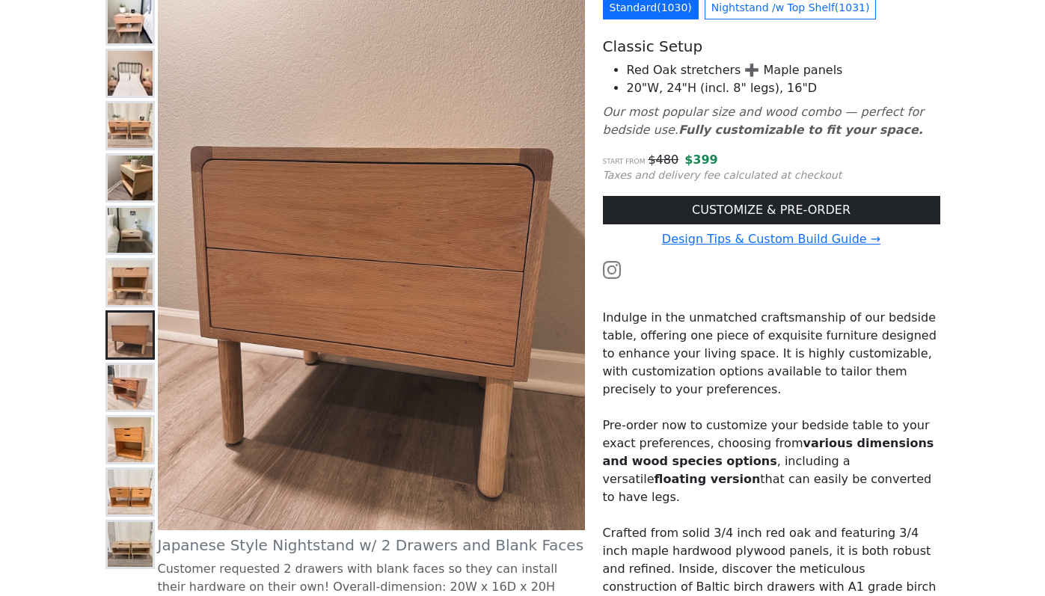
click at [132, 364] on button at bounding box center [130, 387] width 49 height 49
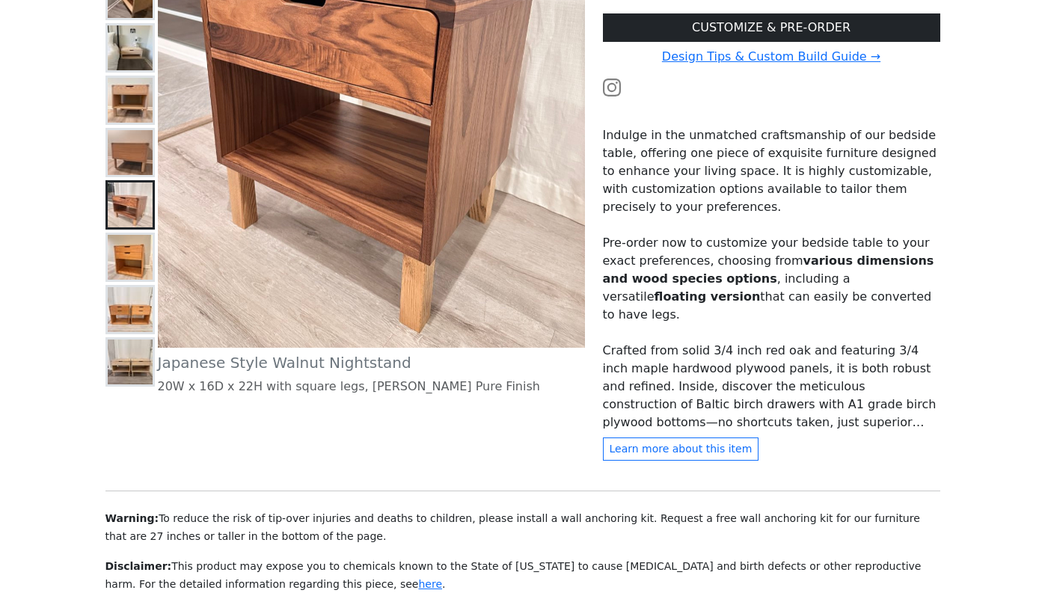
scroll to position [377, 0]
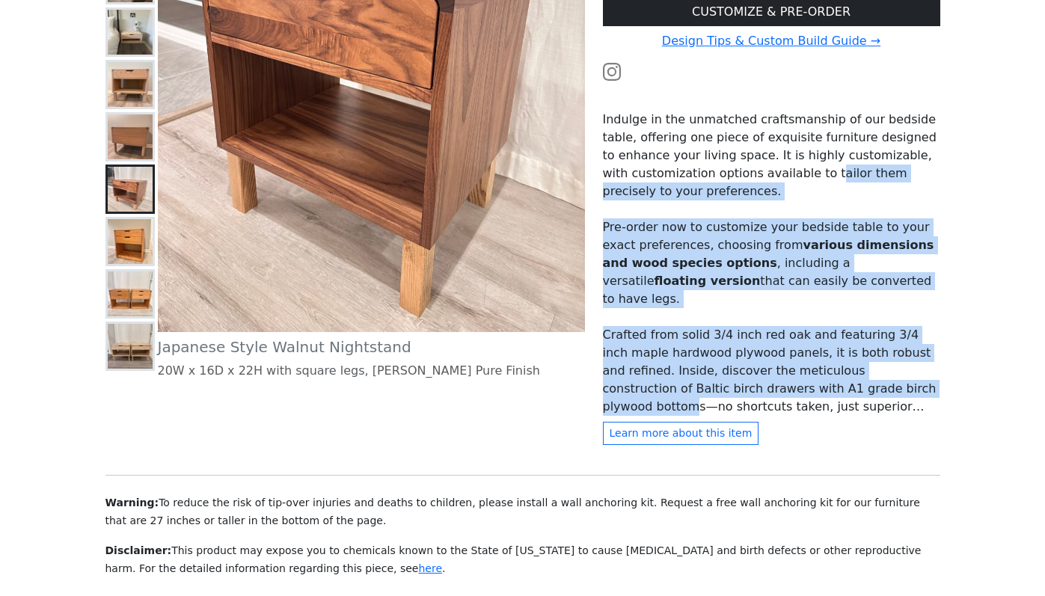
drag, startPoint x: 715, startPoint y: 182, endPoint x: 842, endPoint y: 346, distance: 208.1
click at [842, 346] on div "Indulge in the unmatched craftsmanship of our bedside table, offering one piece…" at bounding box center [772, 254] width 338 height 323
click at [842, 346] on p "Crafted from solid 3/4 inch red oak and featuring 3/4 inch maple hardwood plywo…" at bounding box center [772, 371] width 338 height 90
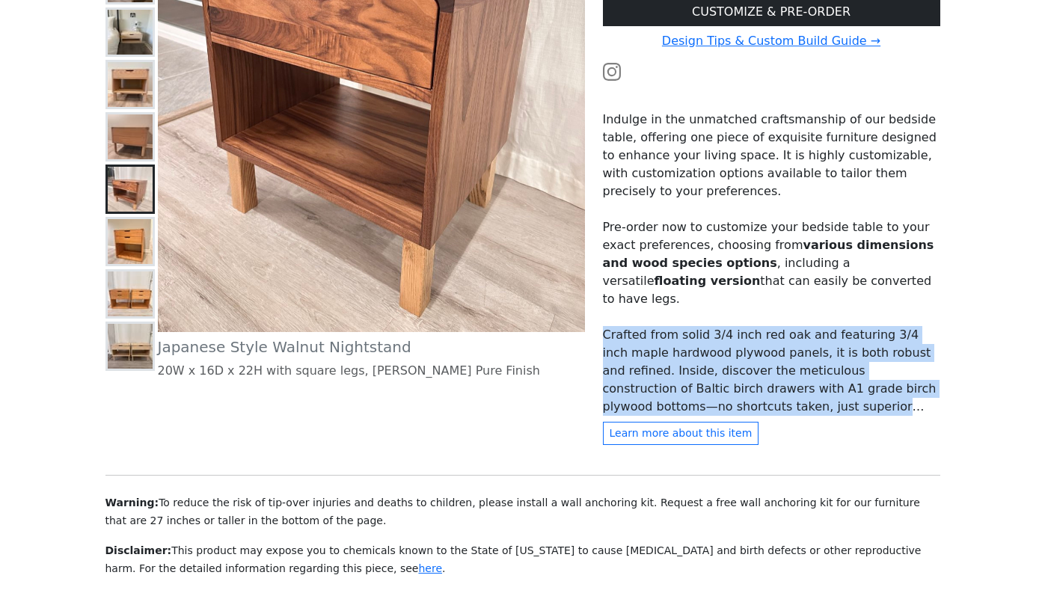
drag, startPoint x: 801, startPoint y: 363, endPoint x: 733, endPoint y: 284, distance: 104.5
click at [733, 284] on div "Indulge in the unmatched craftsmanship of our bedside table, offering one piece…" at bounding box center [772, 254] width 338 height 323
drag, startPoint x: 722, startPoint y: 299, endPoint x: 774, endPoint y: 370, distance: 87.9
click at [774, 370] on p "Crafted from solid 3/4 inch red oak and featuring 3/4 inch maple hardwood plywo…" at bounding box center [772, 371] width 338 height 90
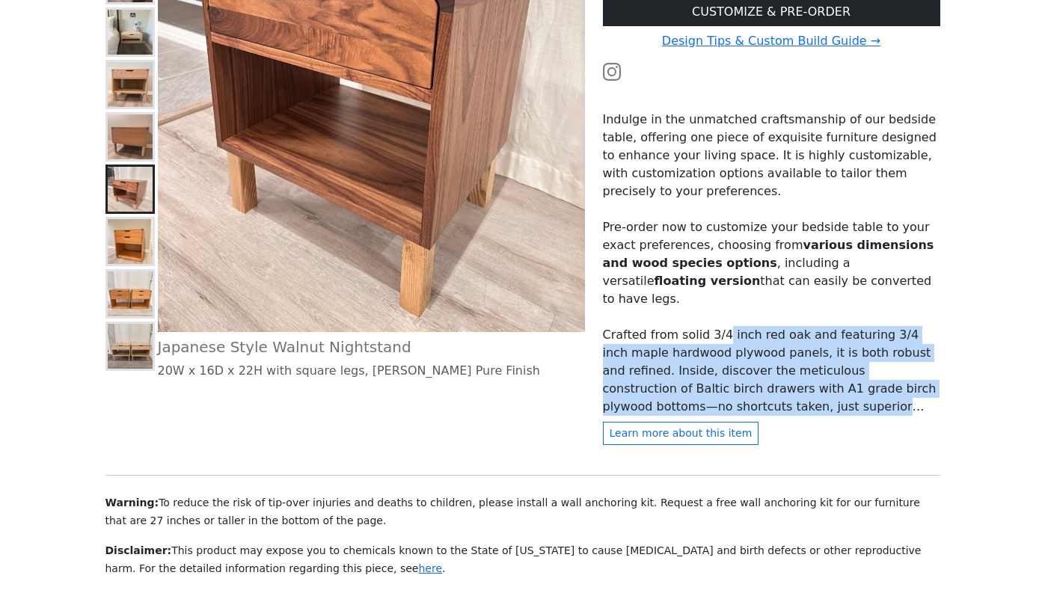
click at [774, 370] on p "Crafted from solid 3/4 inch red oak and featuring 3/4 inch maple hardwood plywo…" at bounding box center [772, 371] width 338 height 90
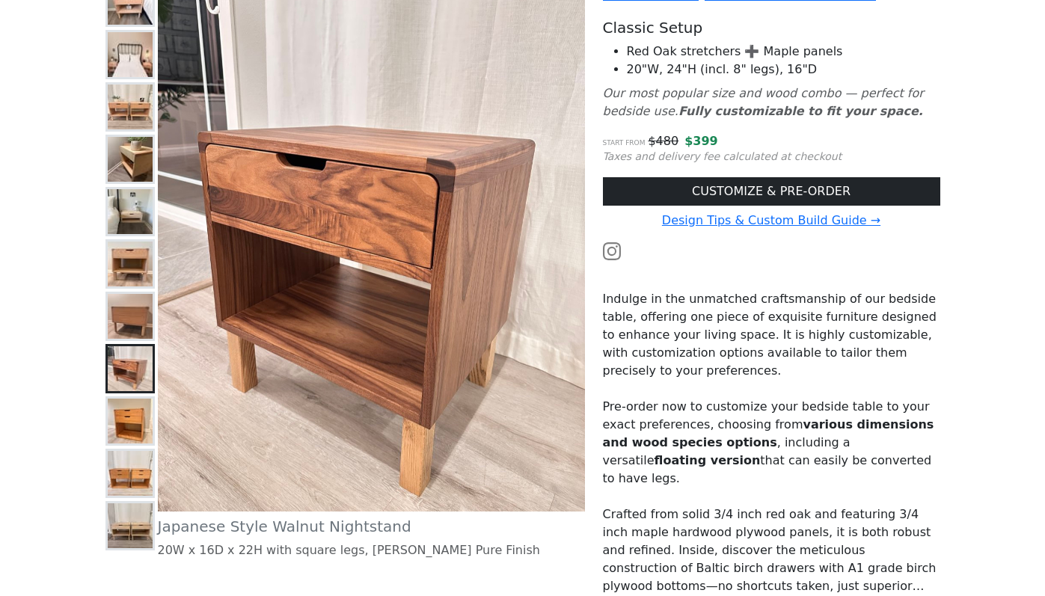
scroll to position [192, 0]
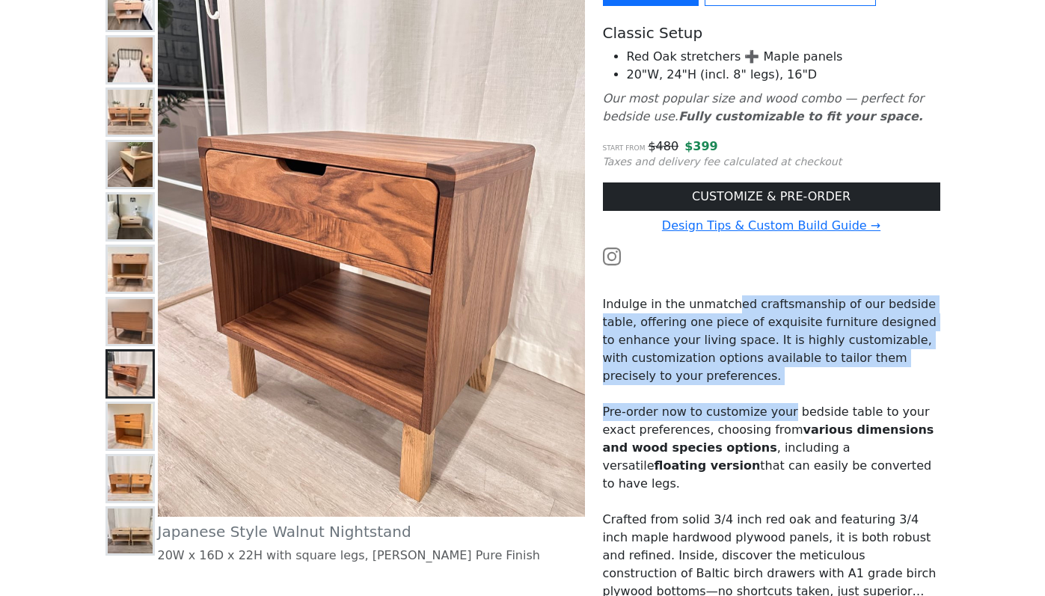
drag, startPoint x: 724, startPoint y: 306, endPoint x: 784, endPoint y: 405, distance: 115.5
click at [784, 405] on div "Indulge in the unmatched craftsmanship of our bedside table, offering one piece…" at bounding box center [772, 439] width 338 height 323
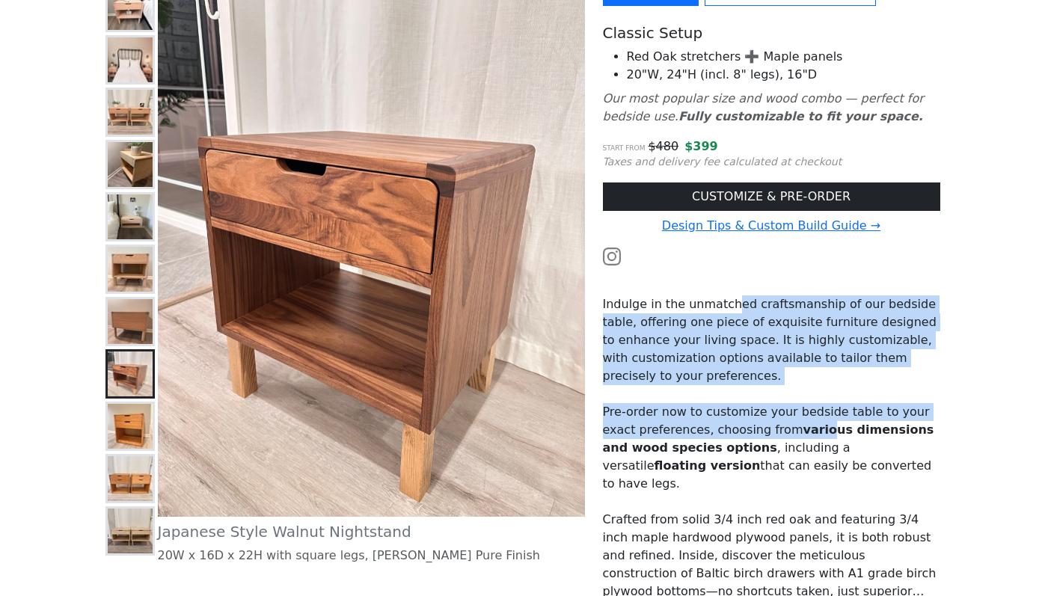
click at [784, 423] on strong "various dimensions and wood species options" at bounding box center [769, 439] width 332 height 32
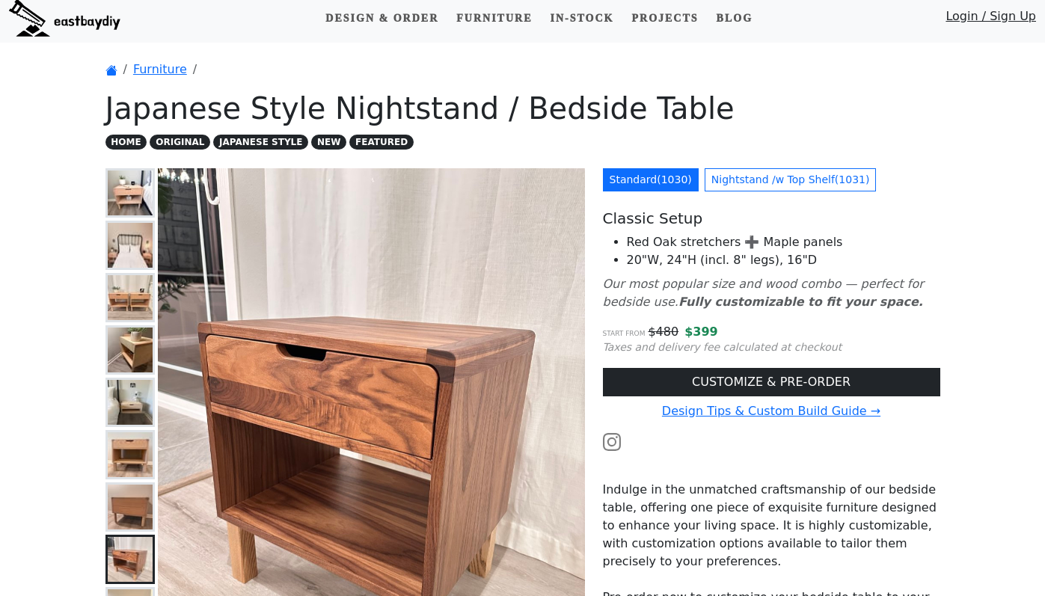
scroll to position [0, 0]
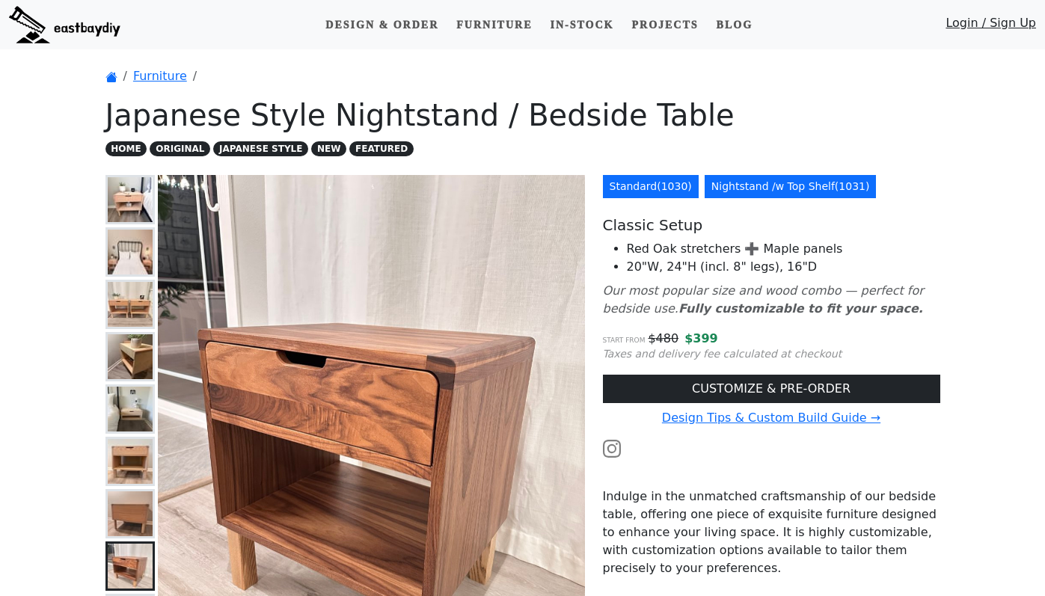
click at [766, 189] on link "Nightstand /w Top Shelf ( 1031 )" at bounding box center [791, 186] width 172 height 23
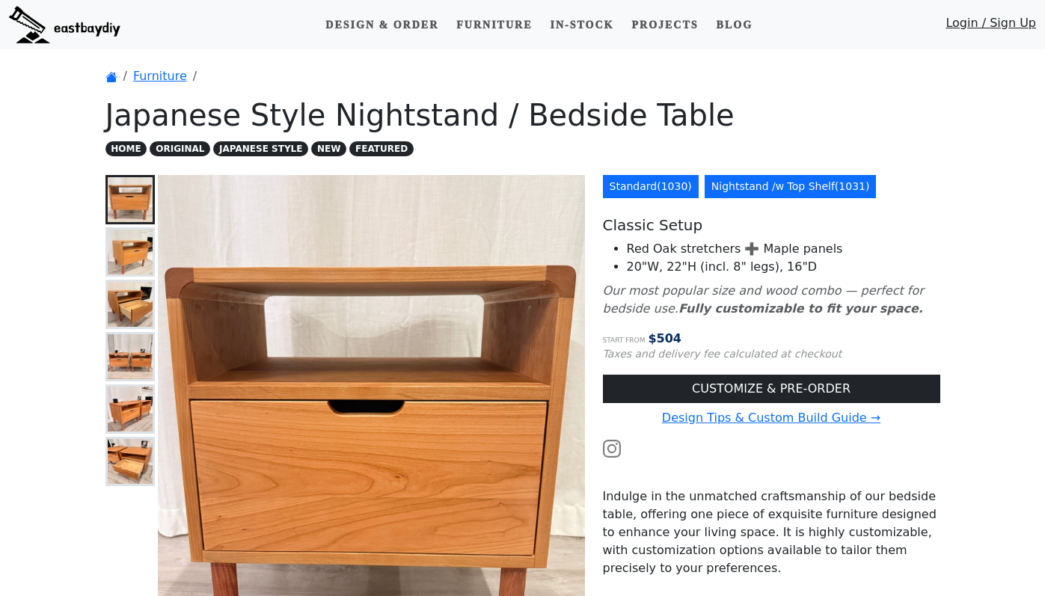
click at [671, 195] on link "Standard ( 1030 )" at bounding box center [651, 186] width 96 height 23
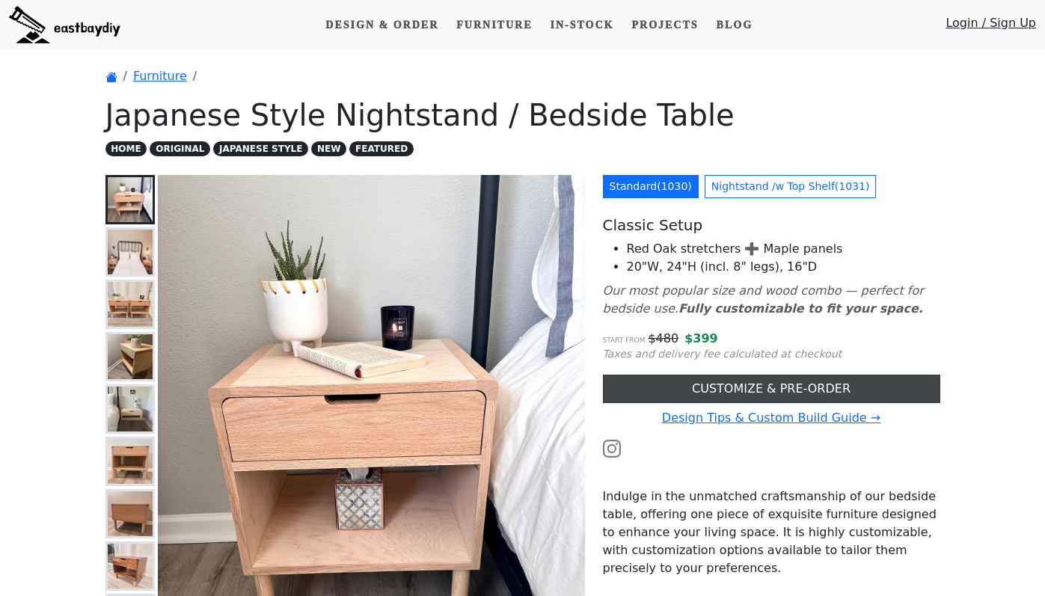
click at [805, 397] on link "CUSTOMIZE & PRE-ORDER" at bounding box center [772, 389] width 338 height 28
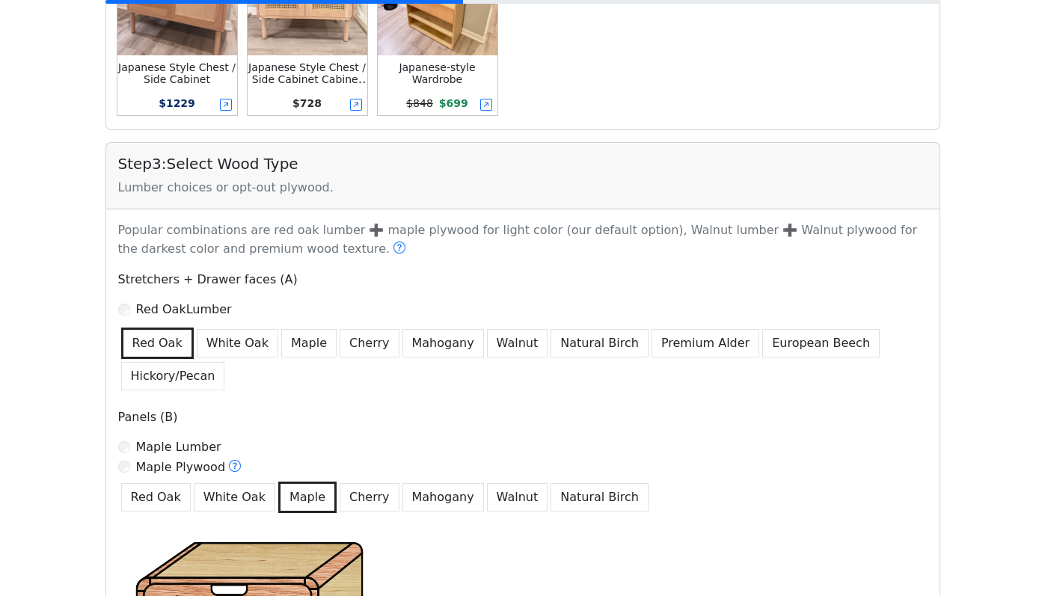
scroll to position [788, 0]
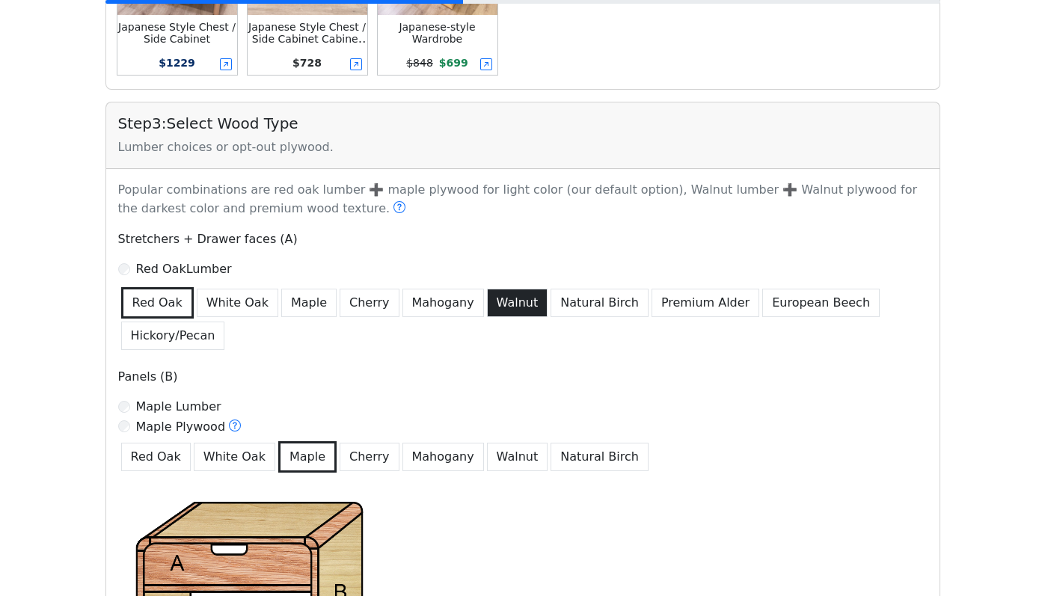
click at [487, 290] on button "Walnut" at bounding box center [517, 303] width 61 height 28
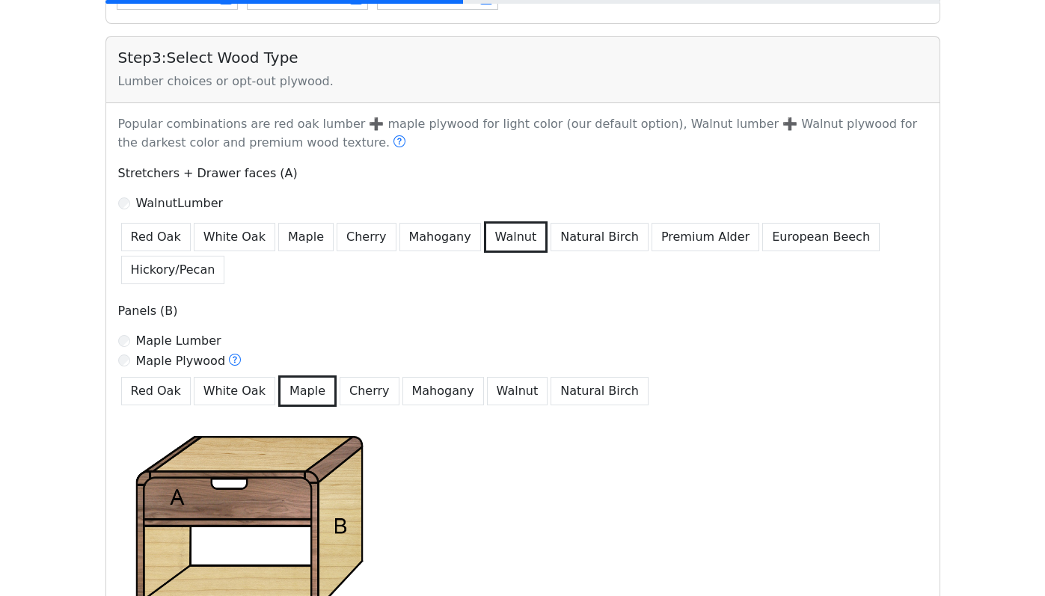
scroll to position [893, 0]
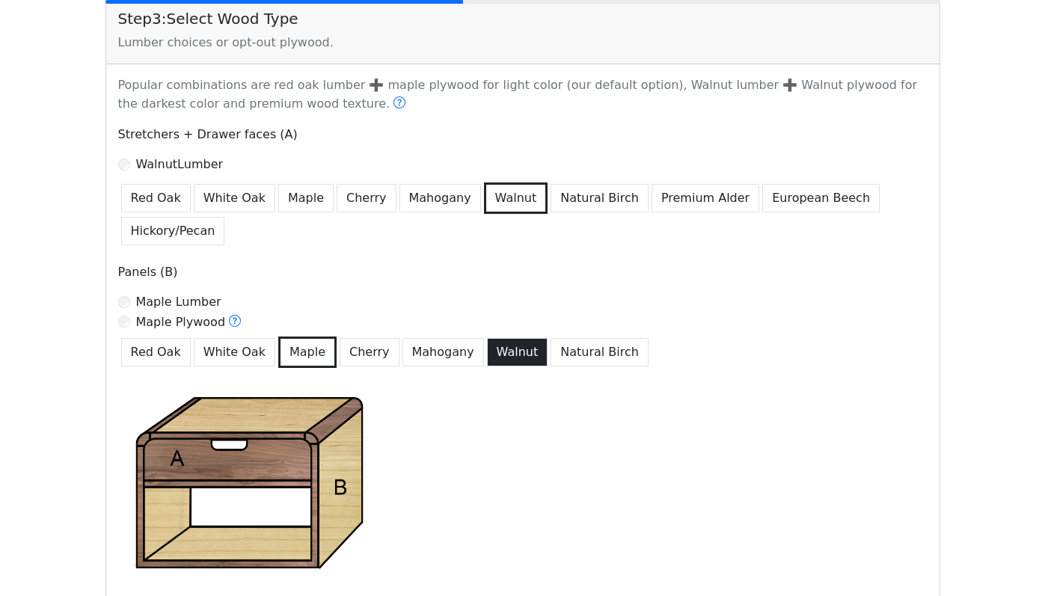
click at [487, 345] on button "Walnut" at bounding box center [517, 352] width 61 height 28
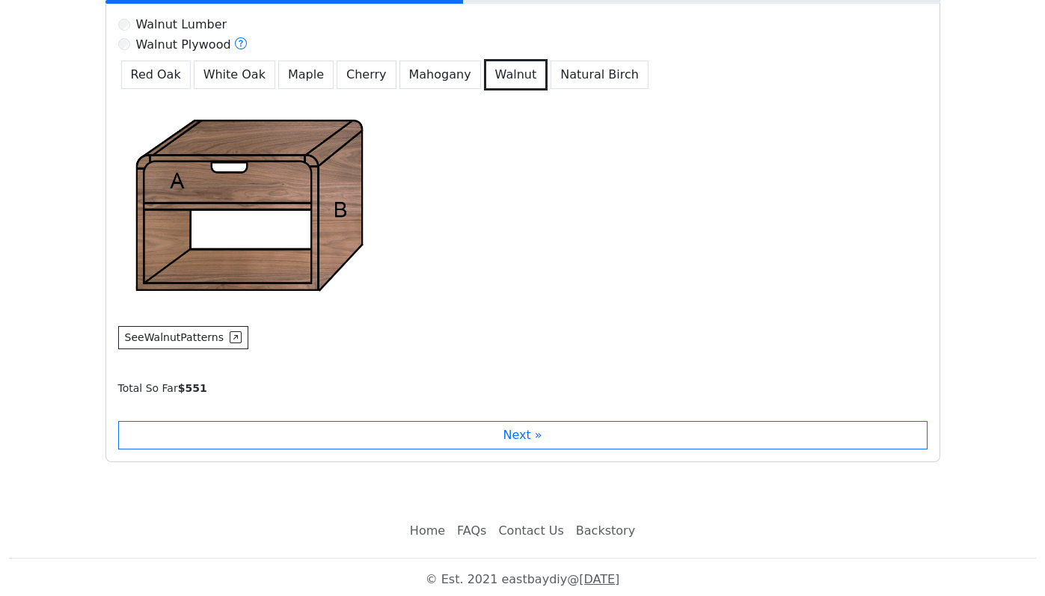
scroll to position [1176, 0]
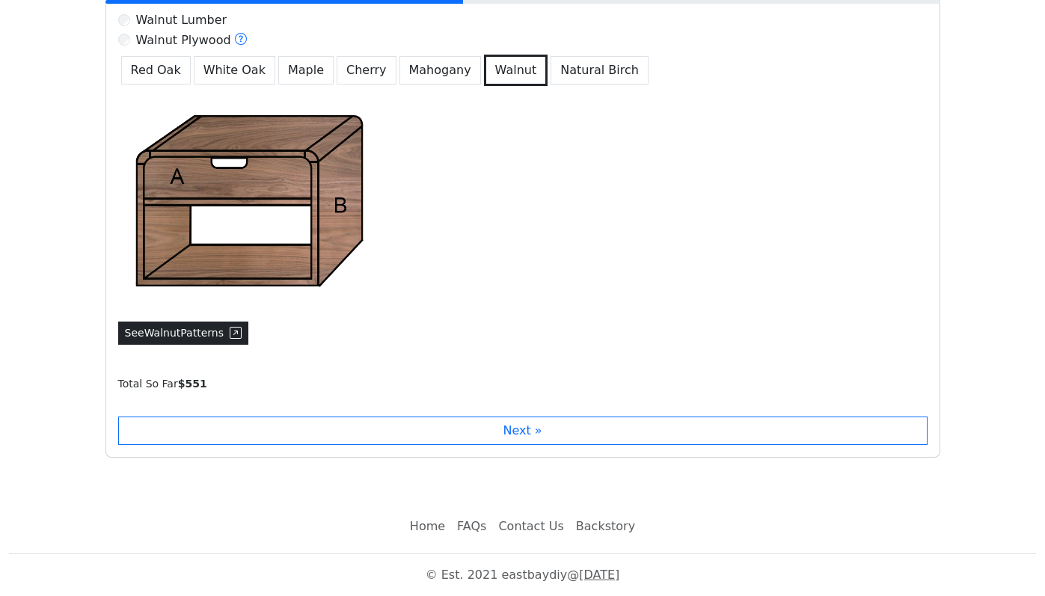
click at [235, 330] on icon at bounding box center [236, 333] width 12 height 12
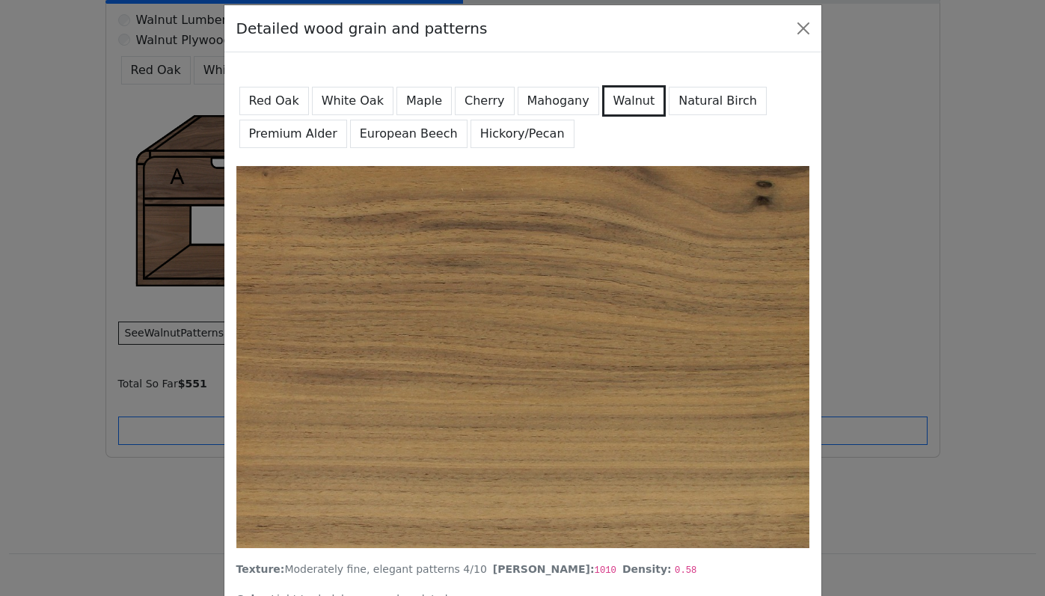
scroll to position [0, 0]
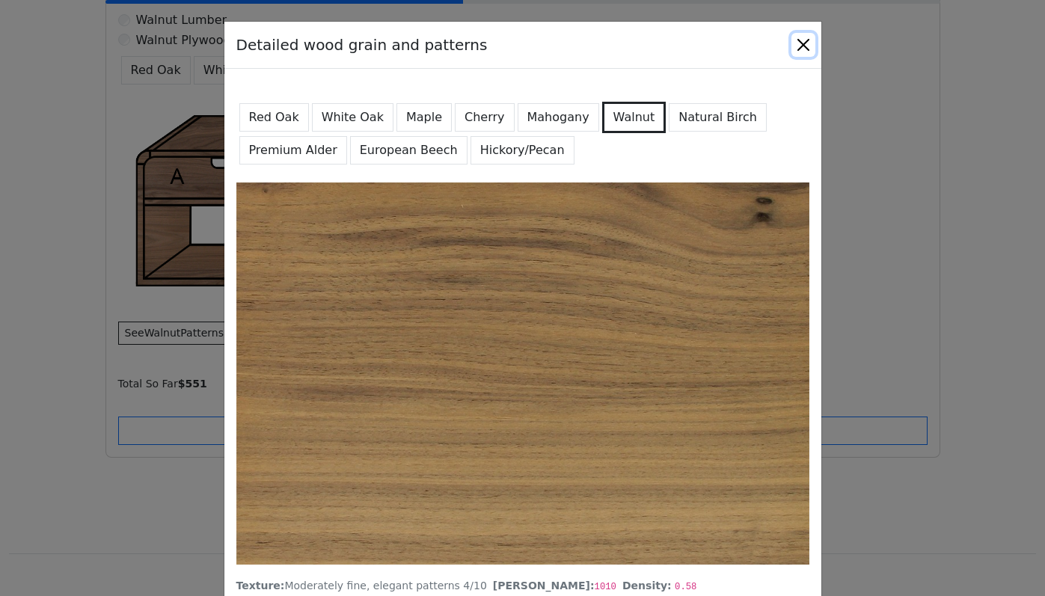
click at [804, 49] on button "Close" at bounding box center [804, 45] width 24 height 24
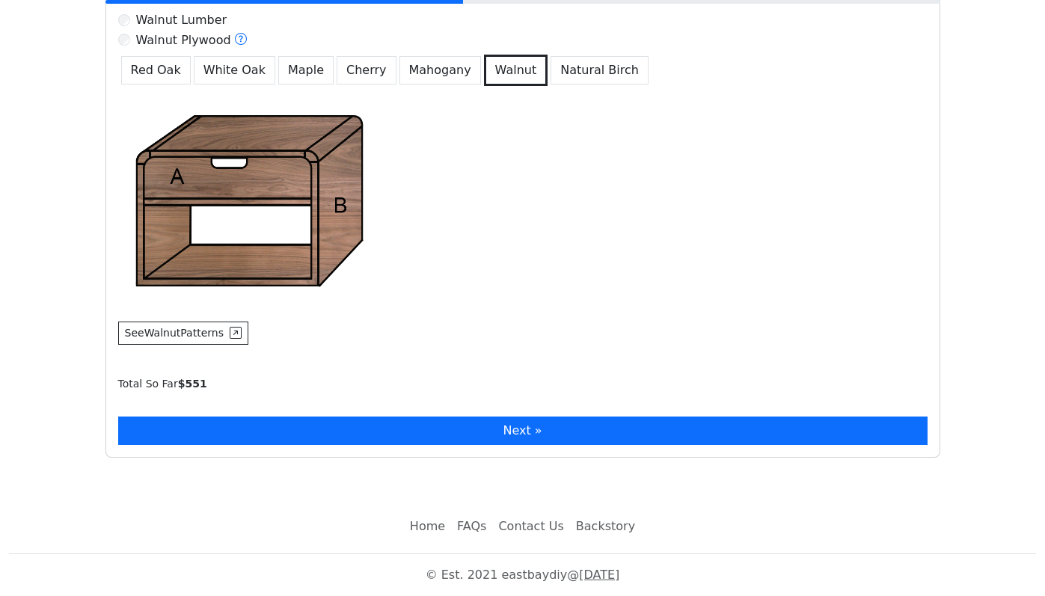
click at [530, 442] on button "Next »" at bounding box center [523, 431] width 810 height 28
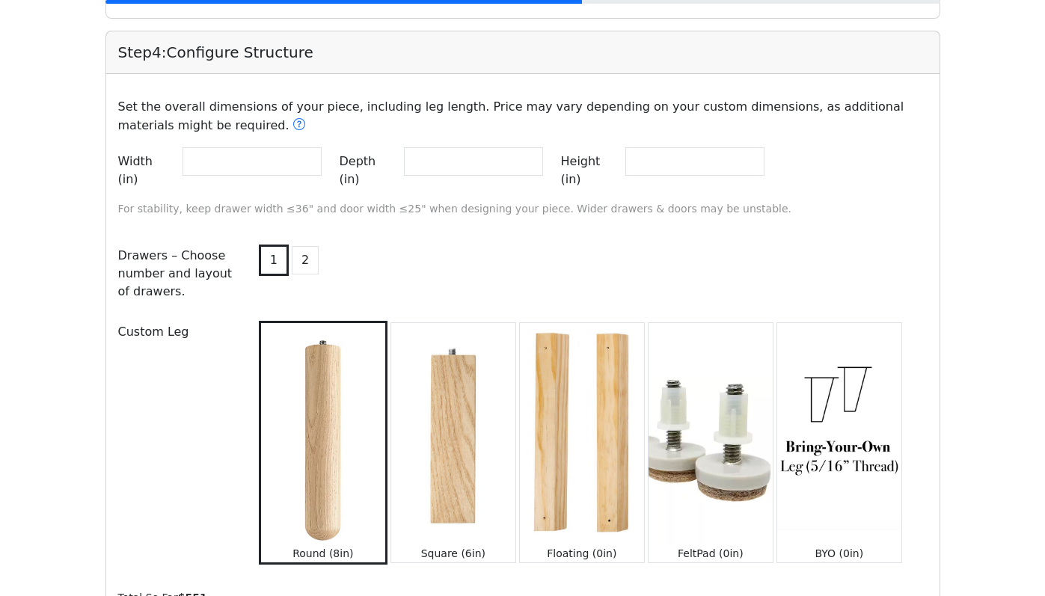
scroll to position [1598, 0]
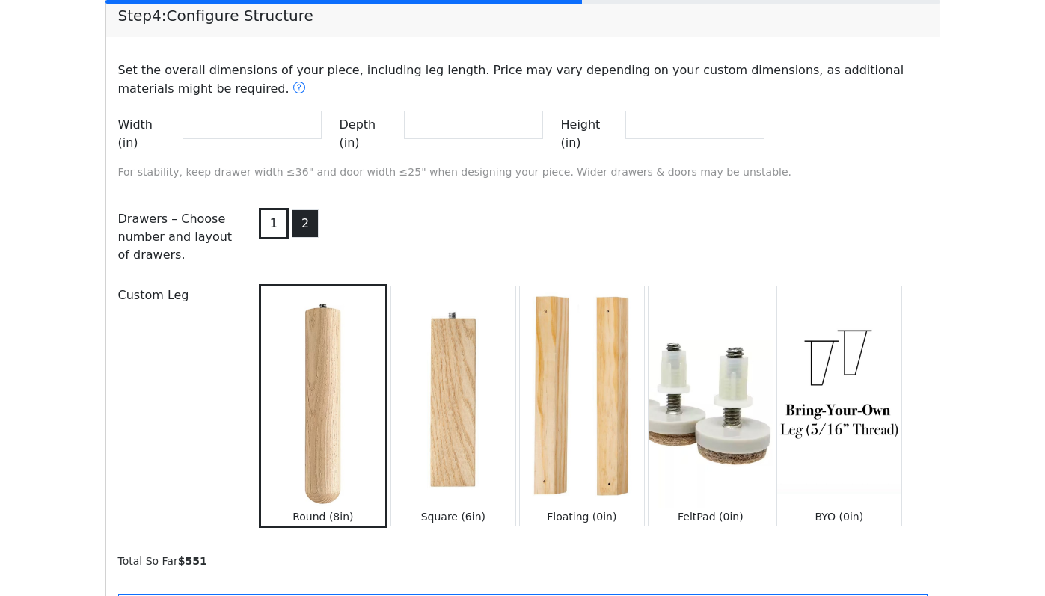
click at [293, 210] on button "2" at bounding box center [305, 224] width 27 height 28
click at [280, 210] on button "1" at bounding box center [272, 224] width 27 height 28
click at [299, 210] on button "2" at bounding box center [305, 224] width 27 height 28
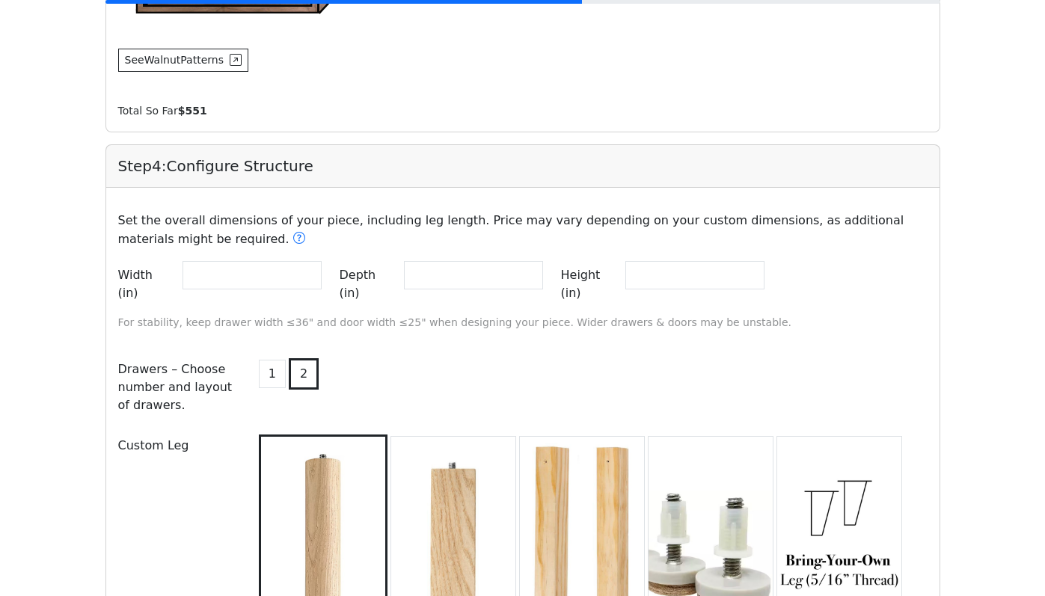
scroll to position [1477, 0]
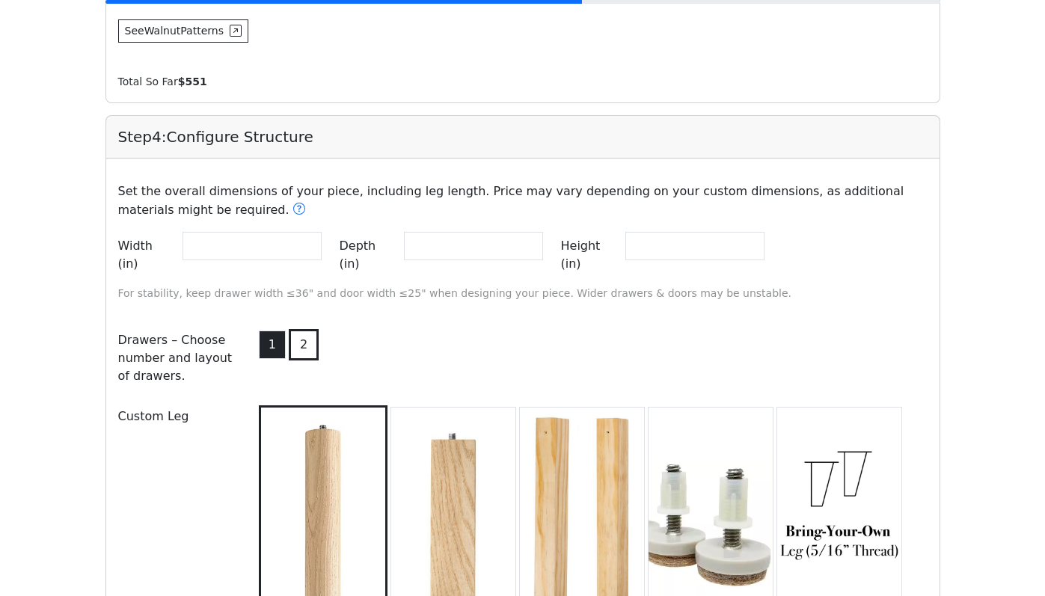
click at [274, 336] on button "1" at bounding box center [272, 345] width 27 height 28
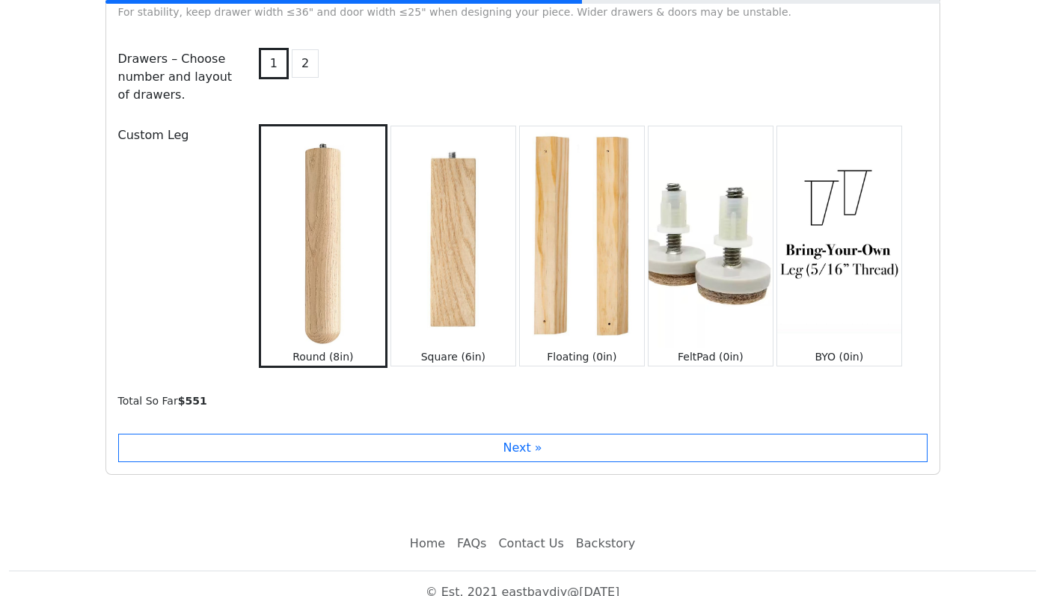
scroll to position [1759, 0]
click at [822, 251] on img at bounding box center [840, 236] width 124 height 221
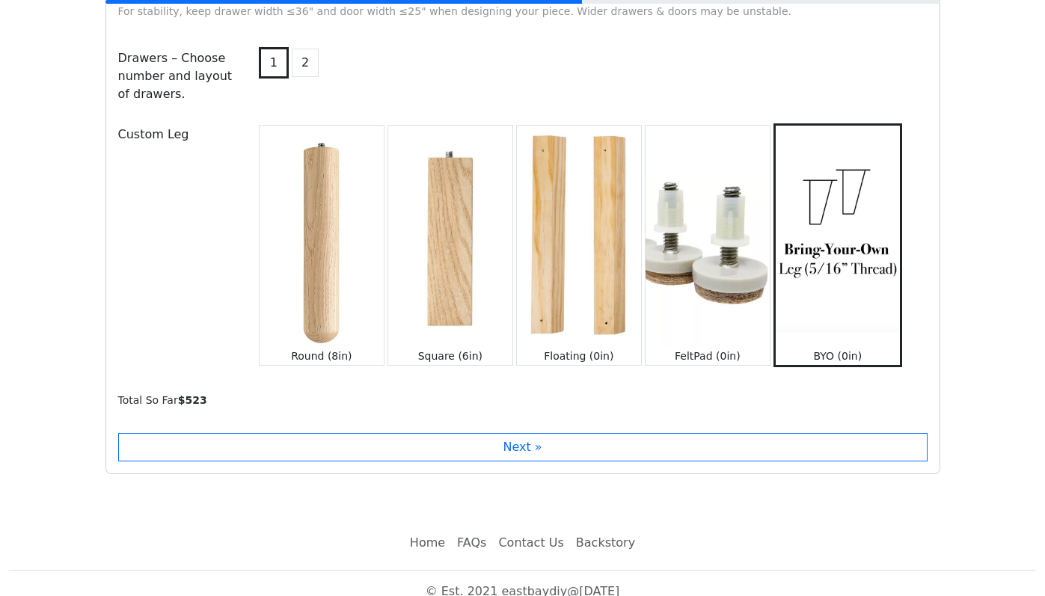
click at [353, 269] on img at bounding box center [322, 236] width 124 height 221
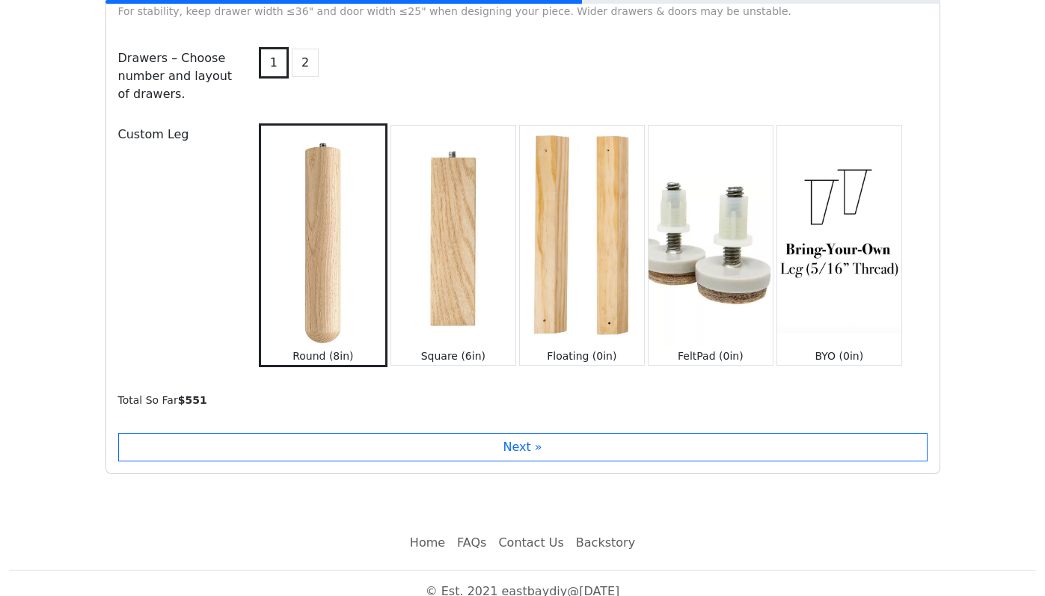
click at [830, 237] on img at bounding box center [840, 236] width 124 height 221
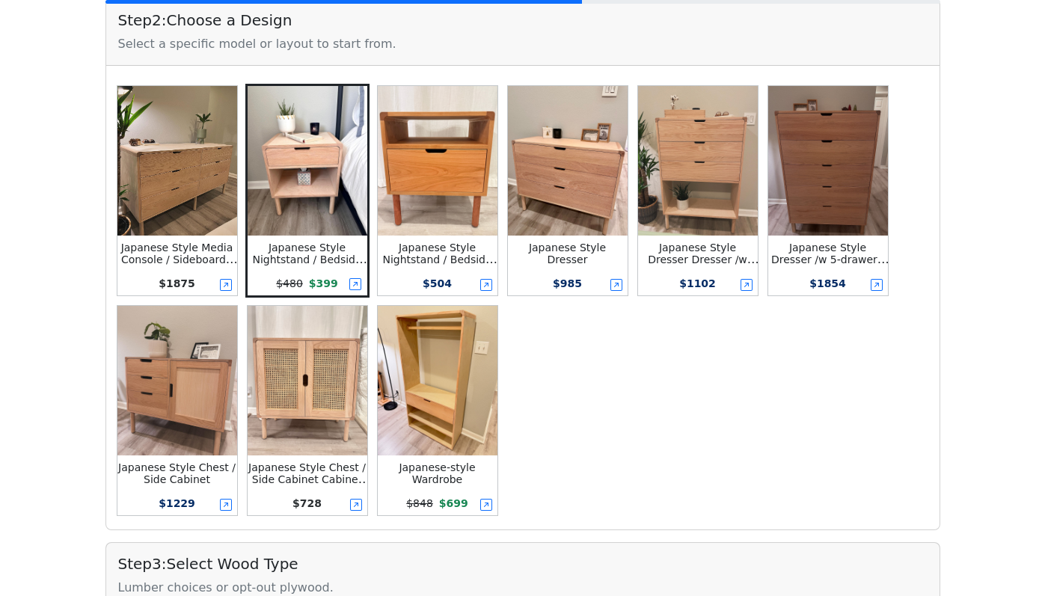
scroll to position [338, 0]
